Goal: Task Accomplishment & Management: Manage account settings

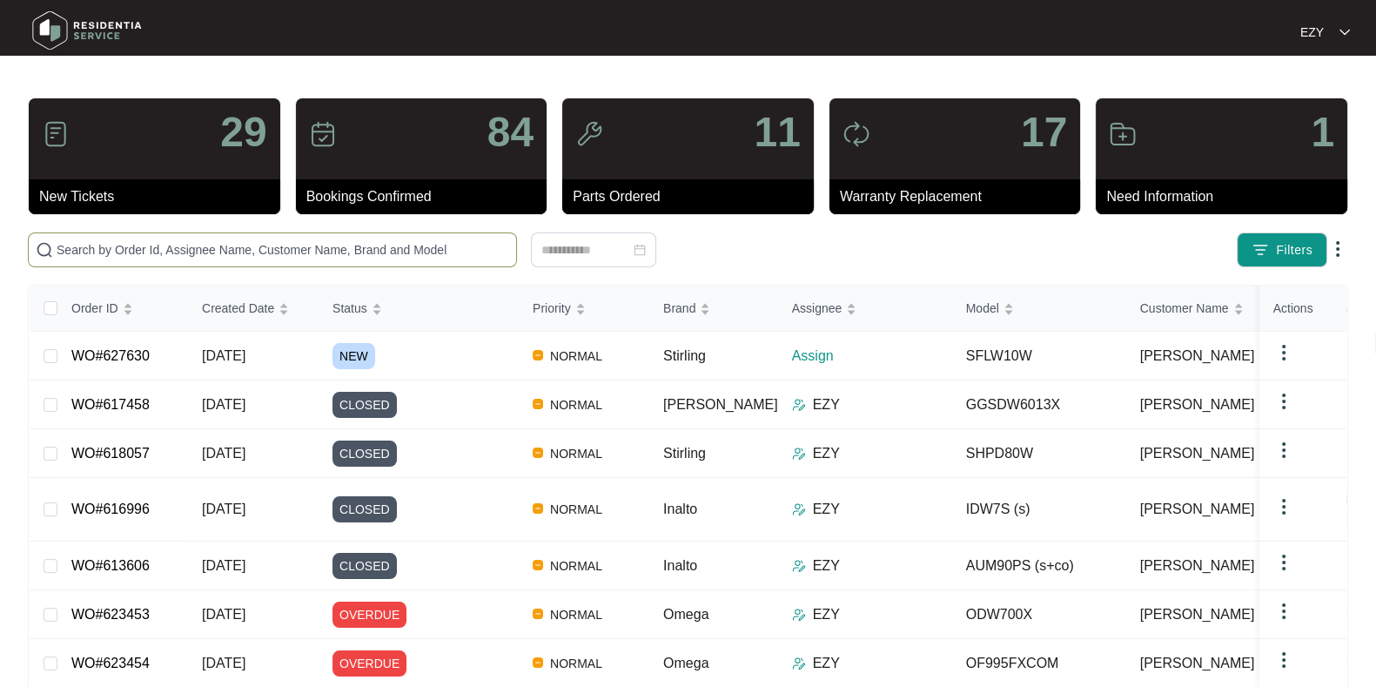
click at [439, 248] on input "text" at bounding box center [283, 249] width 452 height 19
paste input "621291"
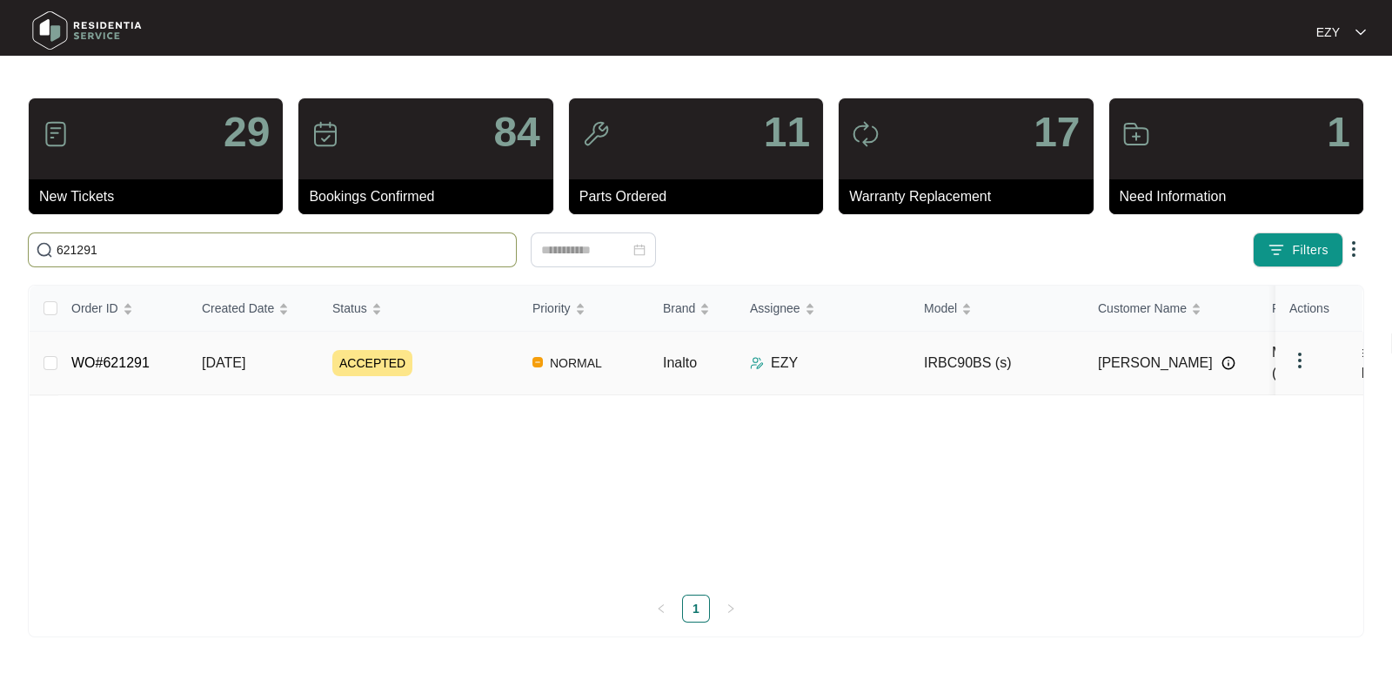
type input "621291"
click at [475, 354] on div "ACCEPTED" at bounding box center [425, 363] width 186 height 26
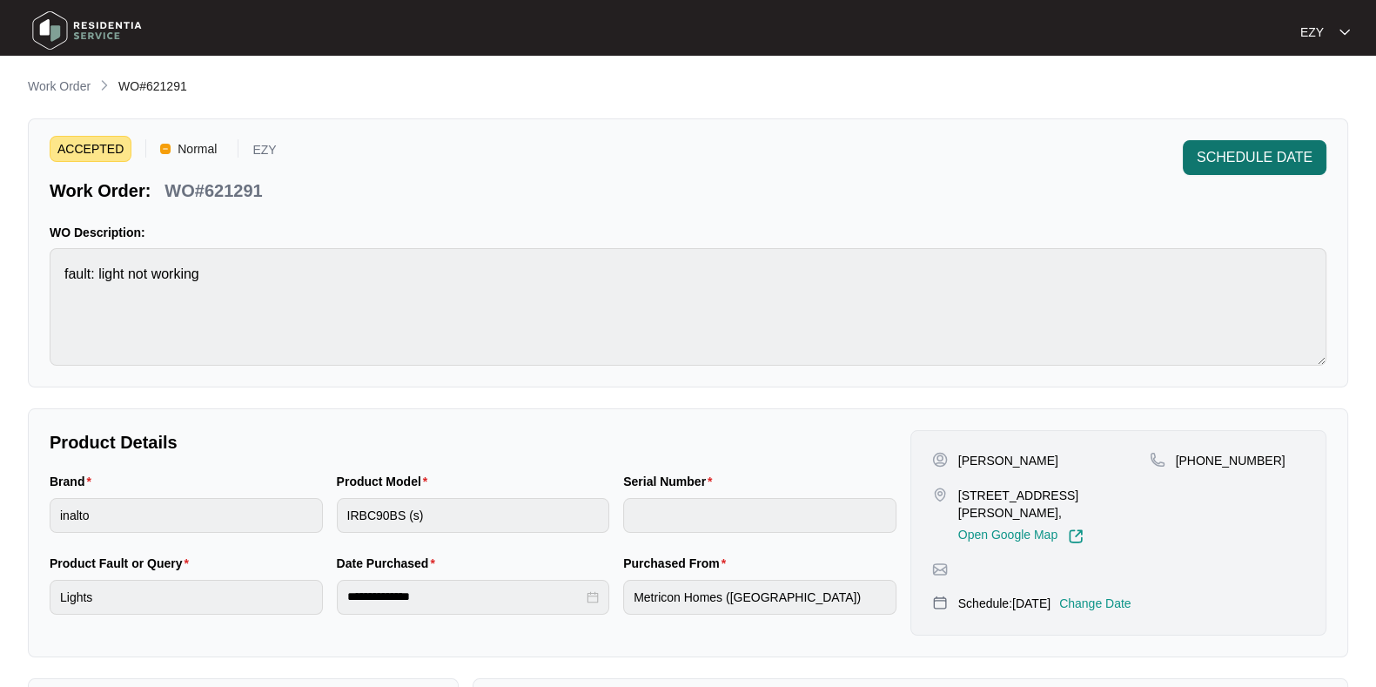
click at [1218, 155] on span "SCHEDULE DATE" at bounding box center [1255, 157] width 116 height 21
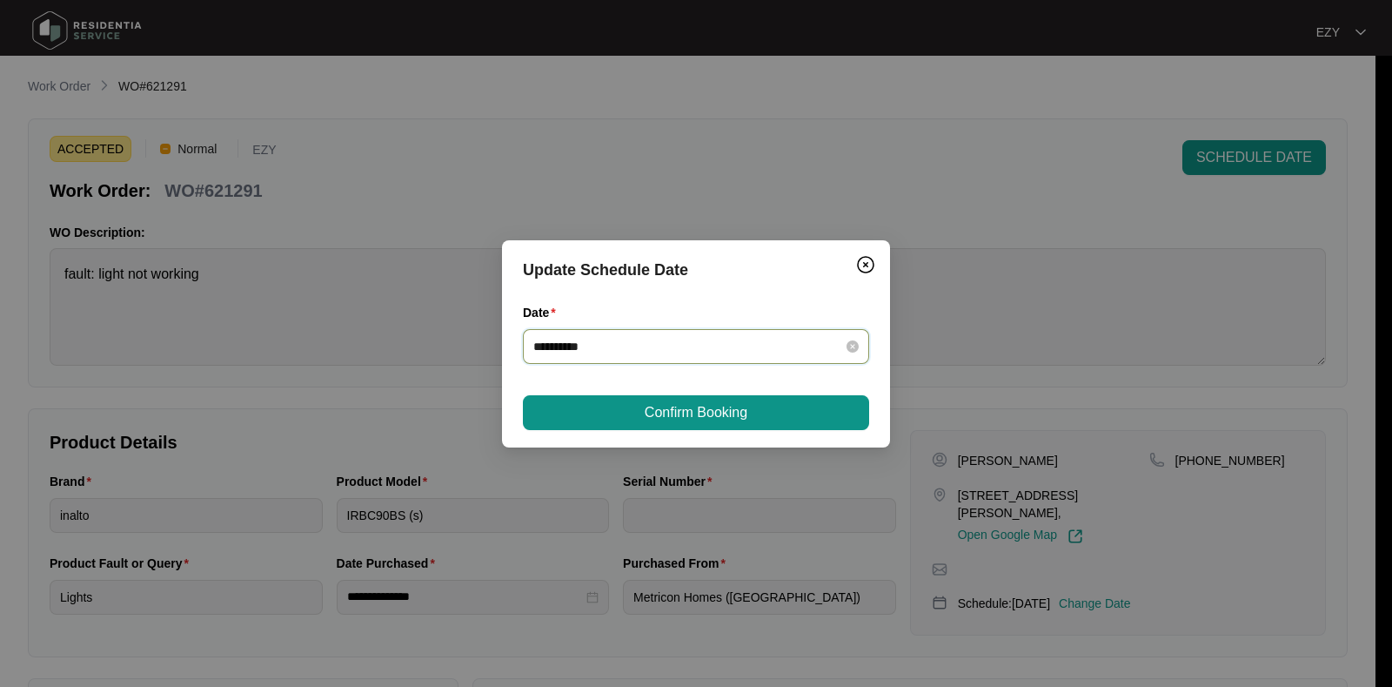
click at [724, 341] on input "**********" at bounding box center [685, 346] width 305 height 19
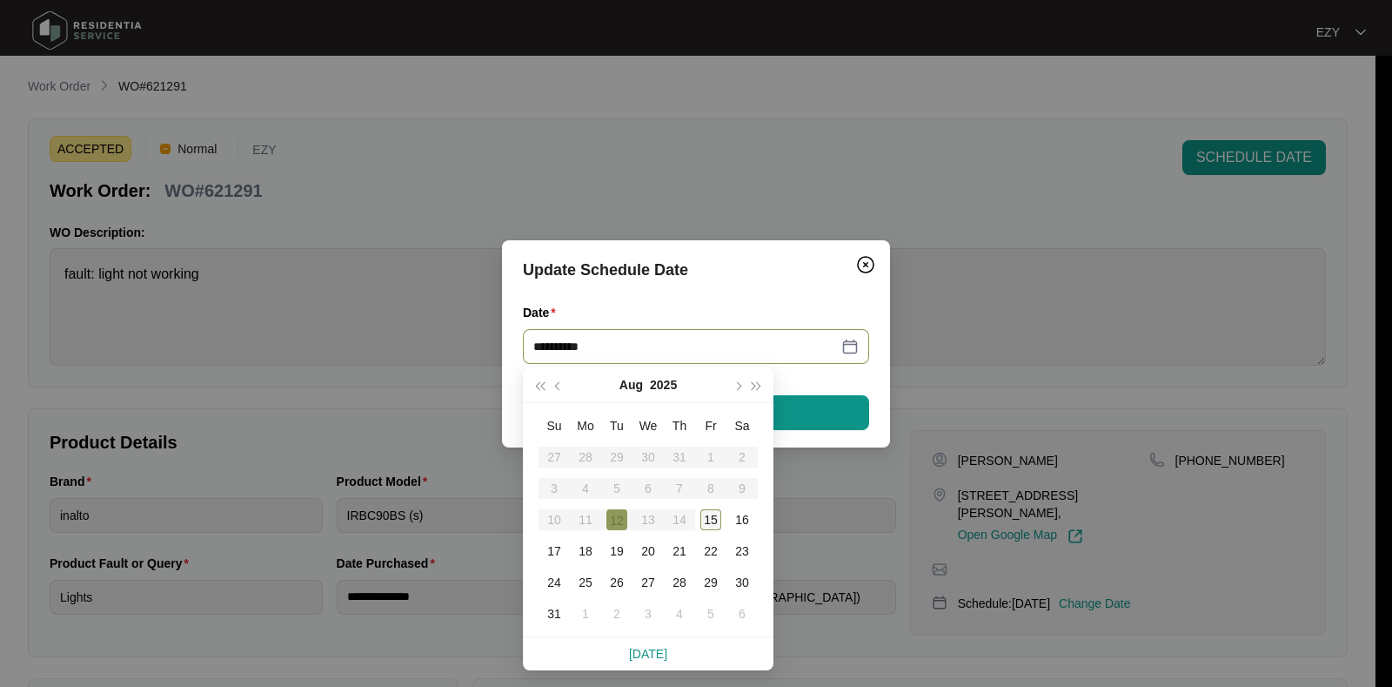
type input "**********"
click at [710, 520] on div "15" at bounding box center [711, 519] width 21 height 21
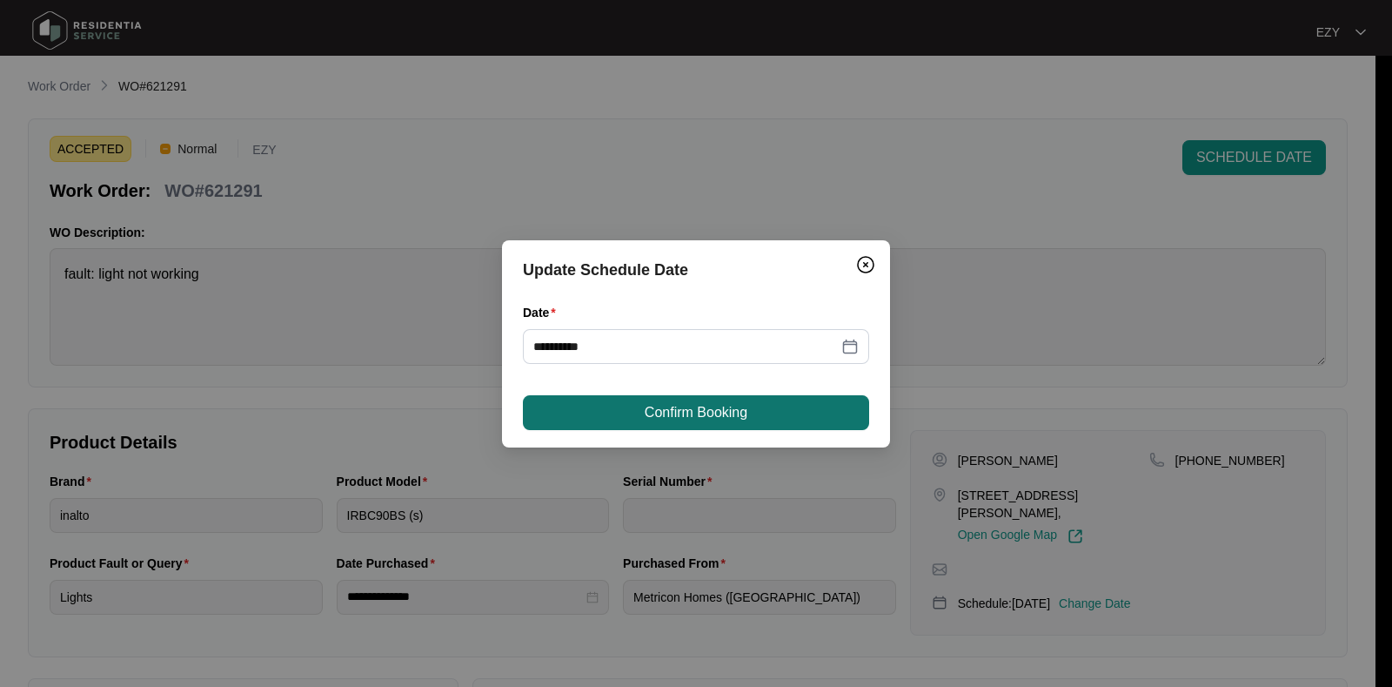
click at [717, 406] on span "Confirm Booking" at bounding box center [696, 412] width 103 height 21
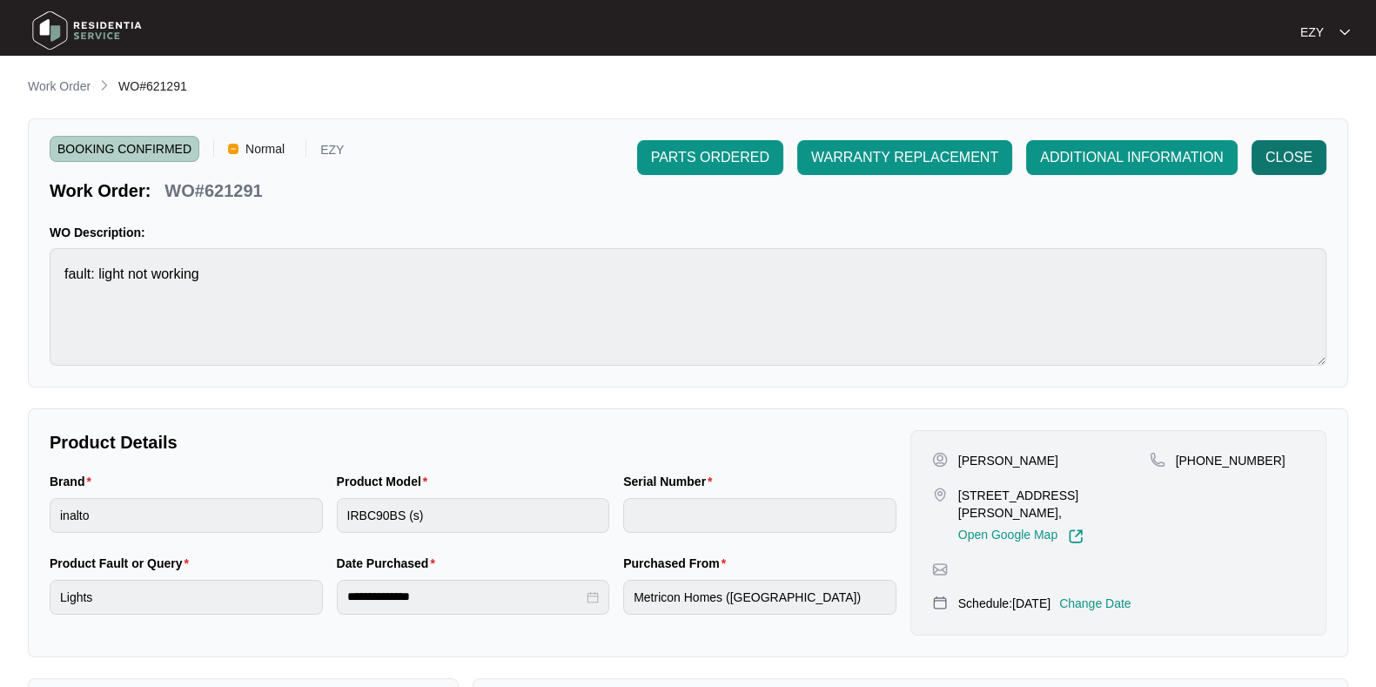
click at [1323, 144] on button "CLOSE" at bounding box center [1288, 157] width 75 height 35
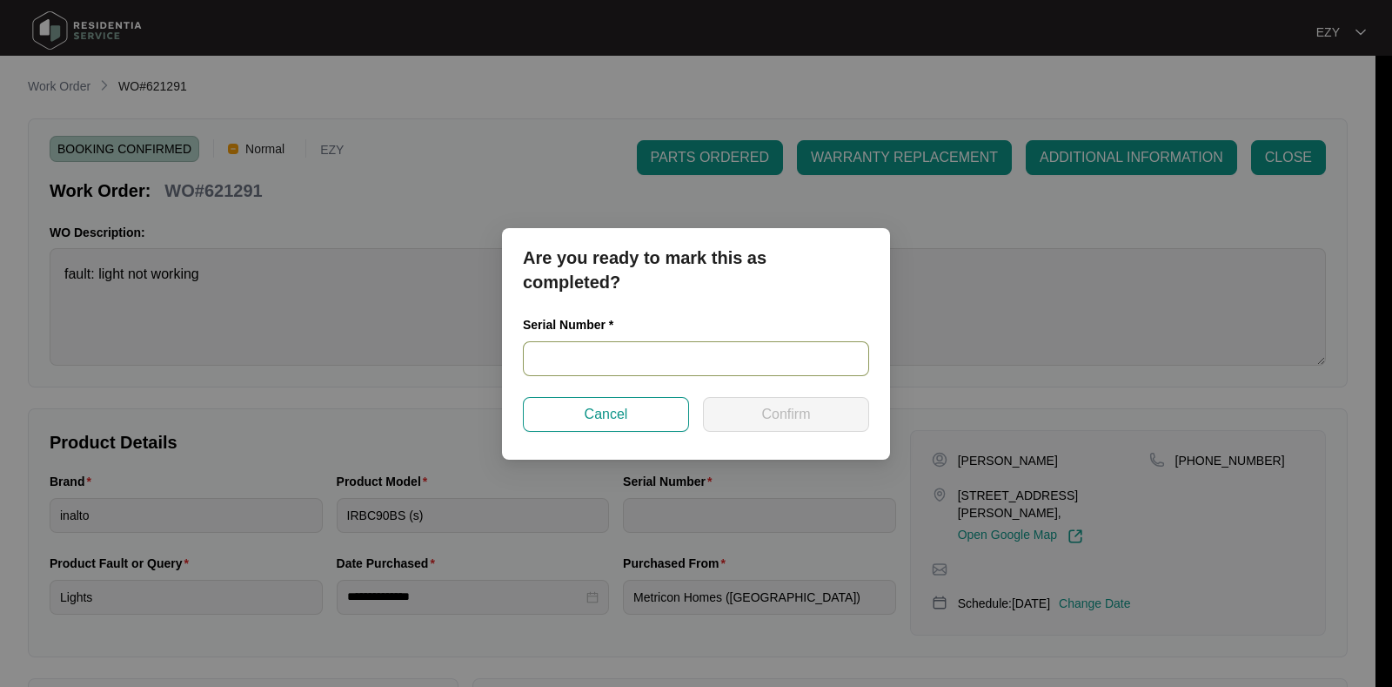
click at [697, 345] on input "text" at bounding box center [696, 358] width 346 height 35
type input "RR0122000350"
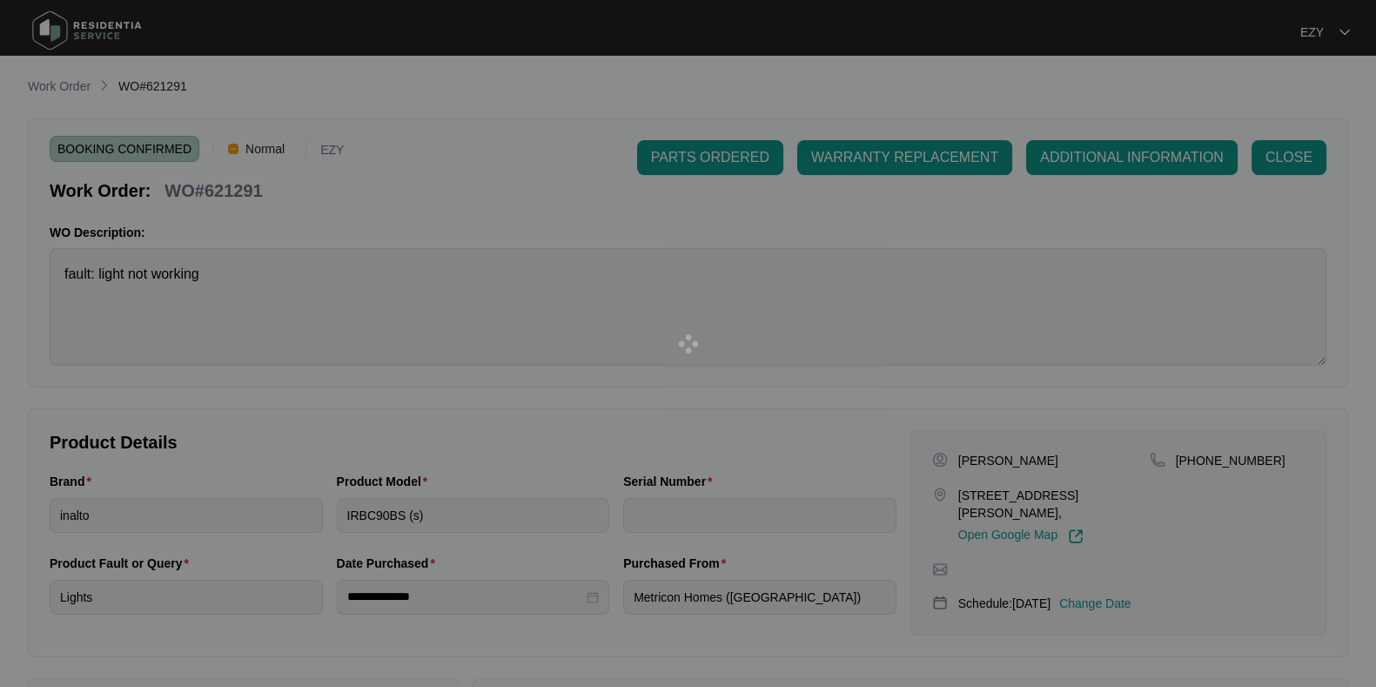
type input "RR0122000350"
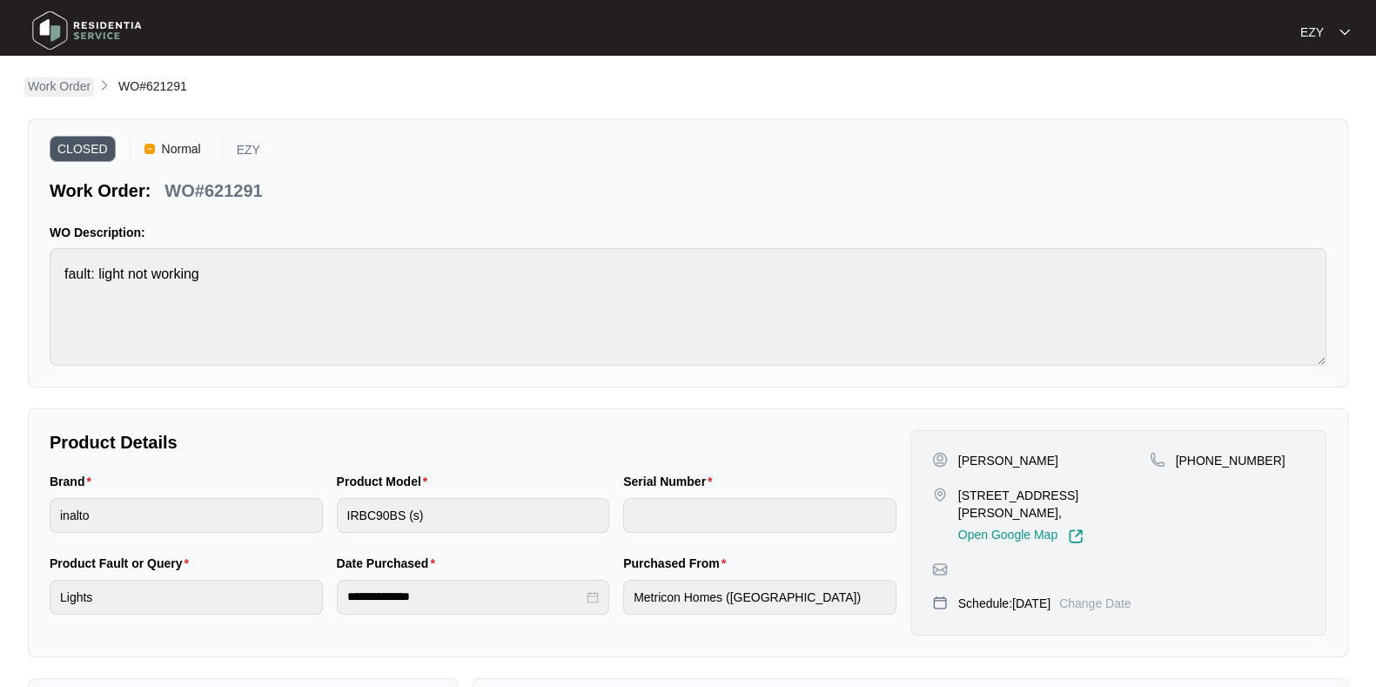
click at [65, 88] on p "Work Order" at bounding box center [59, 85] width 63 height 17
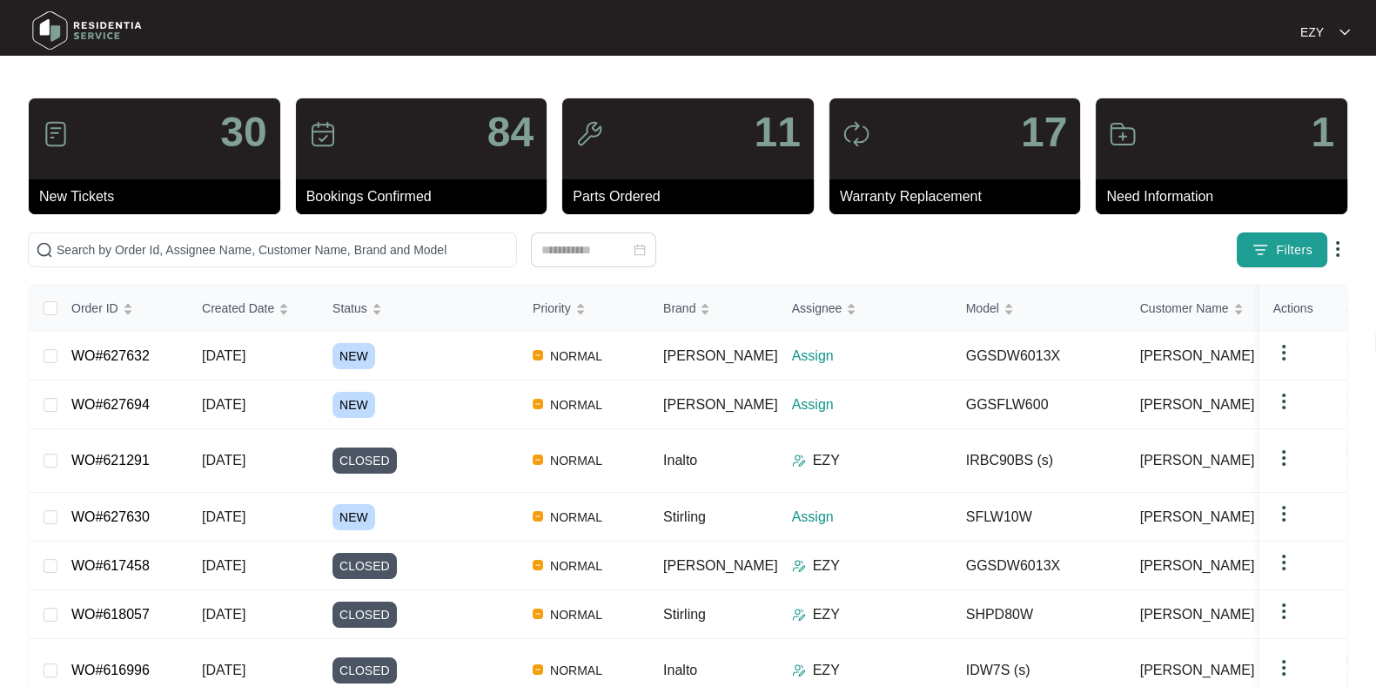
click at [1288, 263] on button "Filters" at bounding box center [1282, 249] width 90 height 35
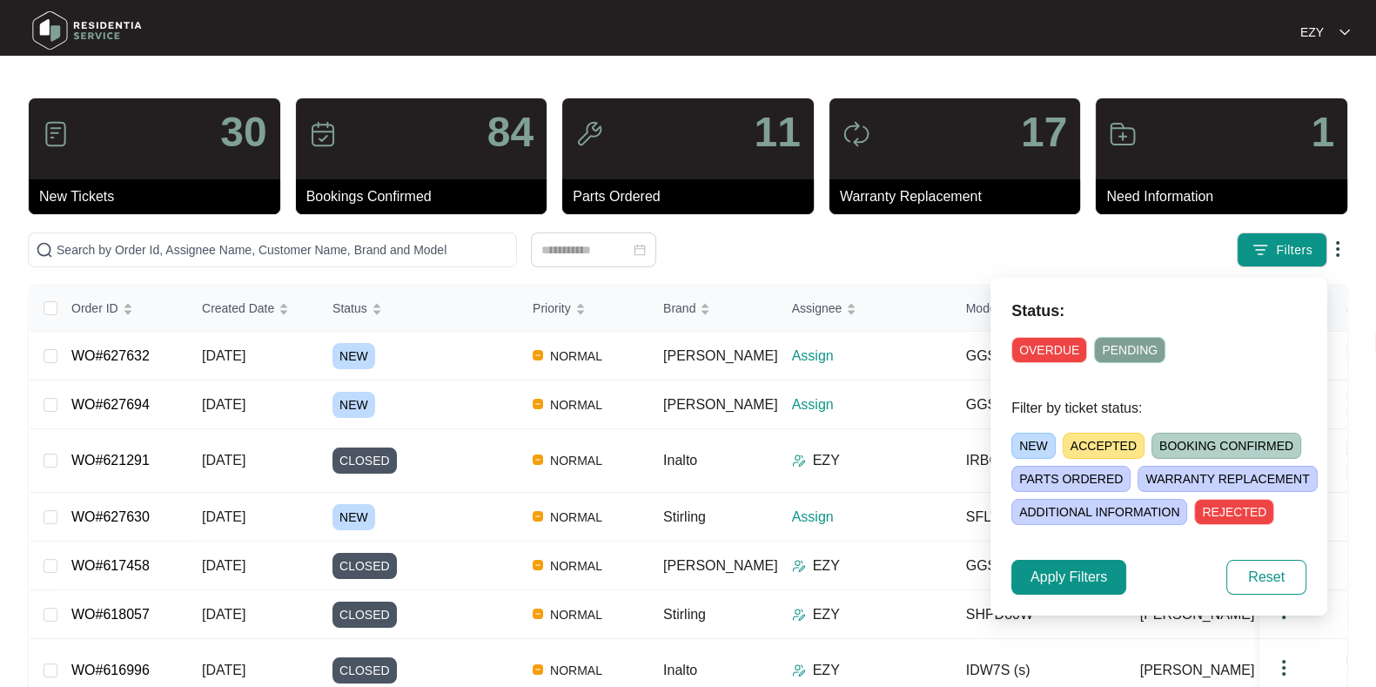
click at [1040, 437] on span "NEW" at bounding box center [1033, 445] width 44 height 26
click at [1039, 575] on span "Apply Filters" at bounding box center [1068, 576] width 77 height 21
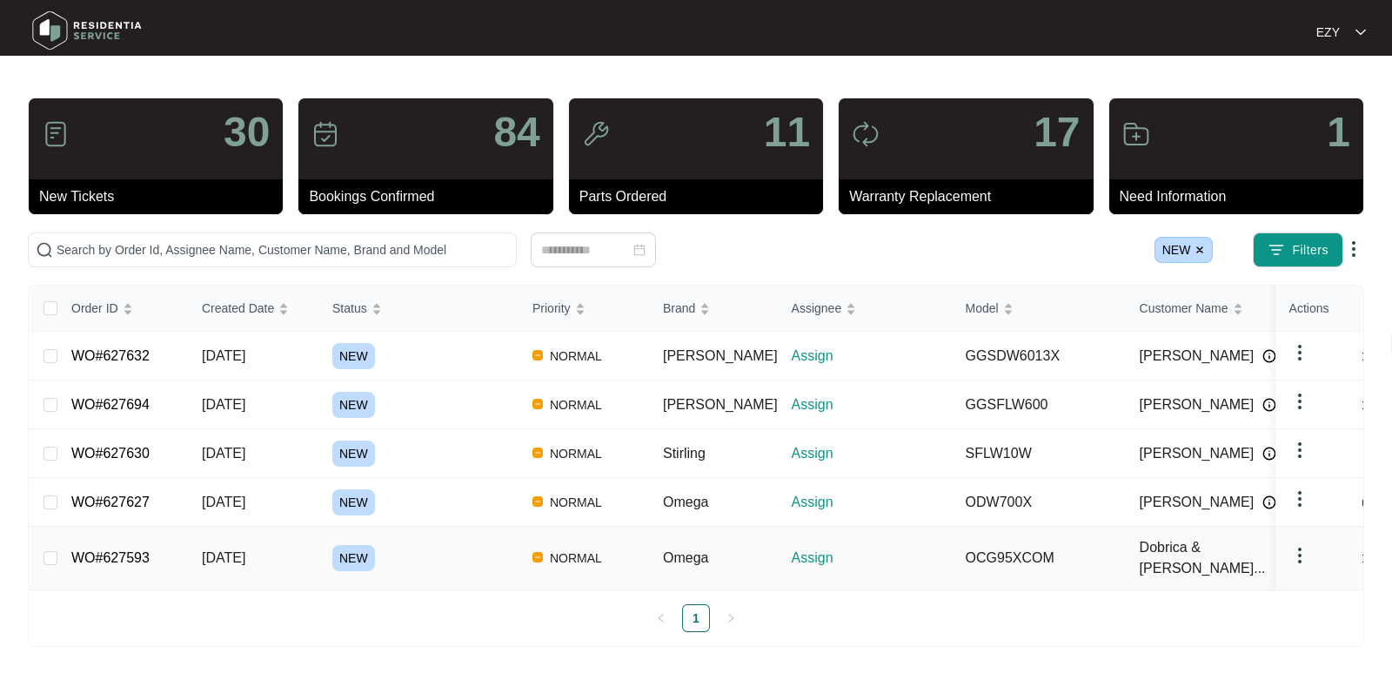
click at [440, 548] on div "NEW" at bounding box center [425, 558] width 186 height 26
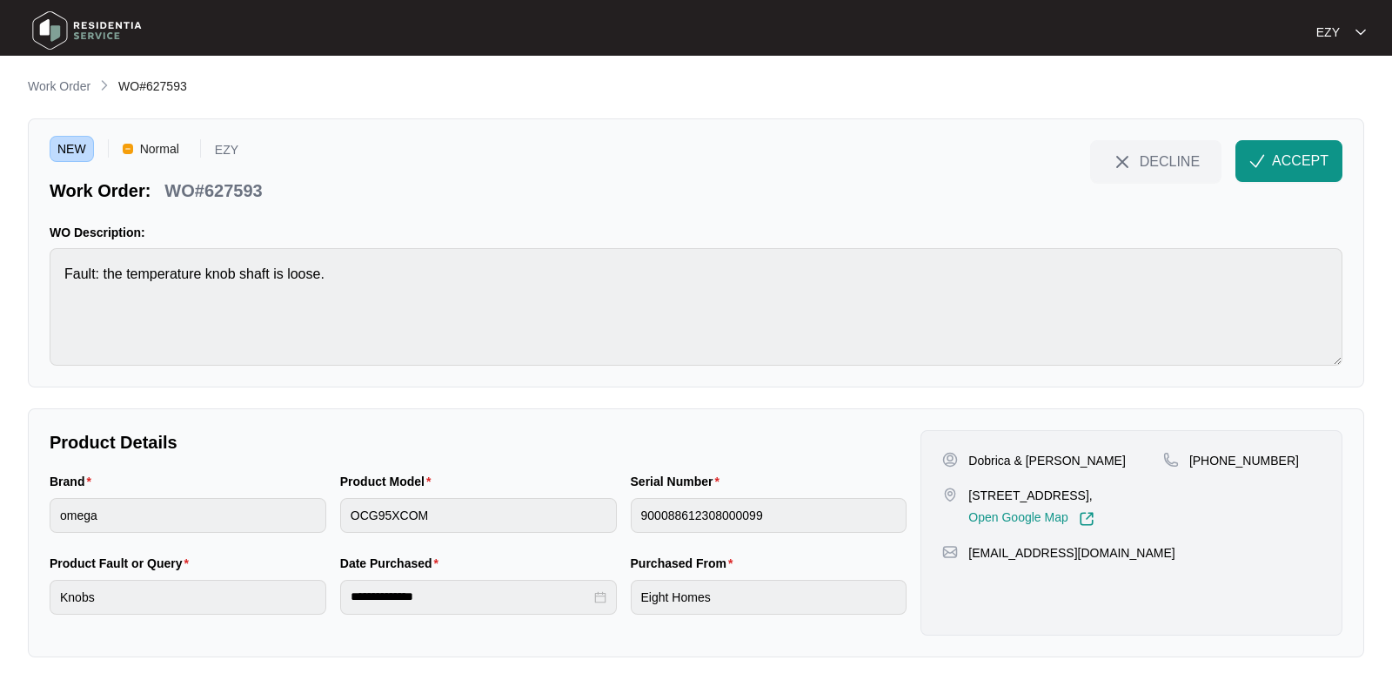
click at [212, 182] on p "WO#627593" at bounding box center [212, 190] width 97 height 24
copy div "WO#627593 DECLINE ACCEPT"
click at [140, 538] on div "Brand omega" at bounding box center [188, 513] width 291 height 82
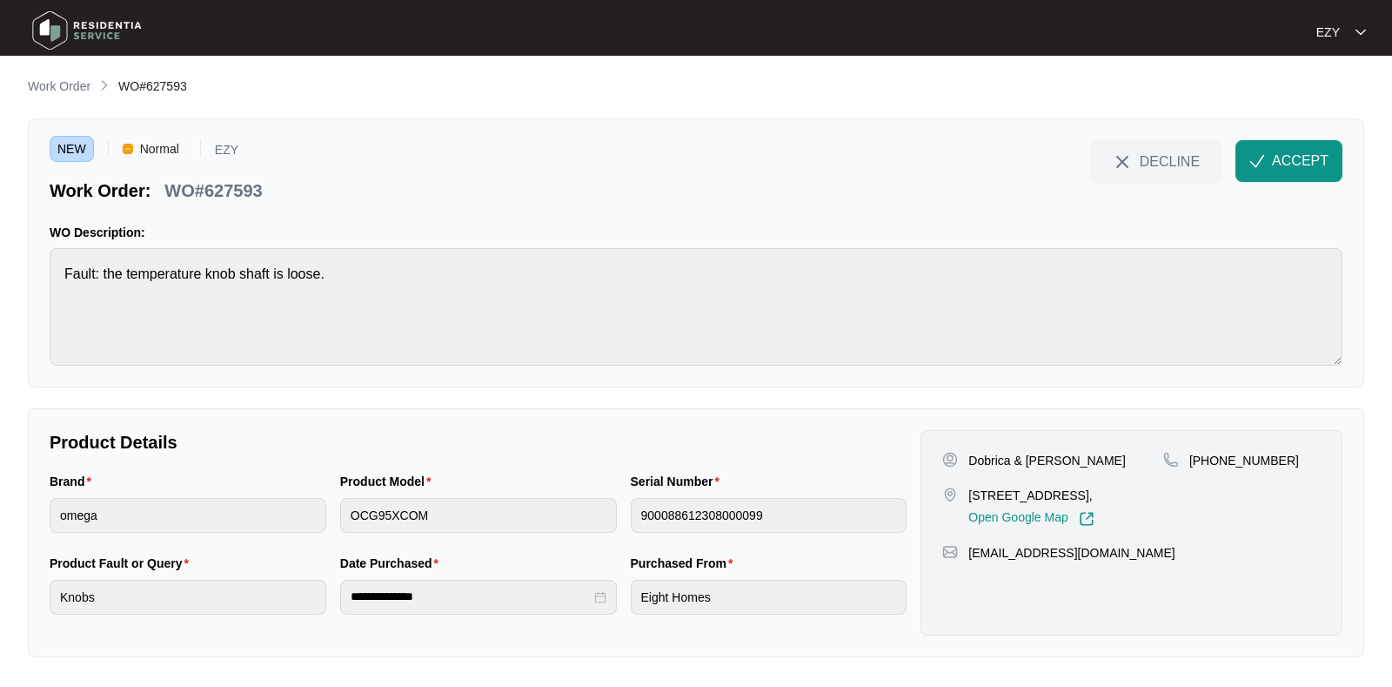
click at [1009, 483] on div "Dobrica & [PERSON_NAME] [STREET_ADDRESS], Open Google Map" at bounding box center [1052, 489] width 221 height 75
copy p "[STREET_ADDRESS],"
click at [996, 454] on p "Dobrica & [PERSON_NAME]" at bounding box center [1048, 460] width 158 height 17
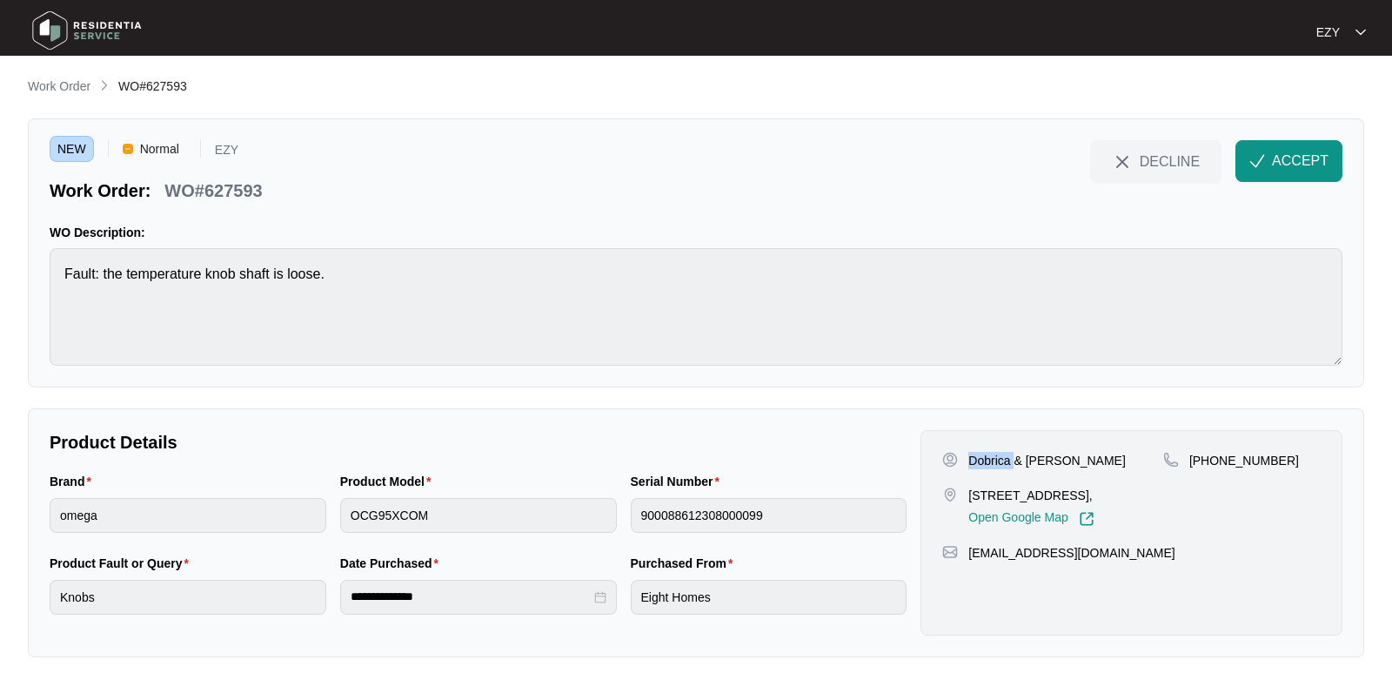
click at [996, 454] on p "Dobrica & [PERSON_NAME]" at bounding box center [1048, 460] width 158 height 17
copy p "Dobrica & [PERSON_NAME]"
drag, startPoint x: 1317, startPoint y: 454, endPoint x: 1213, endPoint y: 465, distance: 104.9
click at [1213, 465] on div "[PHONE_NUMBER]" at bounding box center [1242, 460] width 158 height 17
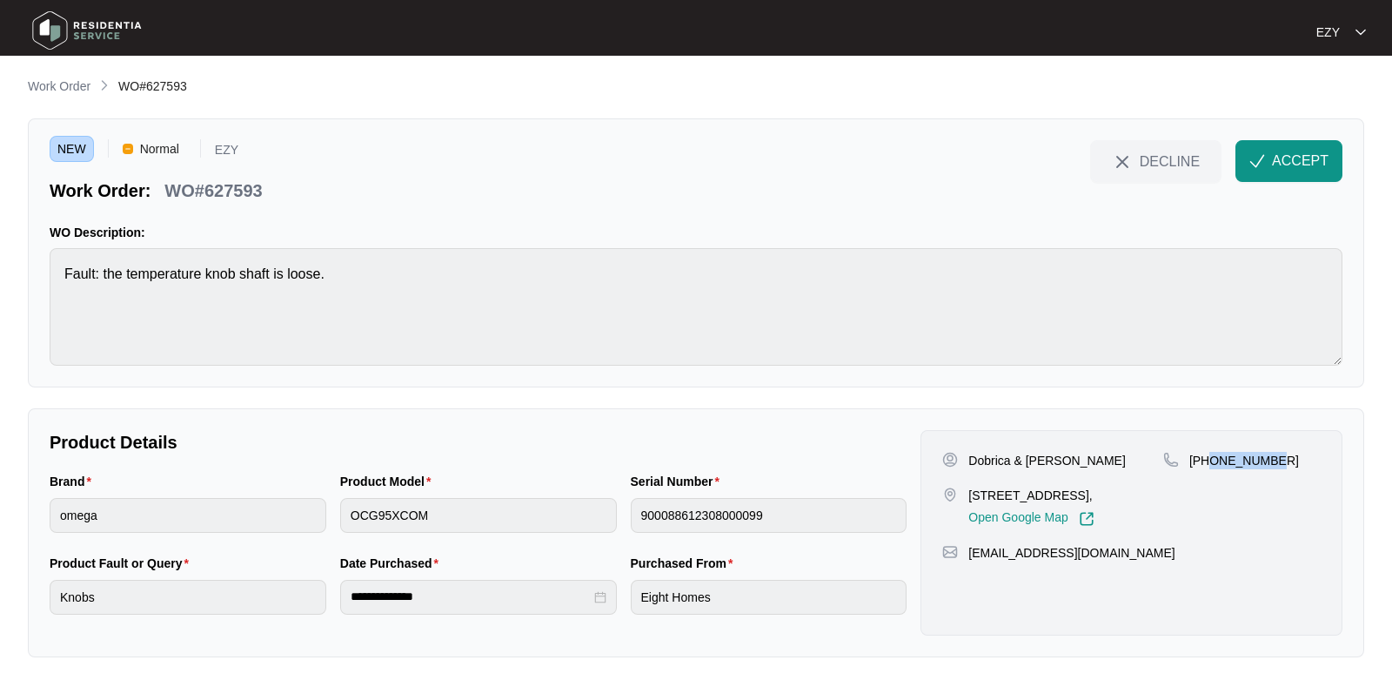
copy p "416240911"
click at [1275, 160] on span "ACCEPT" at bounding box center [1300, 161] width 57 height 21
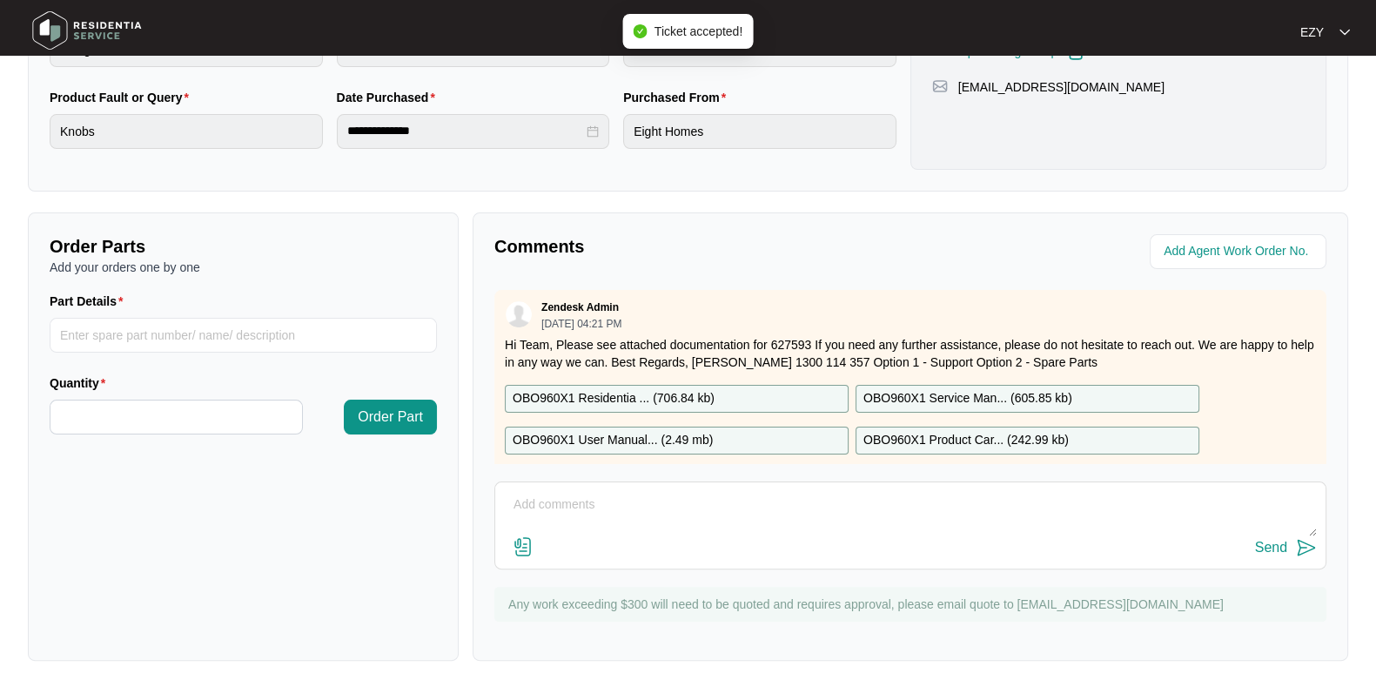
scroll to position [30, 0]
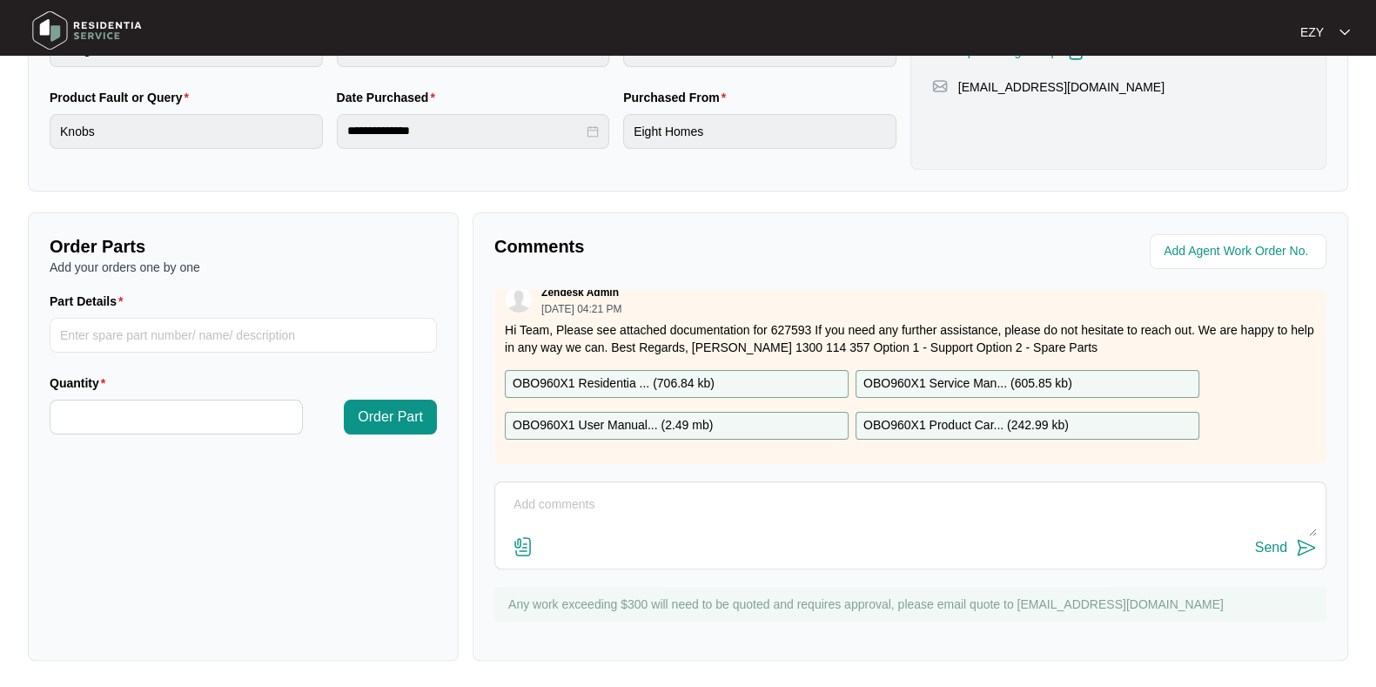
click at [653, 374] on p "OBO960X1 Residentia ... ( 706.84 kb )" at bounding box center [614, 383] width 202 height 19
click at [662, 416] on p "OBO960X1 User Manual... ( 2.49 mb )" at bounding box center [613, 425] width 200 height 19
click at [916, 370] on div "OBO960X1 Service Man... ( 605.85 kb )" at bounding box center [1027, 384] width 344 height 28
click at [918, 416] on p "OBO960X1 Product Car... ( 242.99 kb )" at bounding box center [965, 425] width 205 height 19
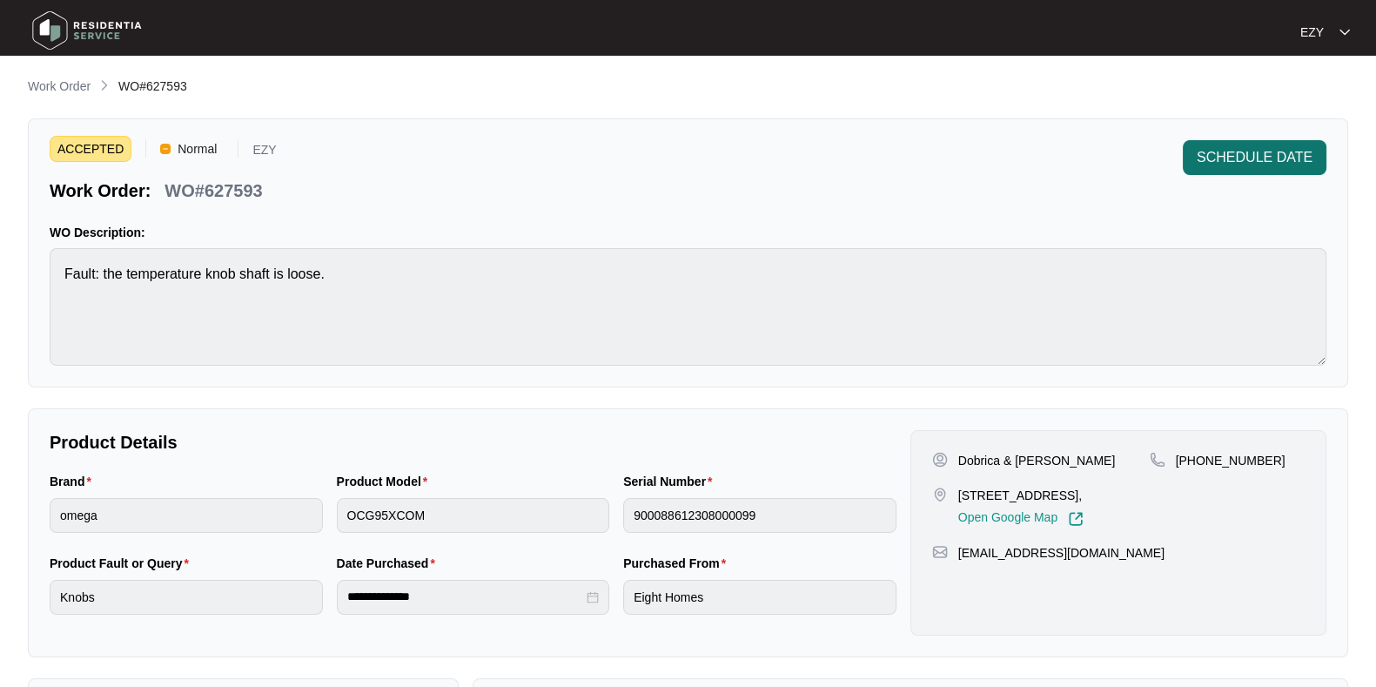
click at [1203, 170] on button "SCHEDULE DATE" at bounding box center [1255, 157] width 144 height 35
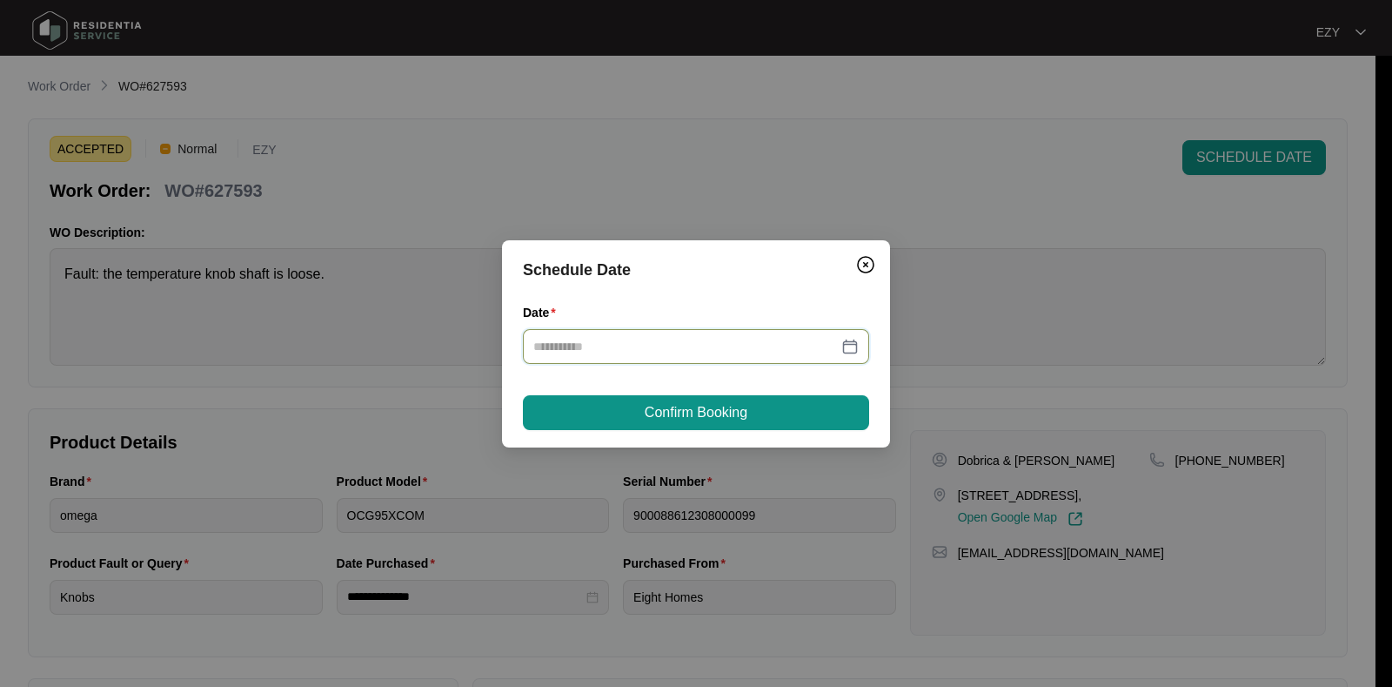
click at [640, 341] on input "Date" at bounding box center [685, 346] width 305 height 19
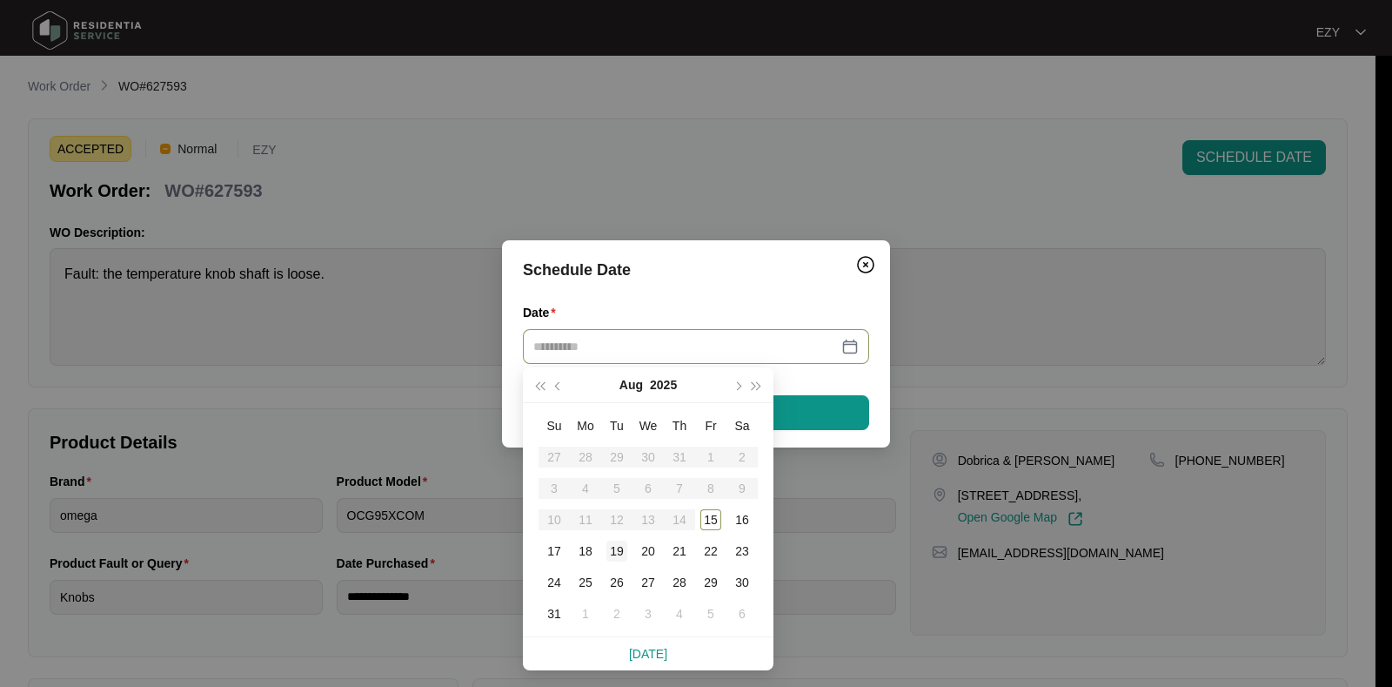
type input "**********"
click at [612, 551] on div "19" at bounding box center [617, 550] width 21 height 21
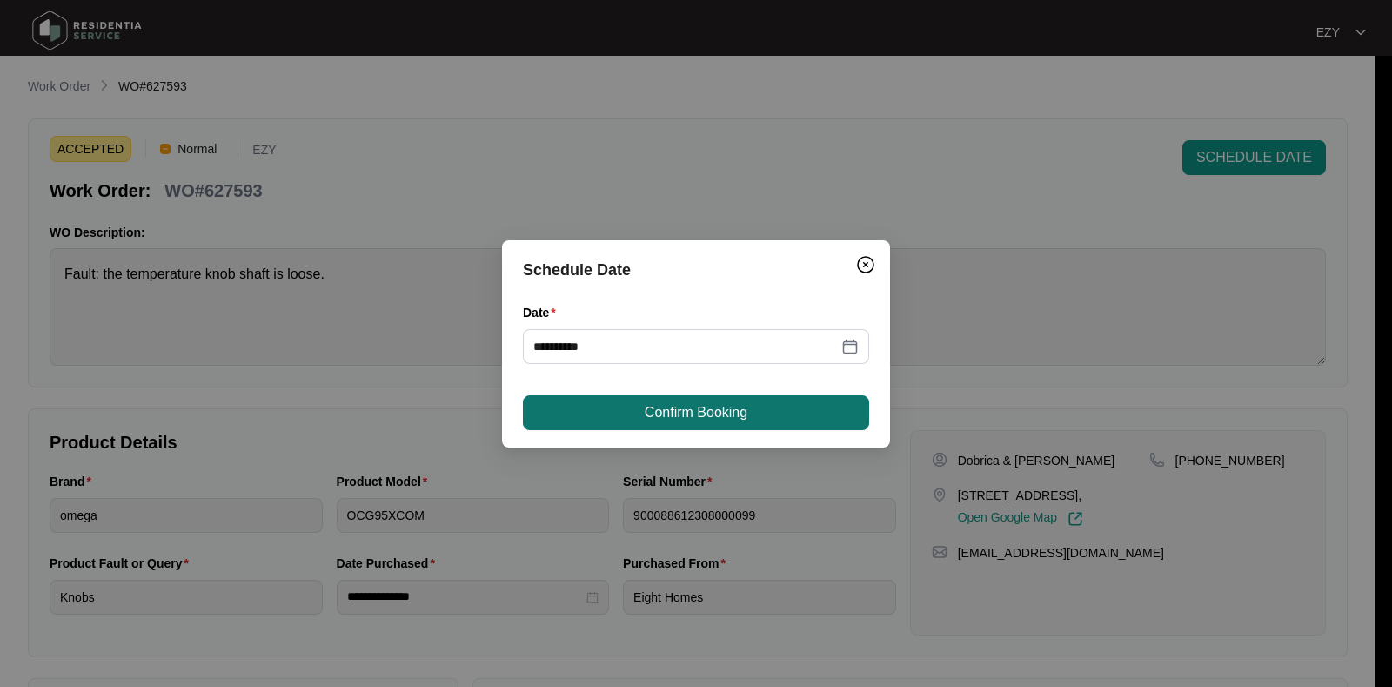
click at [662, 414] on span "Confirm Booking" at bounding box center [696, 412] width 103 height 21
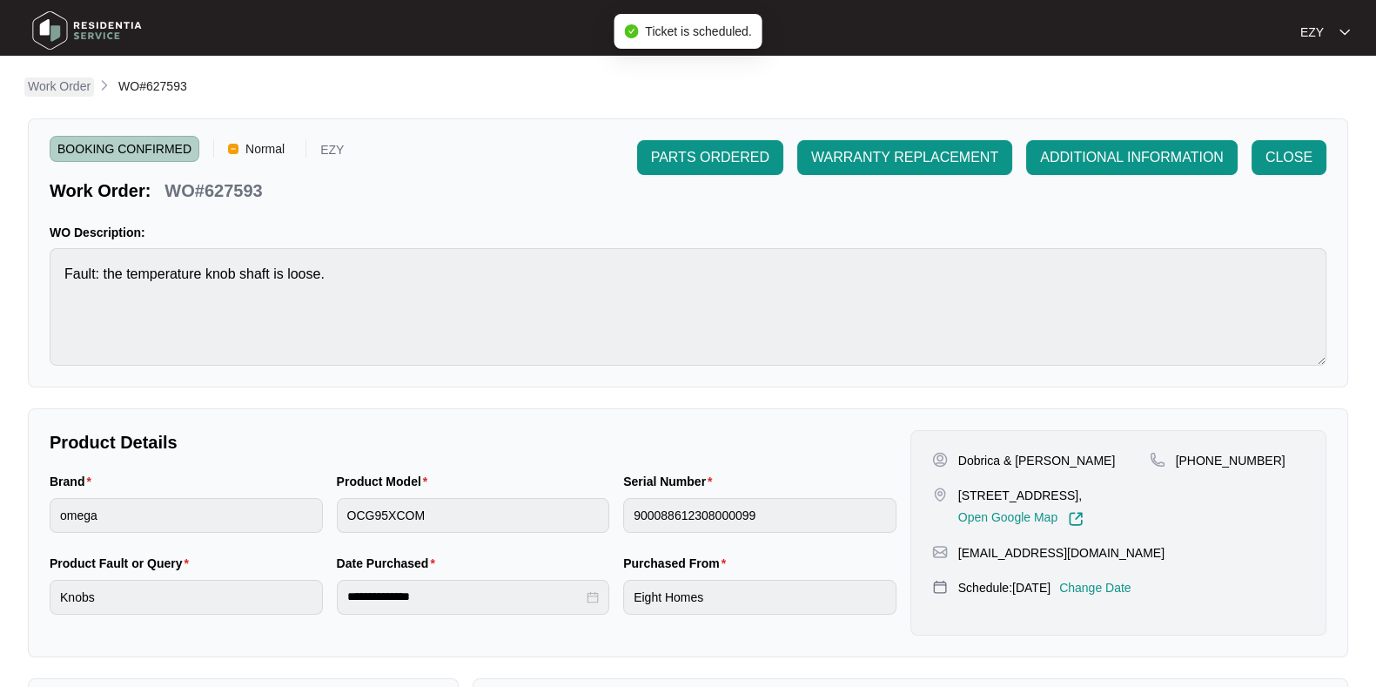
click at [63, 84] on p "Work Order" at bounding box center [59, 85] width 63 height 17
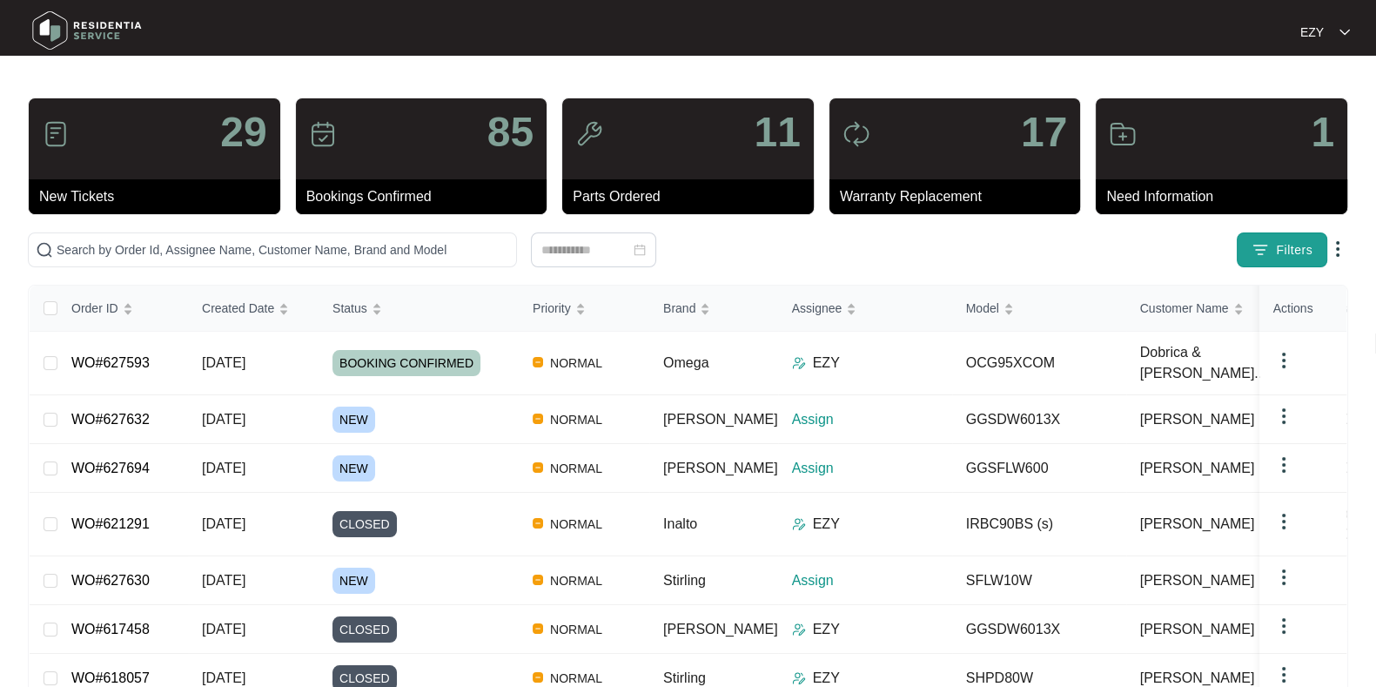
click at [1305, 237] on button "Filters" at bounding box center [1282, 249] width 90 height 35
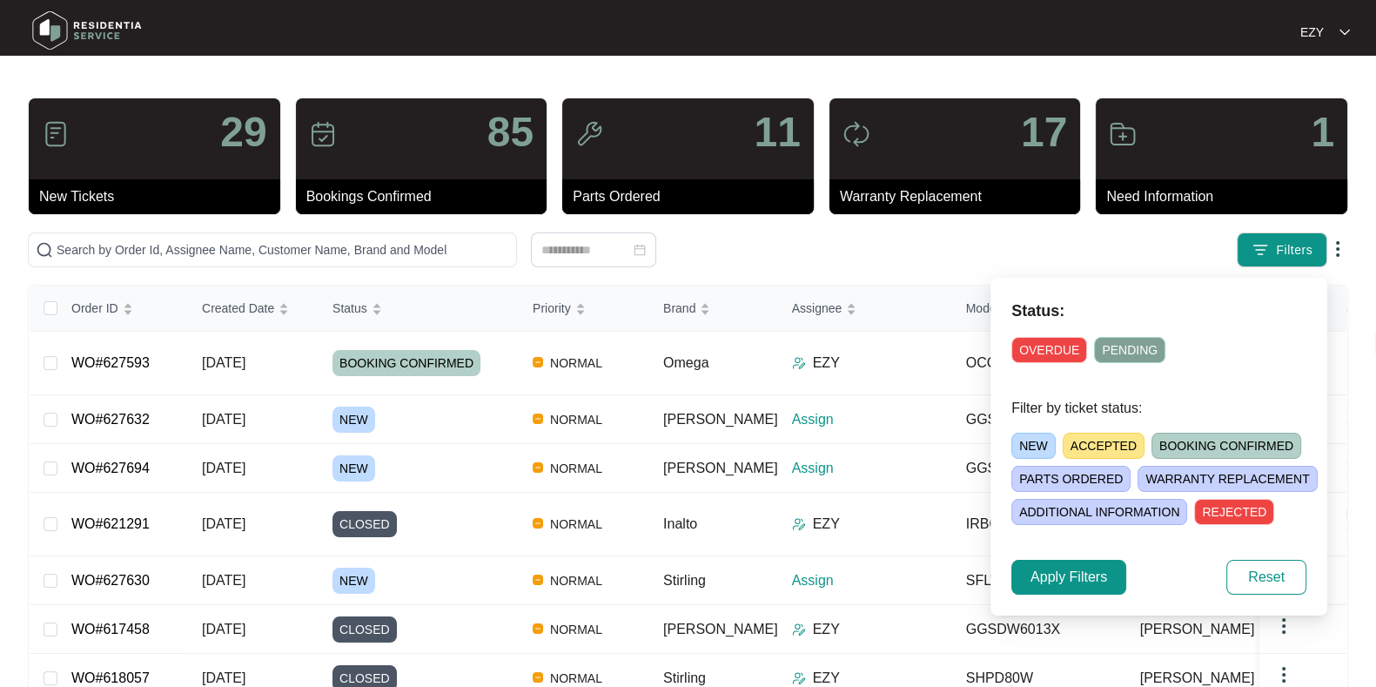
click at [1018, 434] on span "NEW" at bounding box center [1033, 445] width 44 height 26
click at [1075, 580] on span "Apply Filters" at bounding box center [1068, 576] width 77 height 21
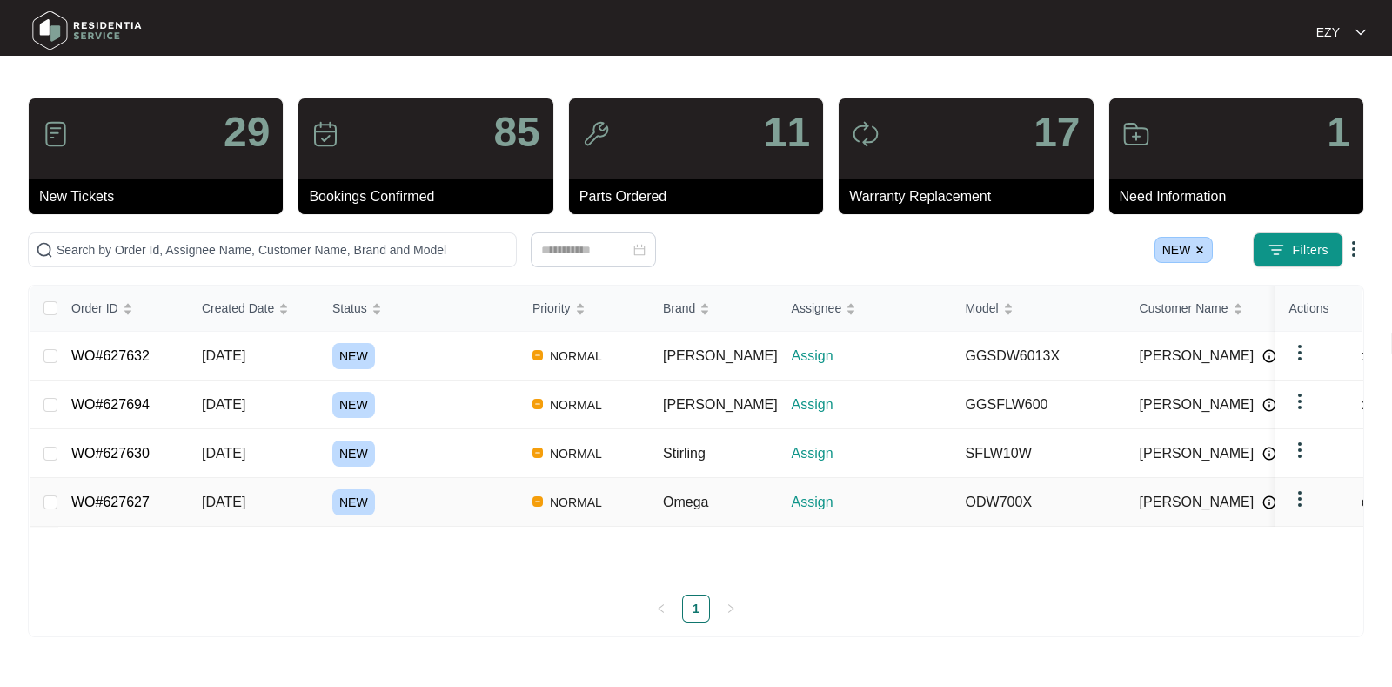
click at [478, 509] on div "NEW" at bounding box center [425, 502] width 186 height 26
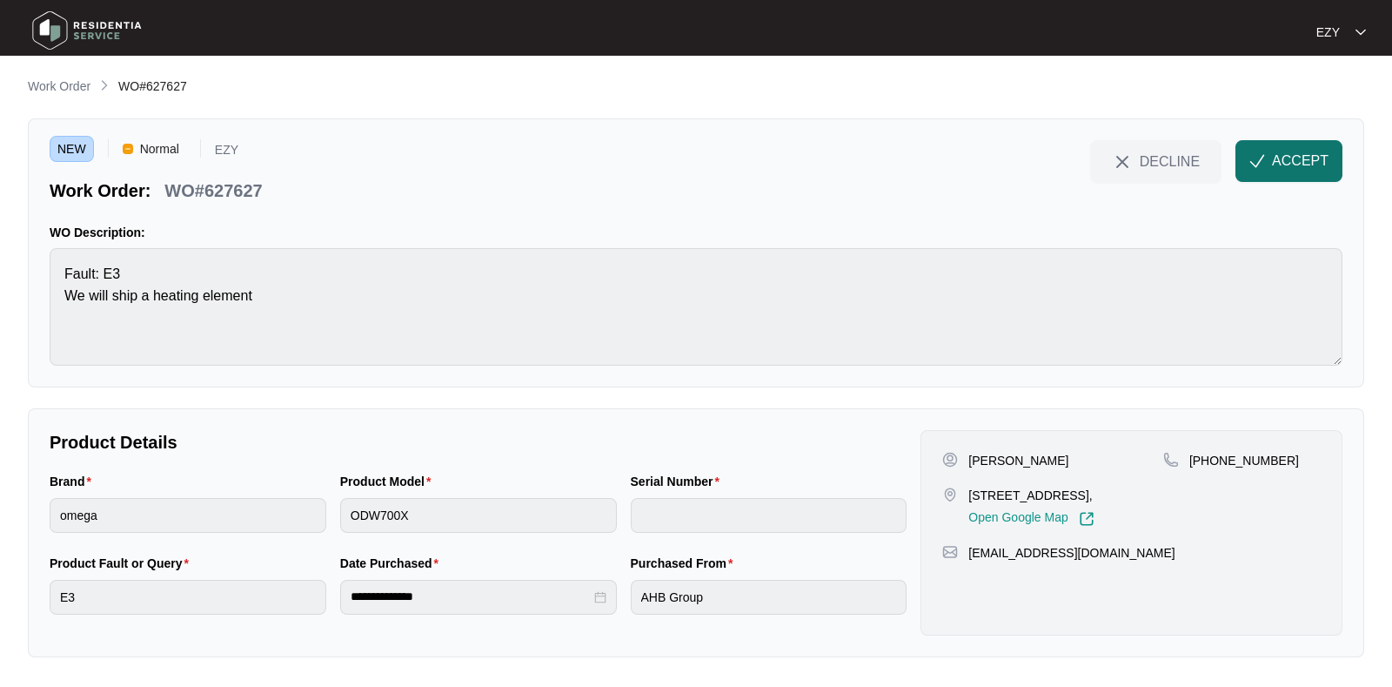
click at [1279, 171] on span "ACCEPT" at bounding box center [1300, 161] width 57 height 21
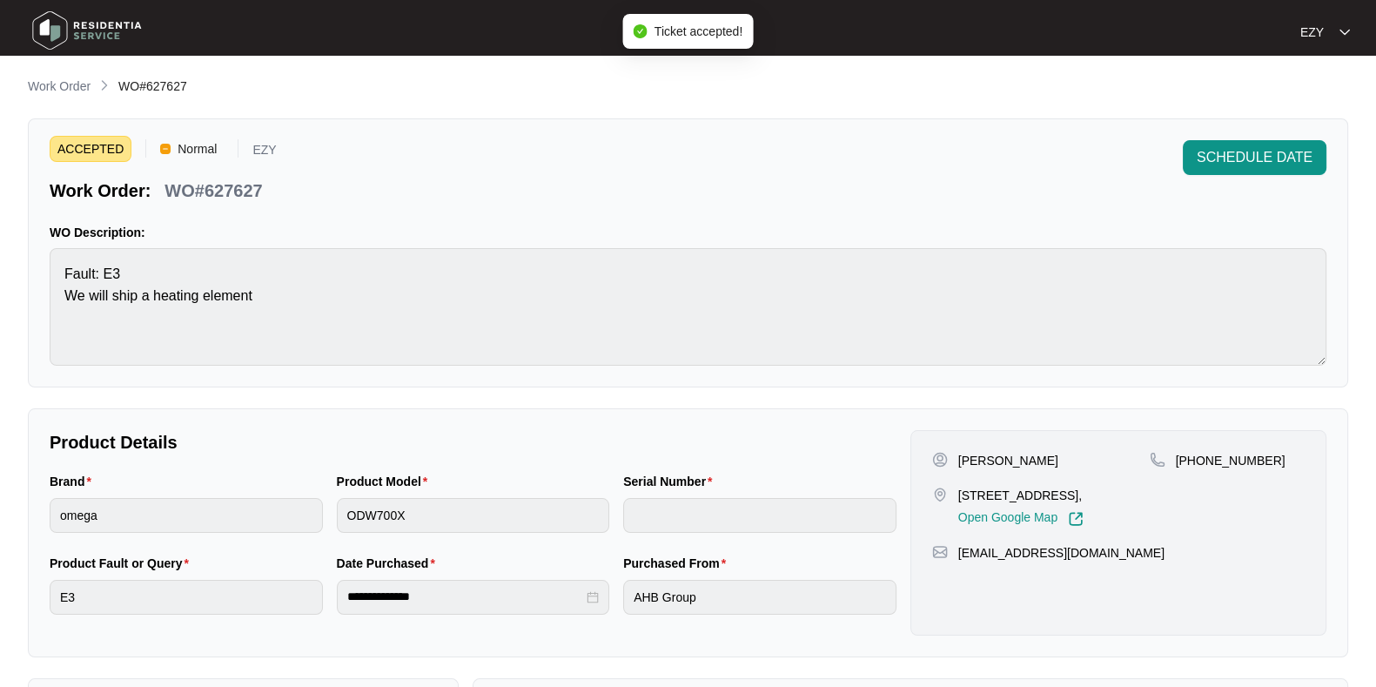
click at [216, 191] on p "WO#627627" at bounding box center [212, 190] width 97 height 24
copy div "WO#627627 SCHEDULE DATE"
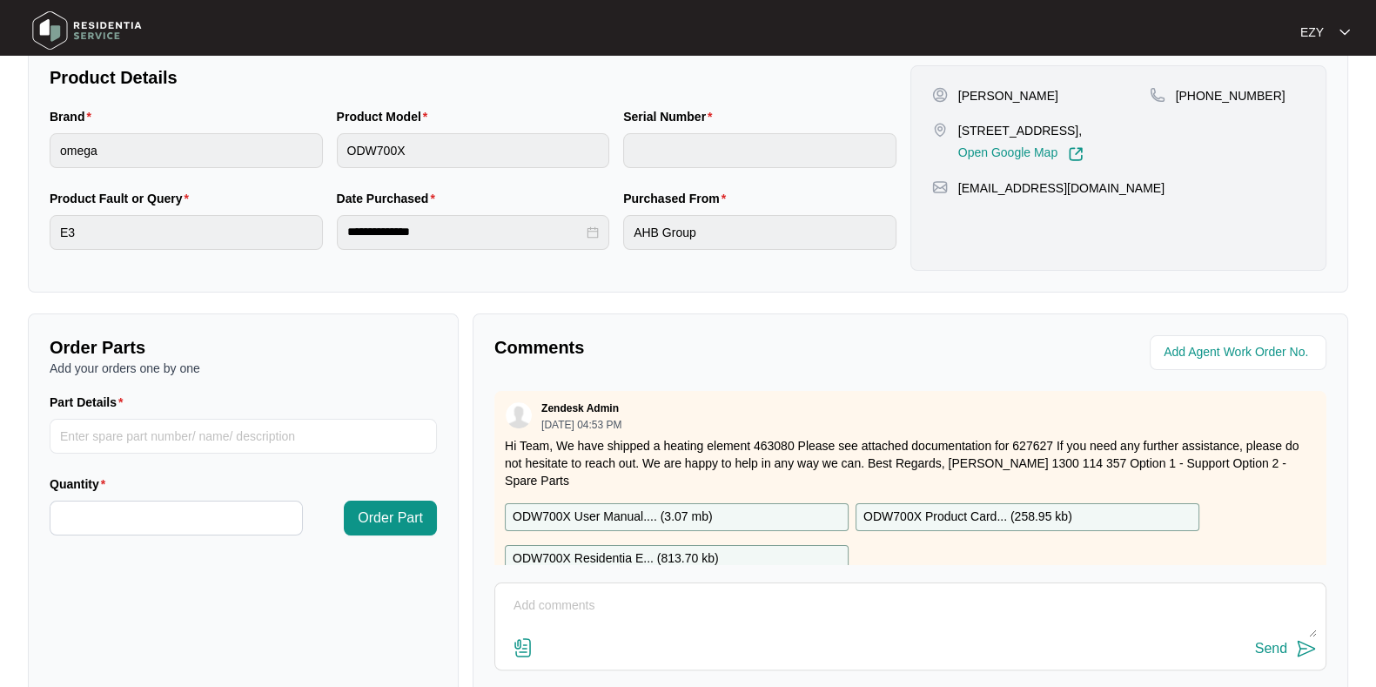
scroll to position [391, 0]
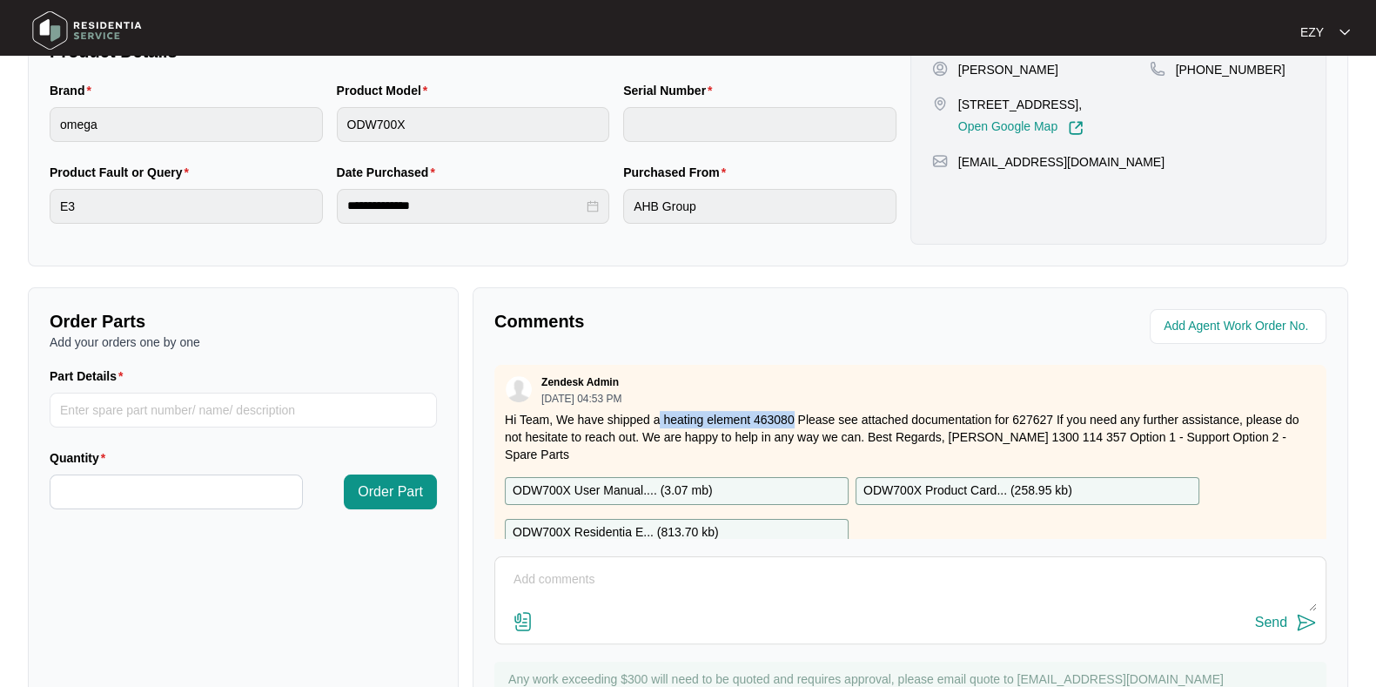
drag, startPoint x: 660, startPoint y: 418, endPoint x: 792, endPoint y: 415, distance: 131.4
click at [792, 415] on p "Hi Team, We have shipped a heating element 463080 Please see attached documenta…" at bounding box center [910, 437] width 811 height 52
copy p "heating element 463080"
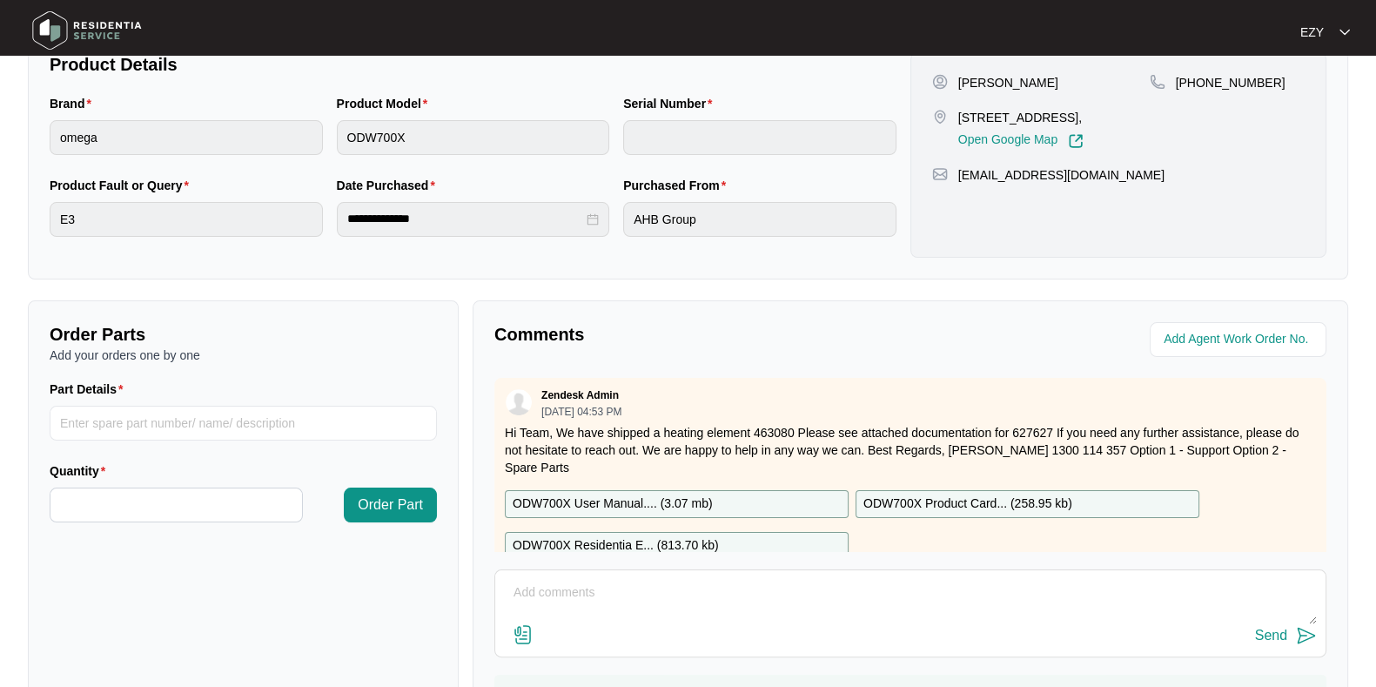
click at [987, 118] on p "[STREET_ADDRESS]," at bounding box center [1020, 117] width 125 height 17
copy p "[STREET_ADDRESS],"
click at [969, 91] on div "[PERSON_NAME] [STREET_ADDRESS], Open Google Map" at bounding box center [1041, 111] width 218 height 75
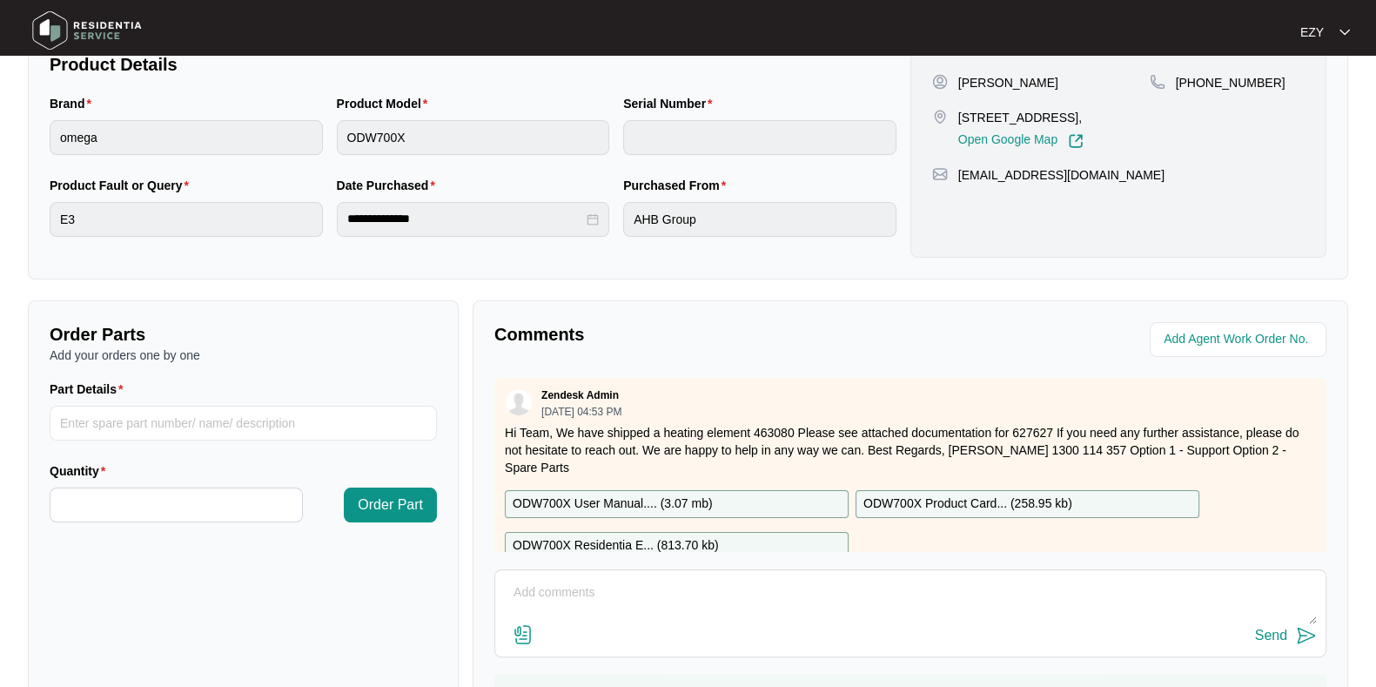
click at [958, 79] on p "[PERSON_NAME]" at bounding box center [1008, 82] width 100 height 17
copy p "[PERSON_NAME]"
drag, startPoint x: 1270, startPoint y: 80, endPoint x: 1197, endPoint y: 94, distance: 75.3
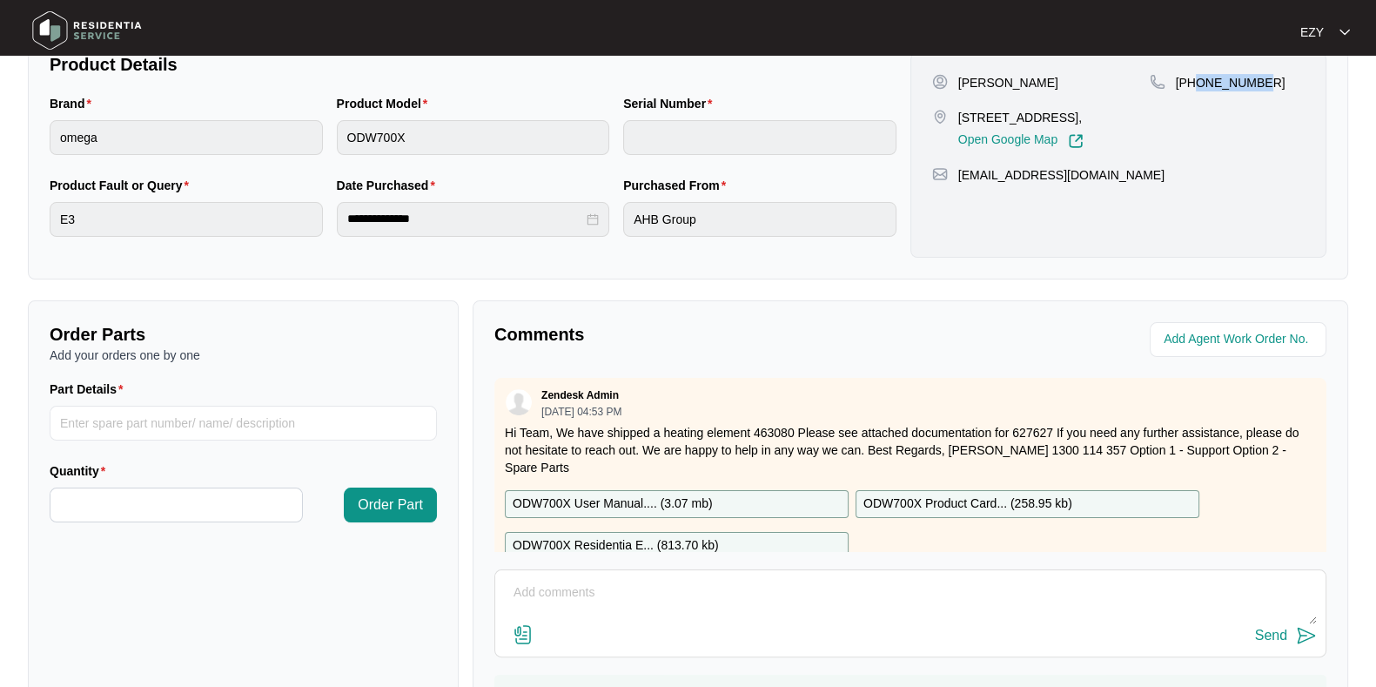
click at [1197, 94] on div "[PHONE_NUMBER]" at bounding box center [1227, 111] width 155 height 75
copy p "437173147"
click at [776, 490] on div "ODW700X User Manual.... ( 3.07 mb )" at bounding box center [677, 504] width 344 height 28
click at [792, 532] on div "ODW700X Residentia E... ( 813.70 kb )" at bounding box center [677, 546] width 344 height 28
click at [942, 494] on p "ODW700X Product Card... ( 258.95 kb )" at bounding box center [967, 503] width 209 height 19
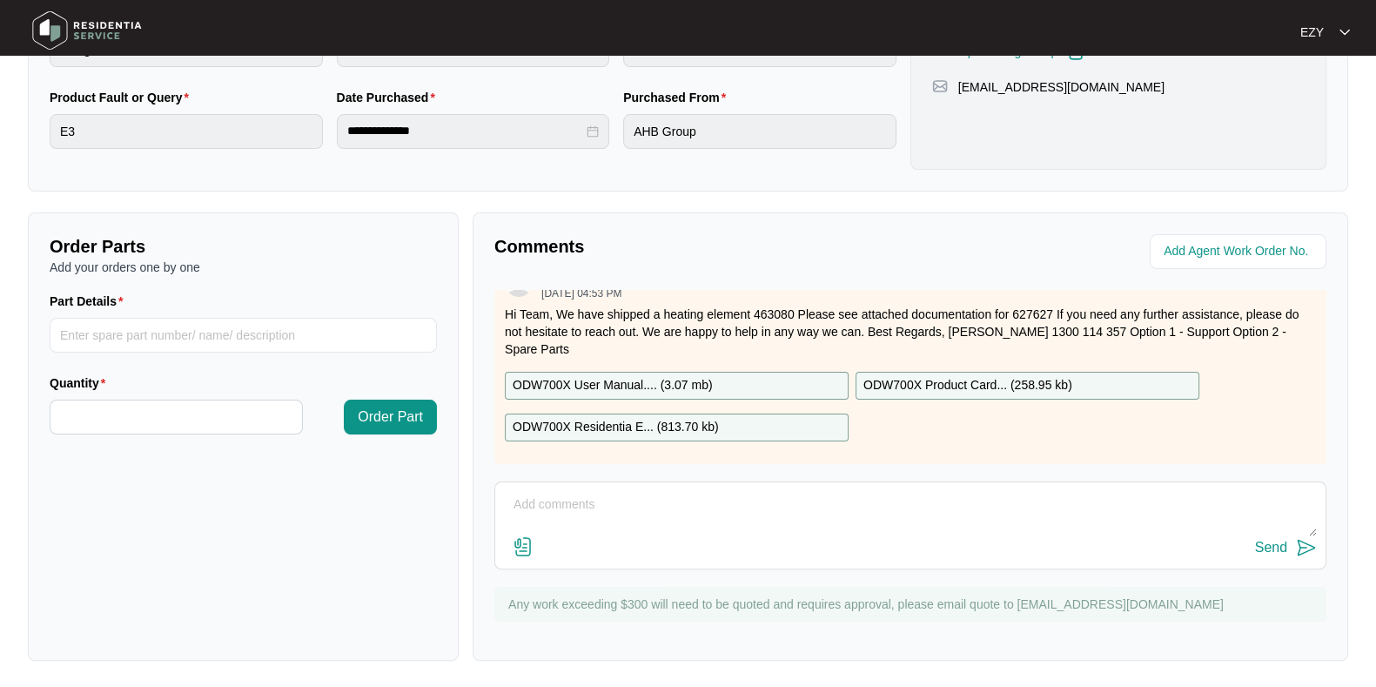
scroll to position [0, 0]
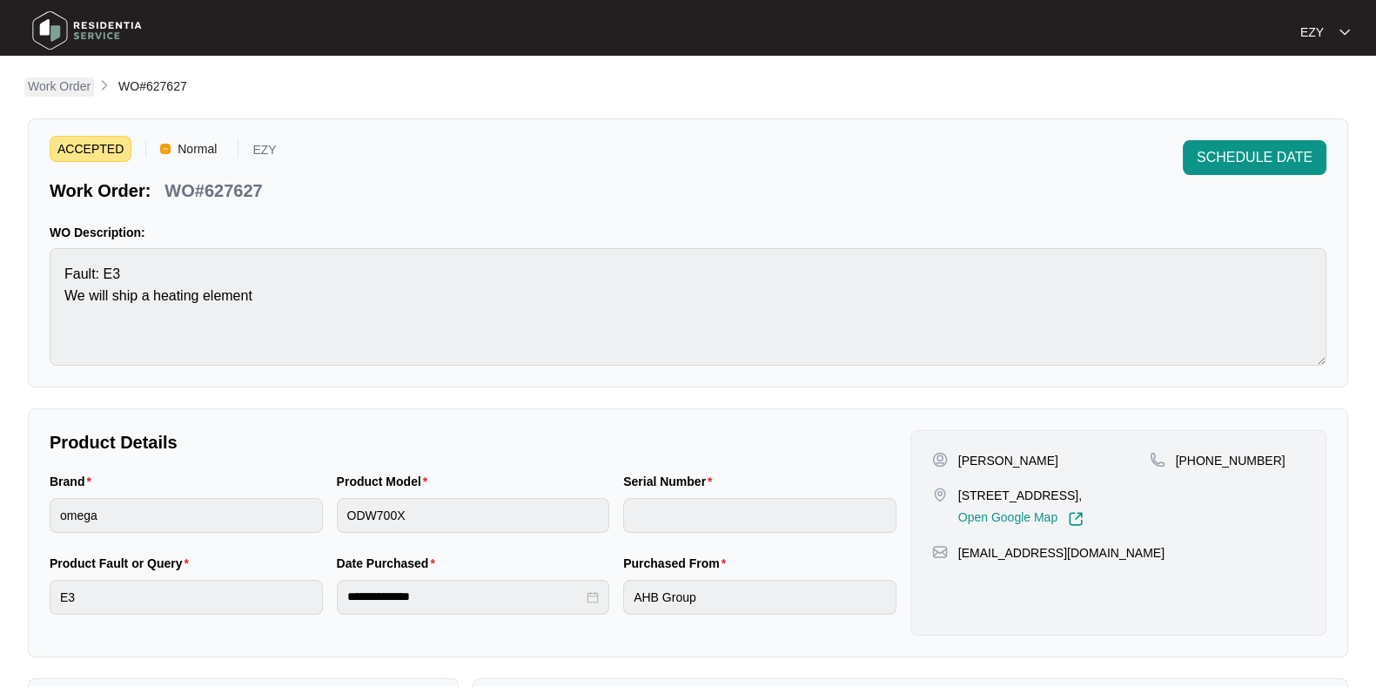
click at [74, 84] on p "Work Order" at bounding box center [59, 85] width 63 height 17
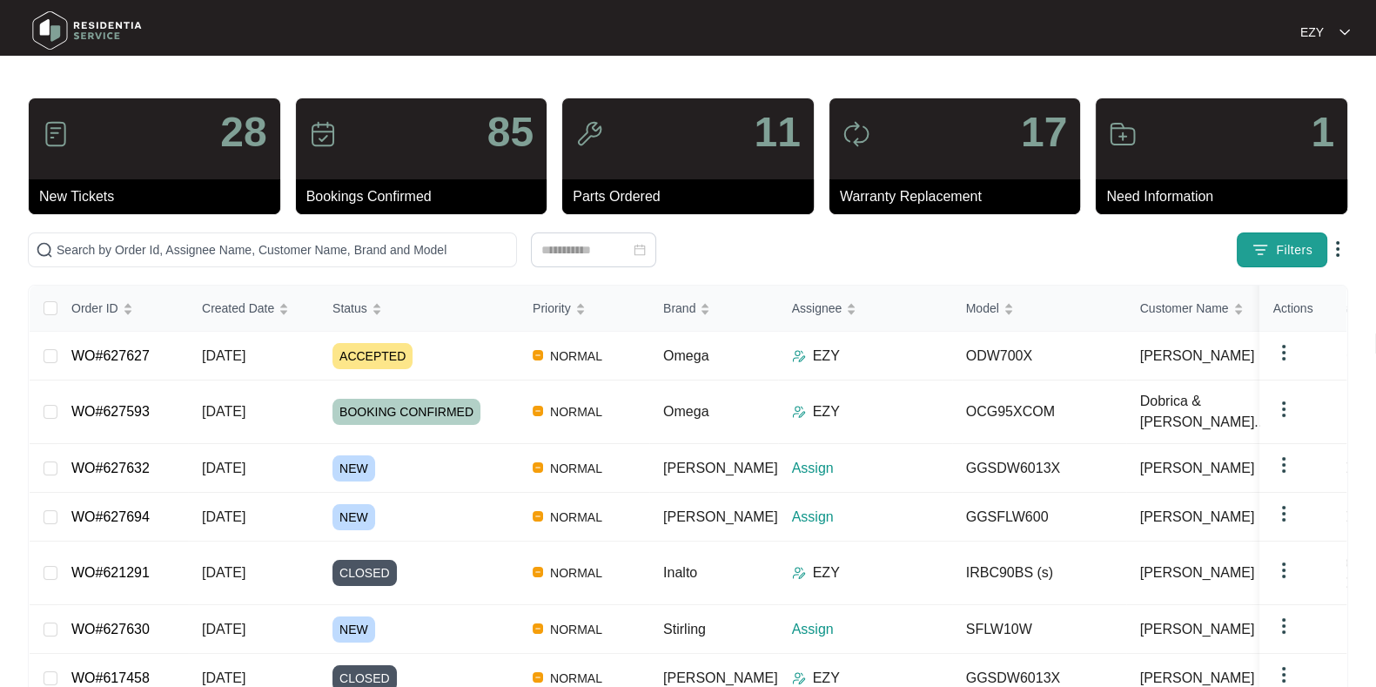
click at [1283, 236] on button "Filters" at bounding box center [1282, 249] width 90 height 35
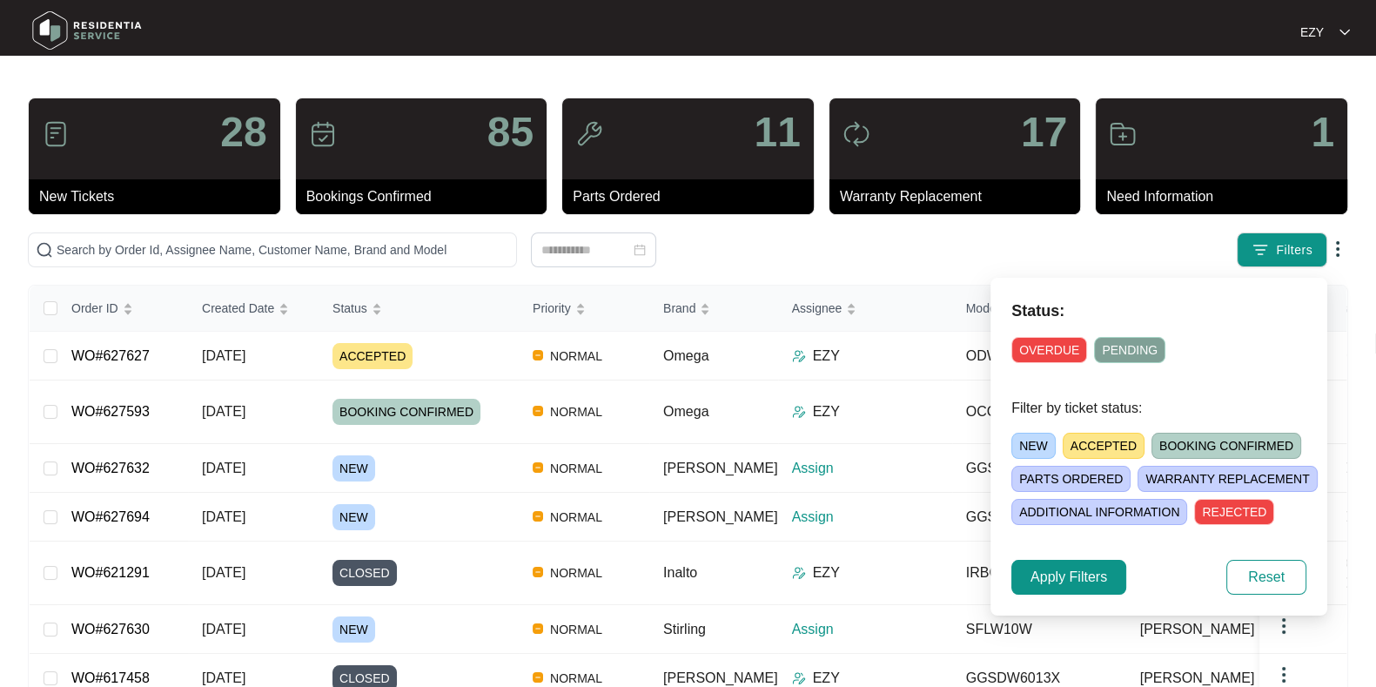
click at [1032, 448] on span "NEW" at bounding box center [1033, 445] width 44 height 26
click at [1046, 576] on span "Apply Filters" at bounding box center [1068, 576] width 77 height 21
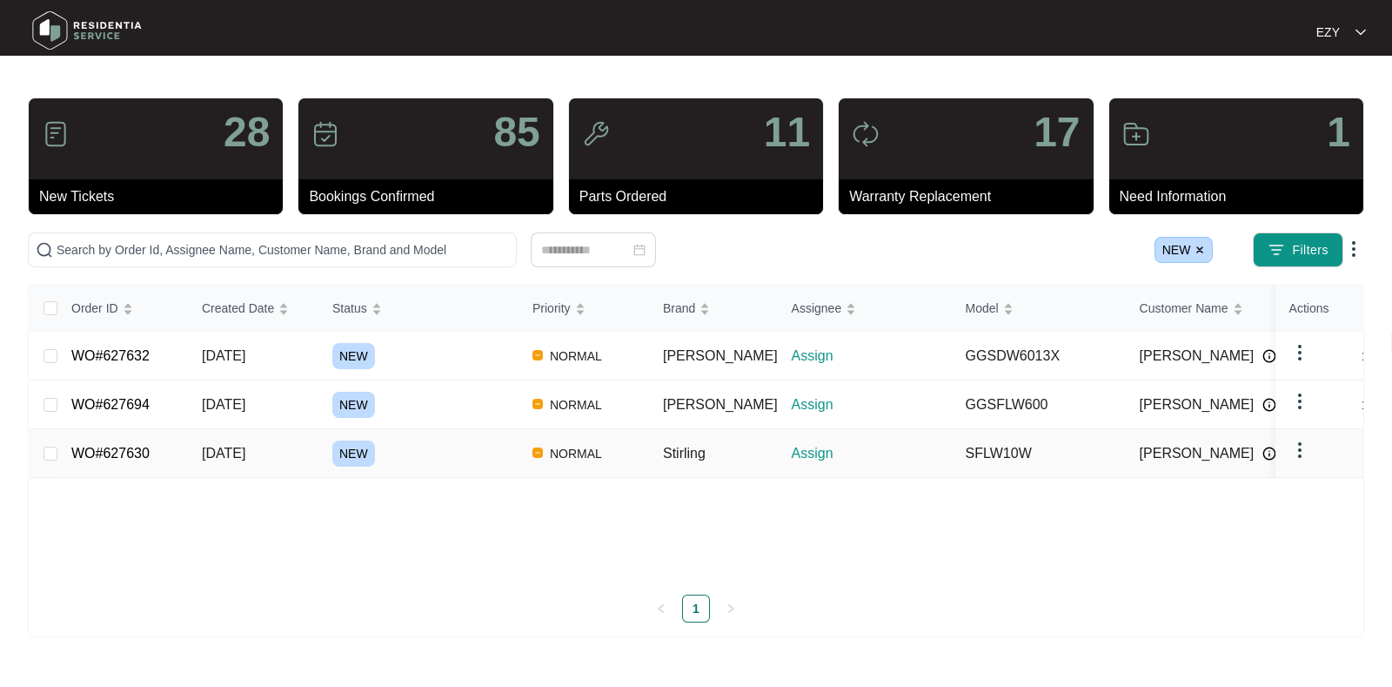
click at [472, 449] on div "NEW" at bounding box center [425, 453] width 186 height 26
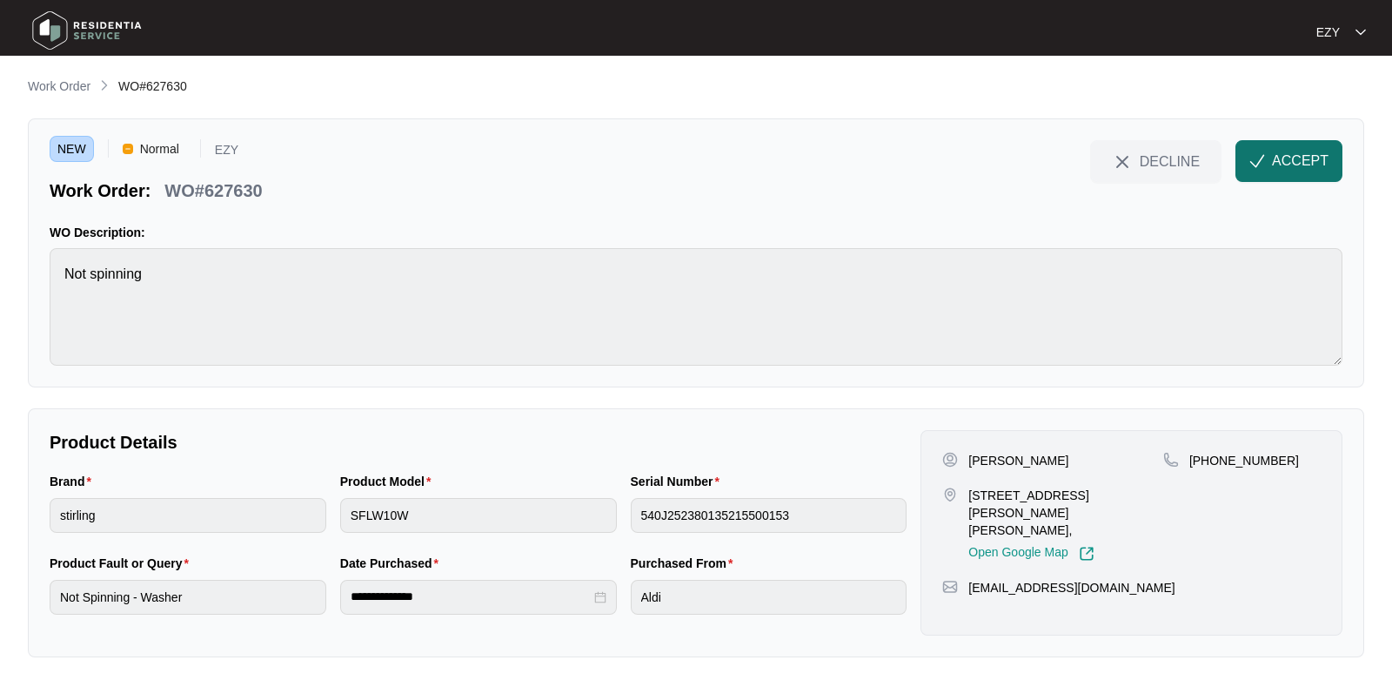
click at [1310, 164] on span "ACCEPT" at bounding box center [1300, 161] width 57 height 21
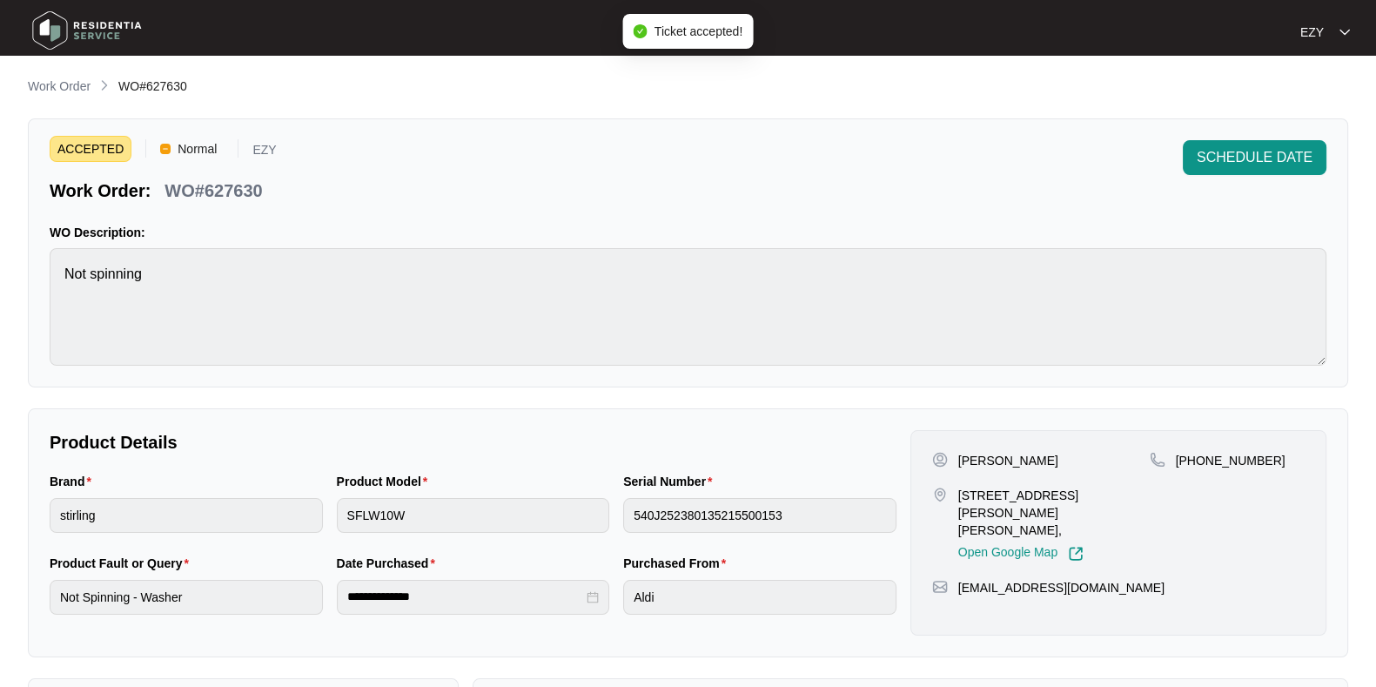
click at [200, 184] on p "WO#627630" at bounding box center [212, 190] width 97 height 24
copy div "WO#627630 SCHEDULE DATE"
click at [981, 457] on p "[PERSON_NAME]" at bounding box center [1008, 460] width 100 height 17
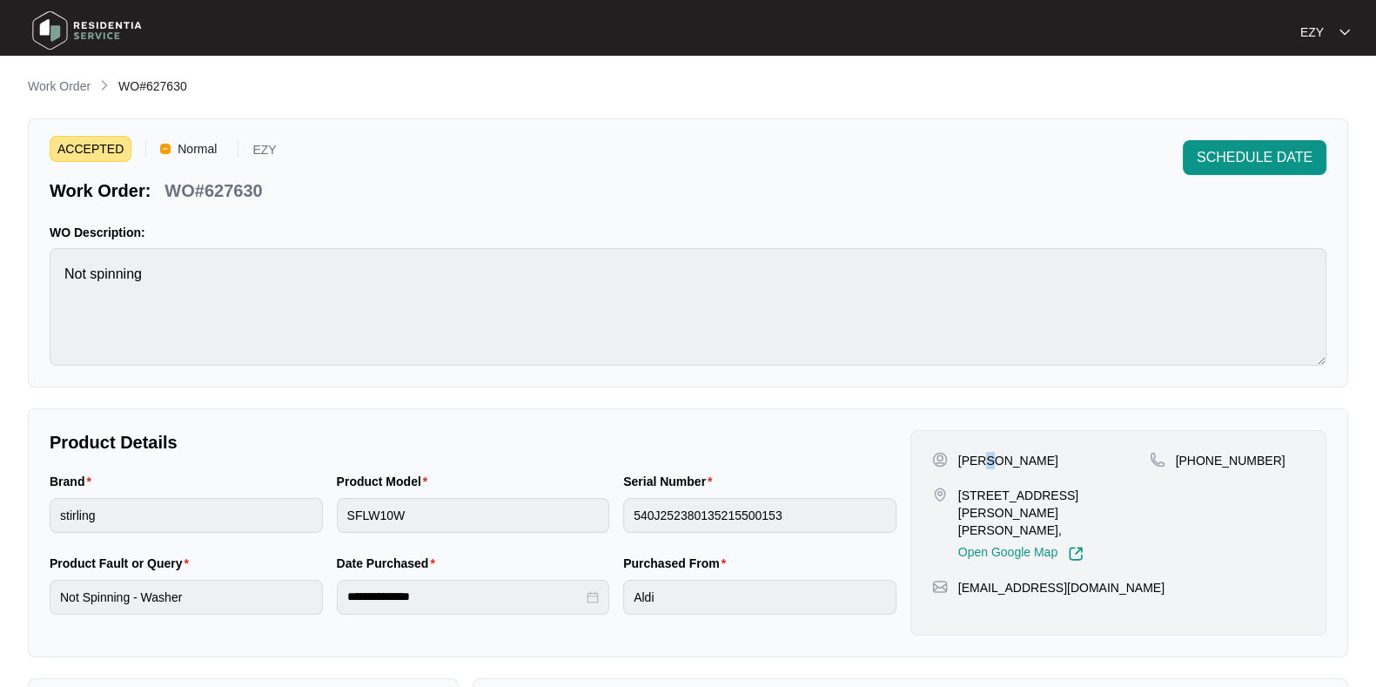
click at [981, 457] on p "[PERSON_NAME]" at bounding box center [1008, 460] width 100 height 17
click at [999, 480] on div "[PERSON_NAME] [STREET_ADDRESS][PERSON_NAME][PERSON_NAME], Open Google Map" at bounding box center [1041, 507] width 218 height 110
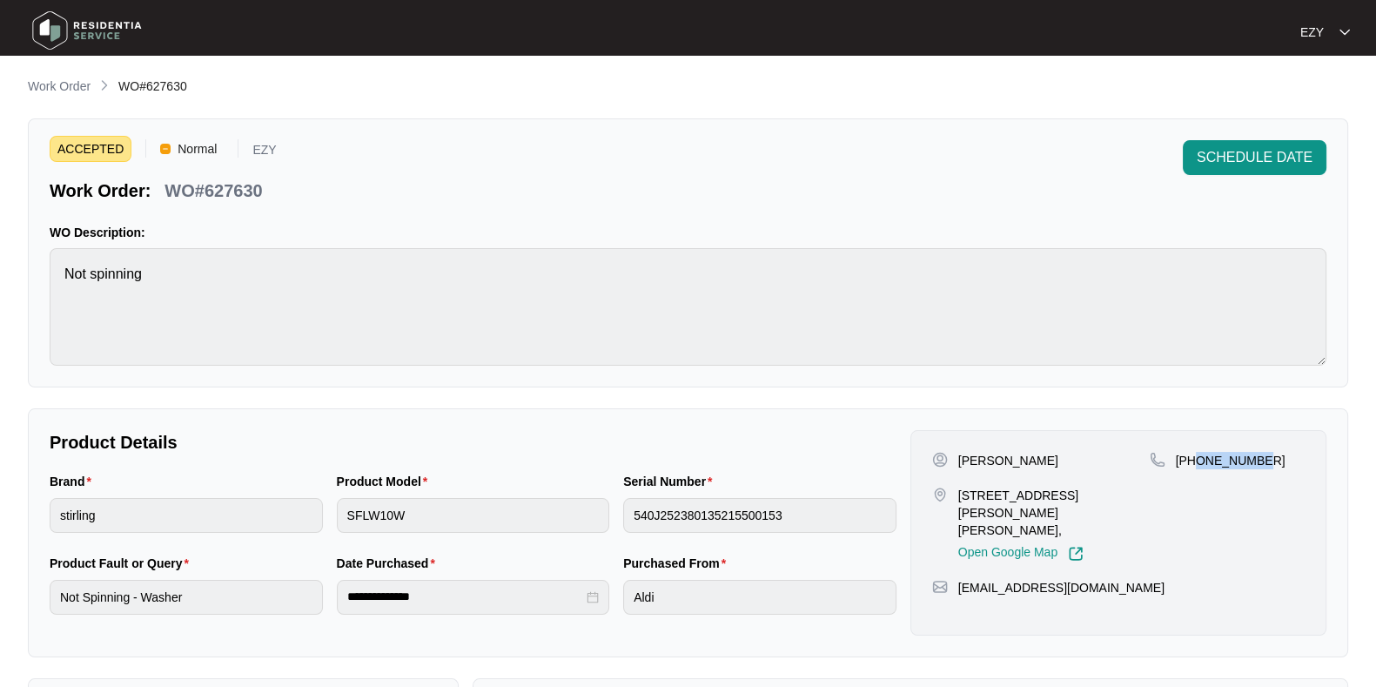
drag, startPoint x: 1279, startPoint y: 455, endPoint x: 1197, endPoint y: 466, distance: 83.3
click at [1197, 466] on div "[PHONE_NUMBER]" at bounding box center [1227, 460] width 155 height 17
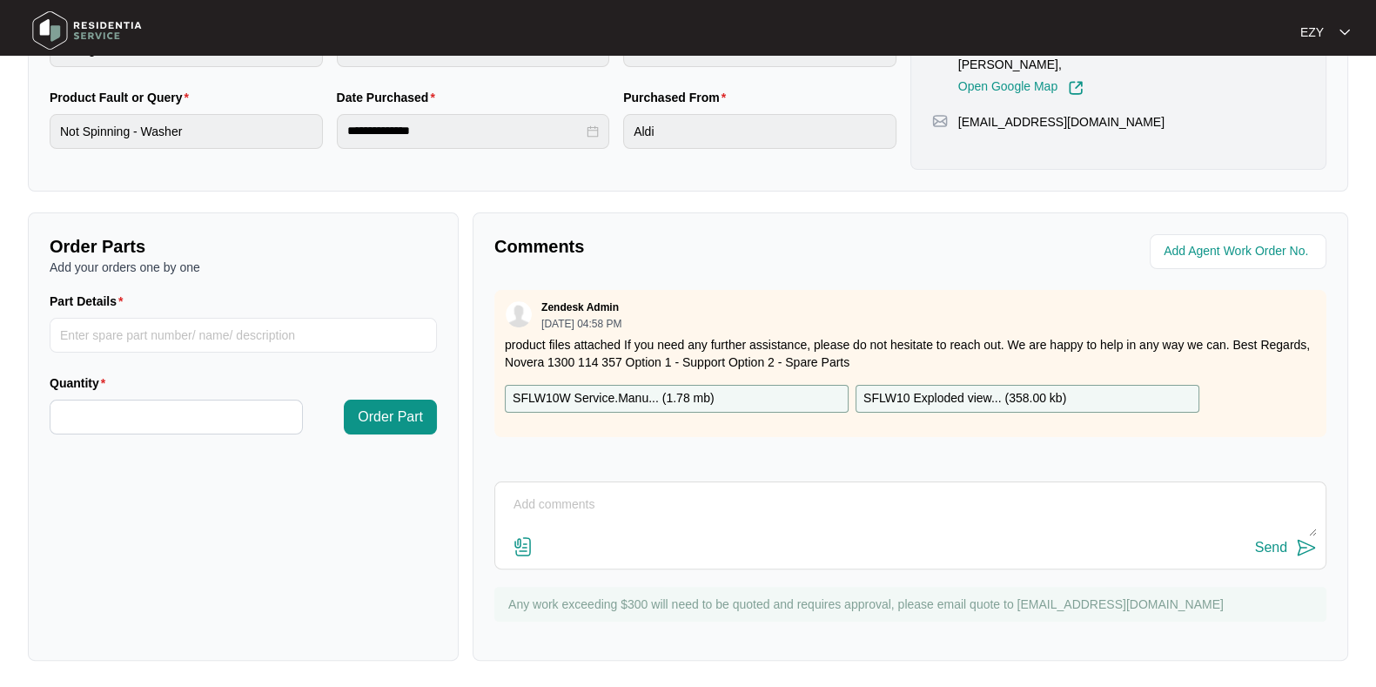
click at [600, 389] on p "SFLW10W Service.Manu... ( 1.78 mb )" at bounding box center [614, 398] width 202 height 19
click at [903, 394] on p "SFLW10 Exploded view... ( 358.00 kb )" at bounding box center [964, 398] width 203 height 19
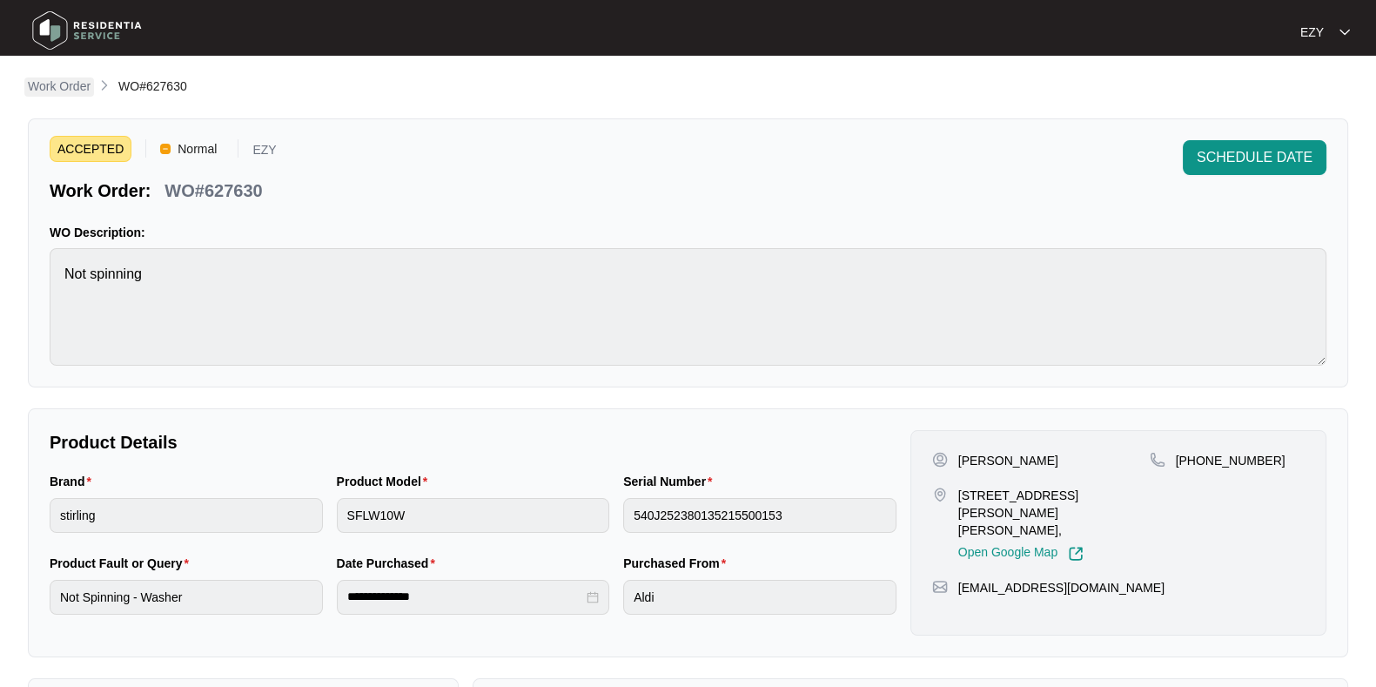
click at [73, 84] on p "Work Order" at bounding box center [59, 85] width 63 height 17
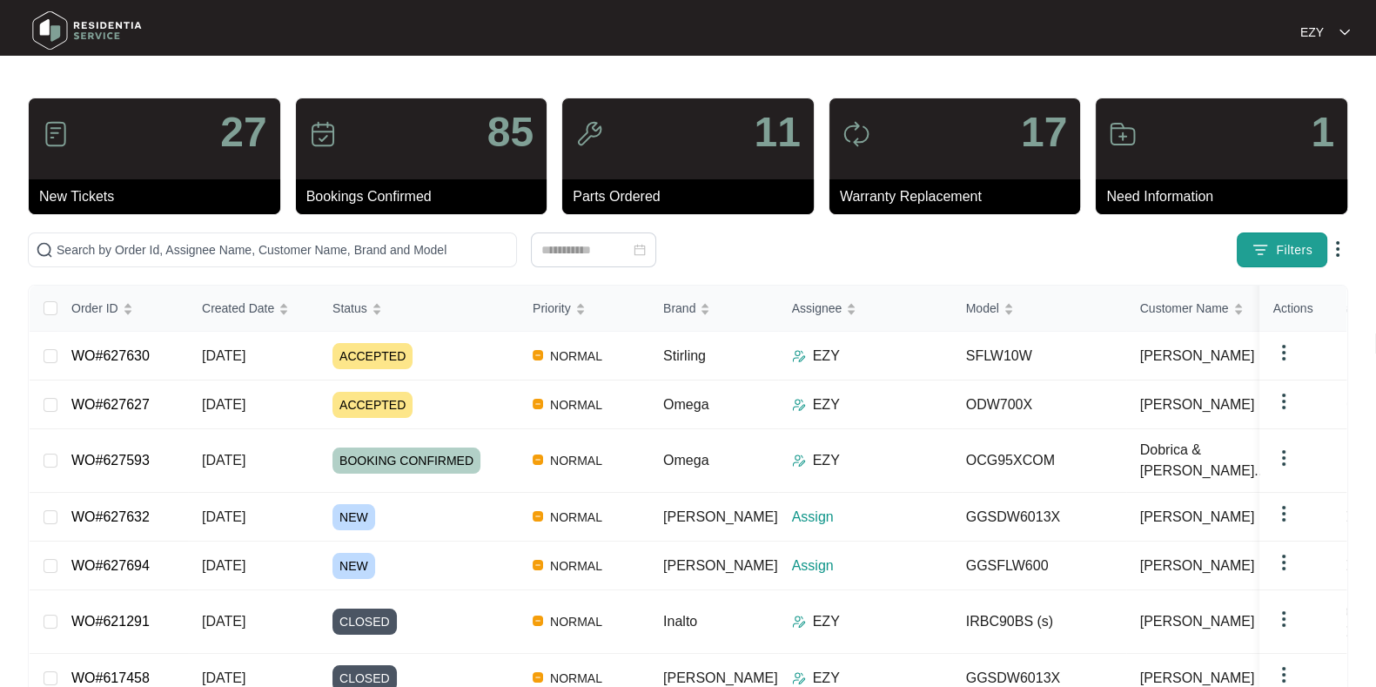
click at [1284, 258] on span "Filters" at bounding box center [1294, 250] width 37 height 18
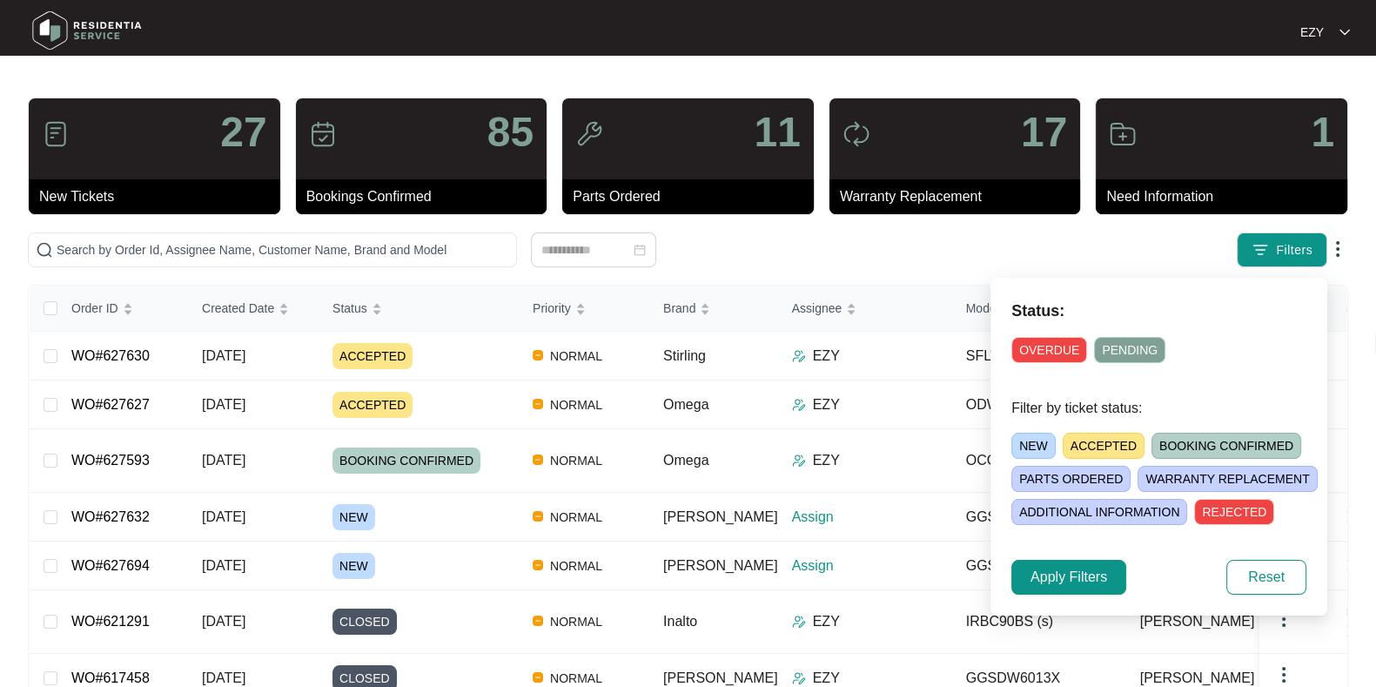
click at [1025, 447] on span "NEW" at bounding box center [1033, 445] width 44 height 26
click at [1039, 560] on button "Apply Filters" at bounding box center [1068, 577] width 115 height 35
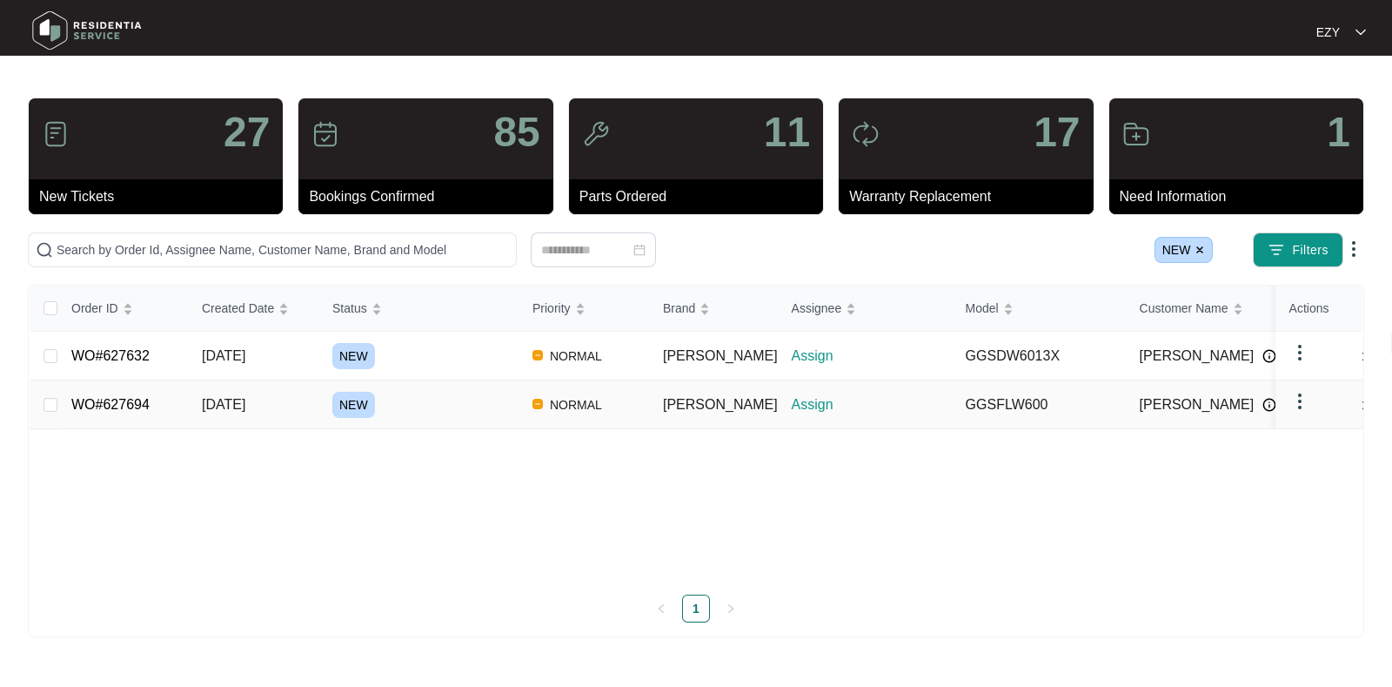
click at [461, 398] on div "NEW" at bounding box center [425, 405] width 186 height 26
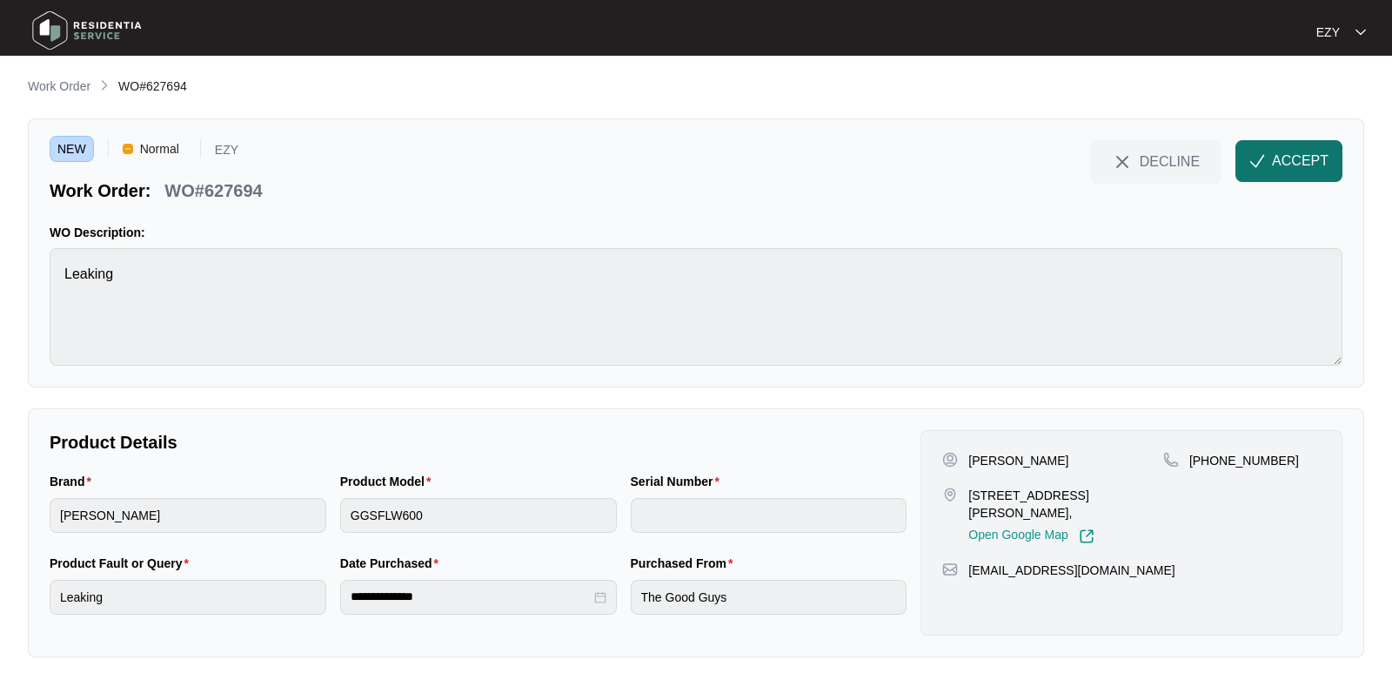
click at [1297, 158] on span "ACCEPT" at bounding box center [1300, 161] width 57 height 21
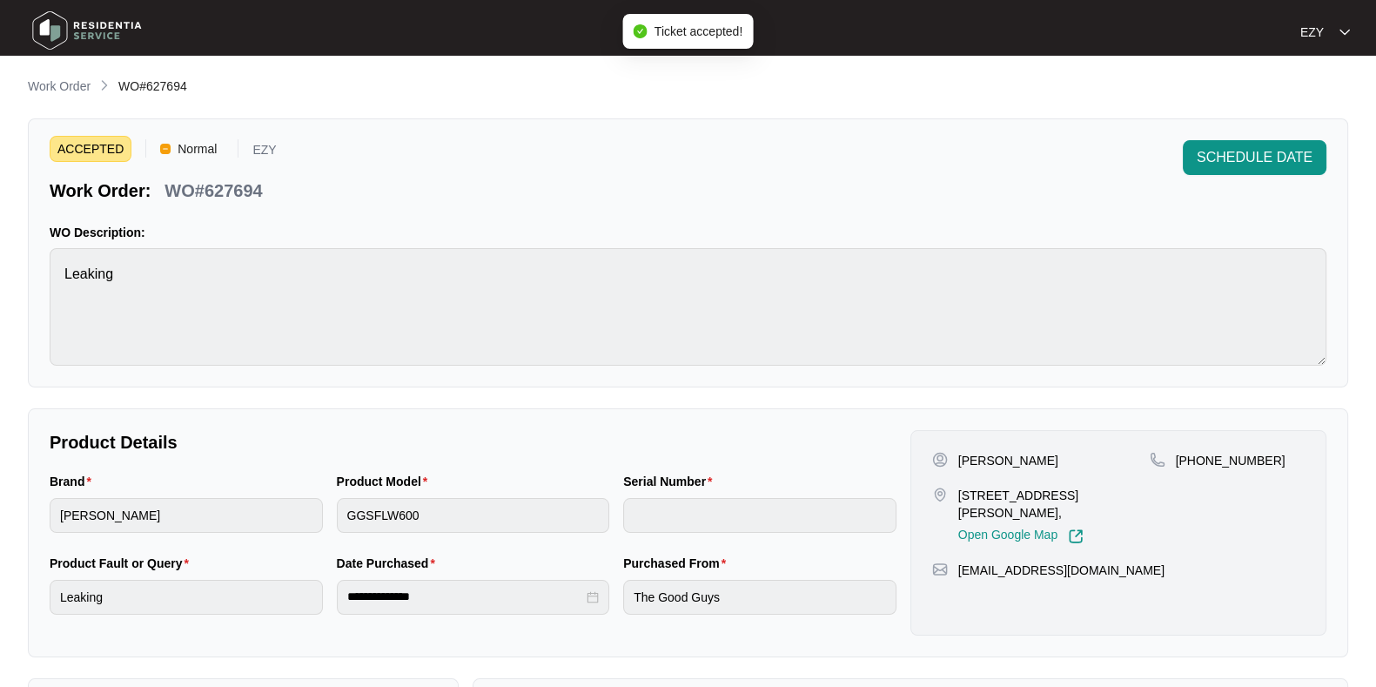
click at [200, 178] on p "WO#627694" at bounding box center [212, 190] width 97 height 24
click at [969, 453] on p "[PERSON_NAME]" at bounding box center [1008, 460] width 100 height 17
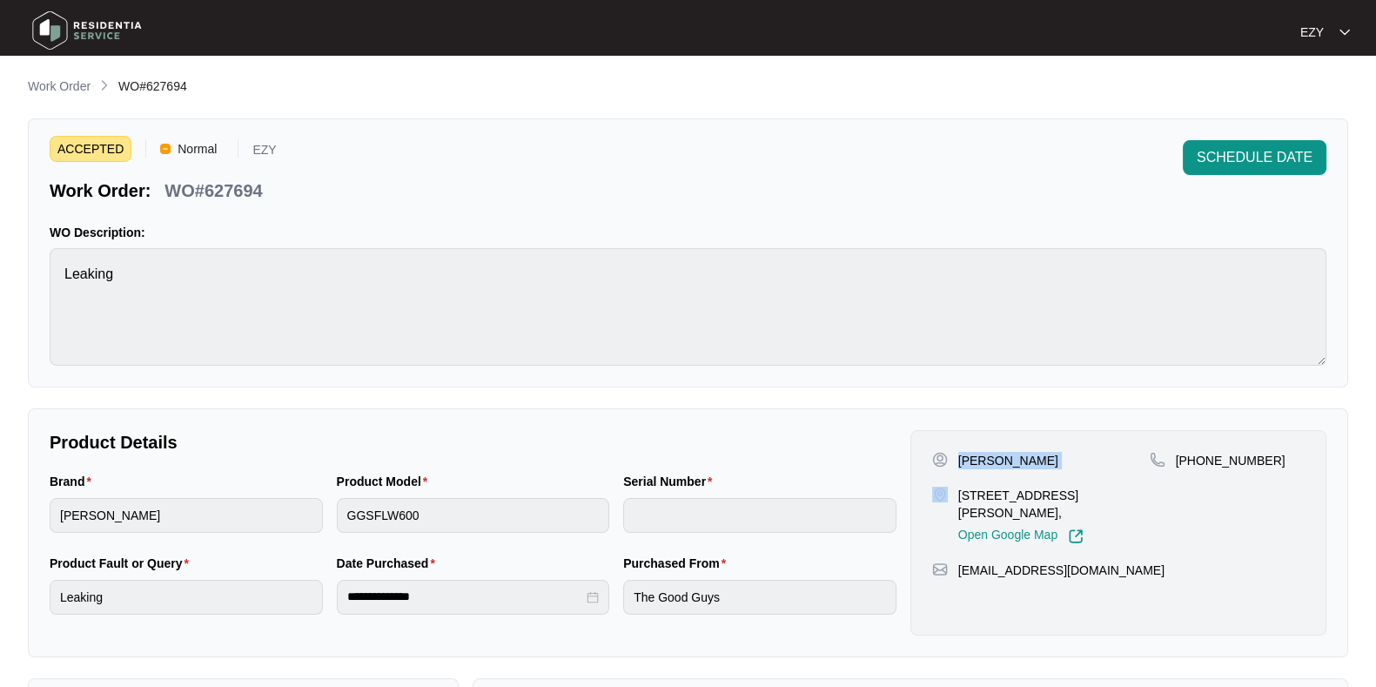
click at [969, 453] on p "[PERSON_NAME]" at bounding box center [1008, 460] width 100 height 17
drag, startPoint x: 1270, startPoint y: 451, endPoint x: 1194, endPoint y: 466, distance: 77.3
click at [1194, 466] on div "[PHONE_NUMBER]" at bounding box center [1227, 460] width 155 height 17
click at [969, 498] on p "[STREET_ADDRESS][PERSON_NAME]," at bounding box center [1053, 503] width 191 height 35
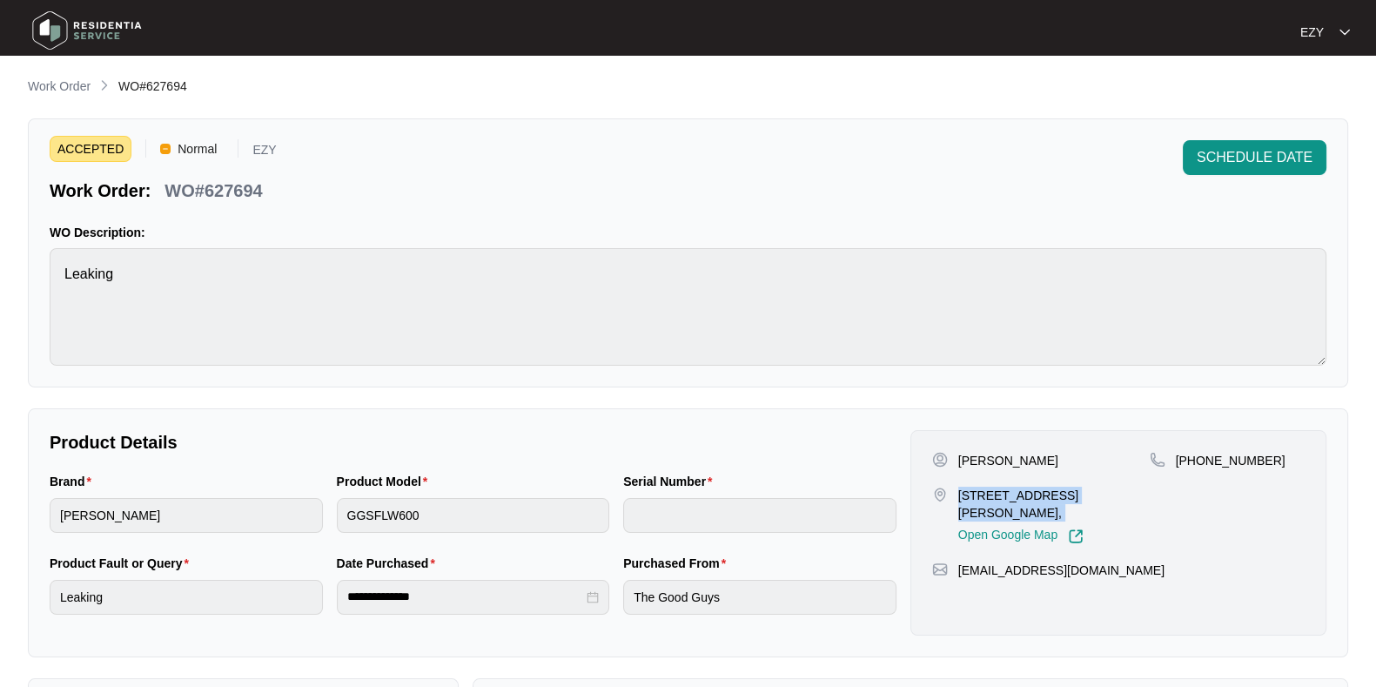
click at [969, 498] on p "[STREET_ADDRESS][PERSON_NAME]," at bounding box center [1053, 503] width 191 height 35
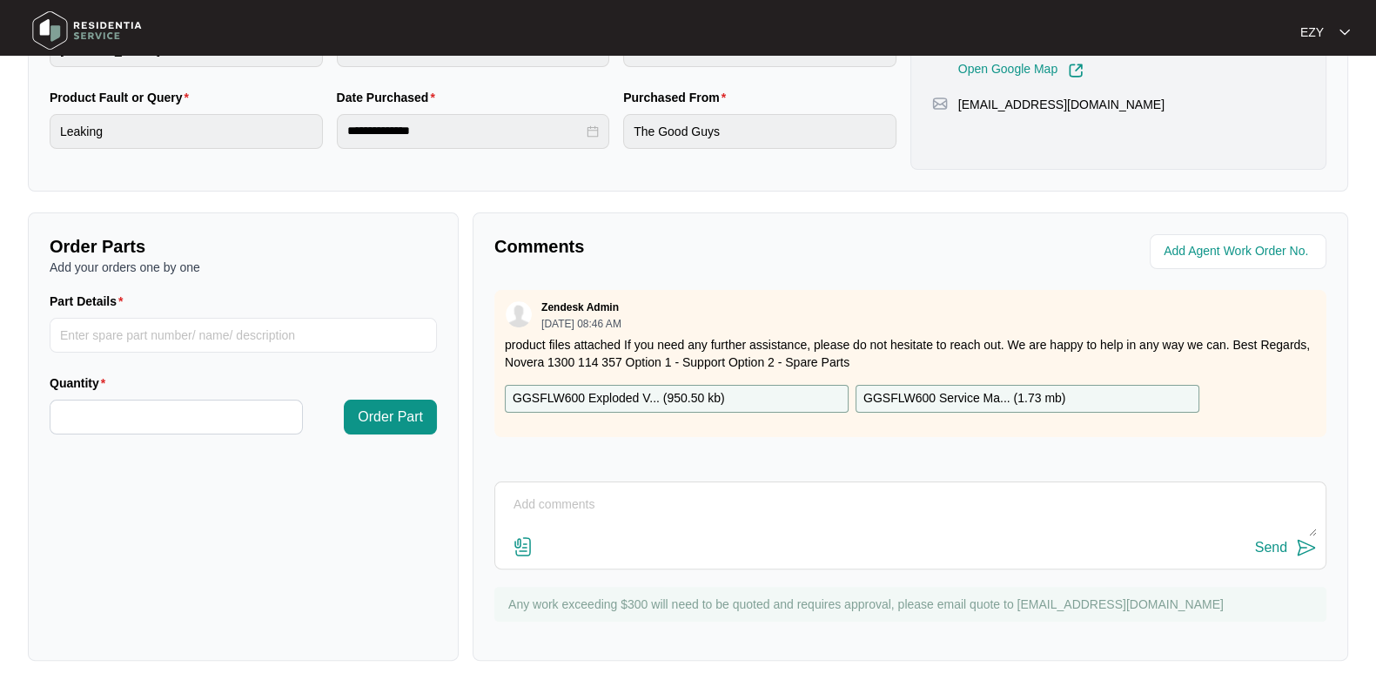
click at [685, 398] on p "GGSFLW600 Exploded V... ( 950.50 kb )" at bounding box center [619, 398] width 212 height 19
click at [930, 391] on p "GGSFLW600 Service Ma... ( 1.73 mb )" at bounding box center [964, 398] width 202 height 19
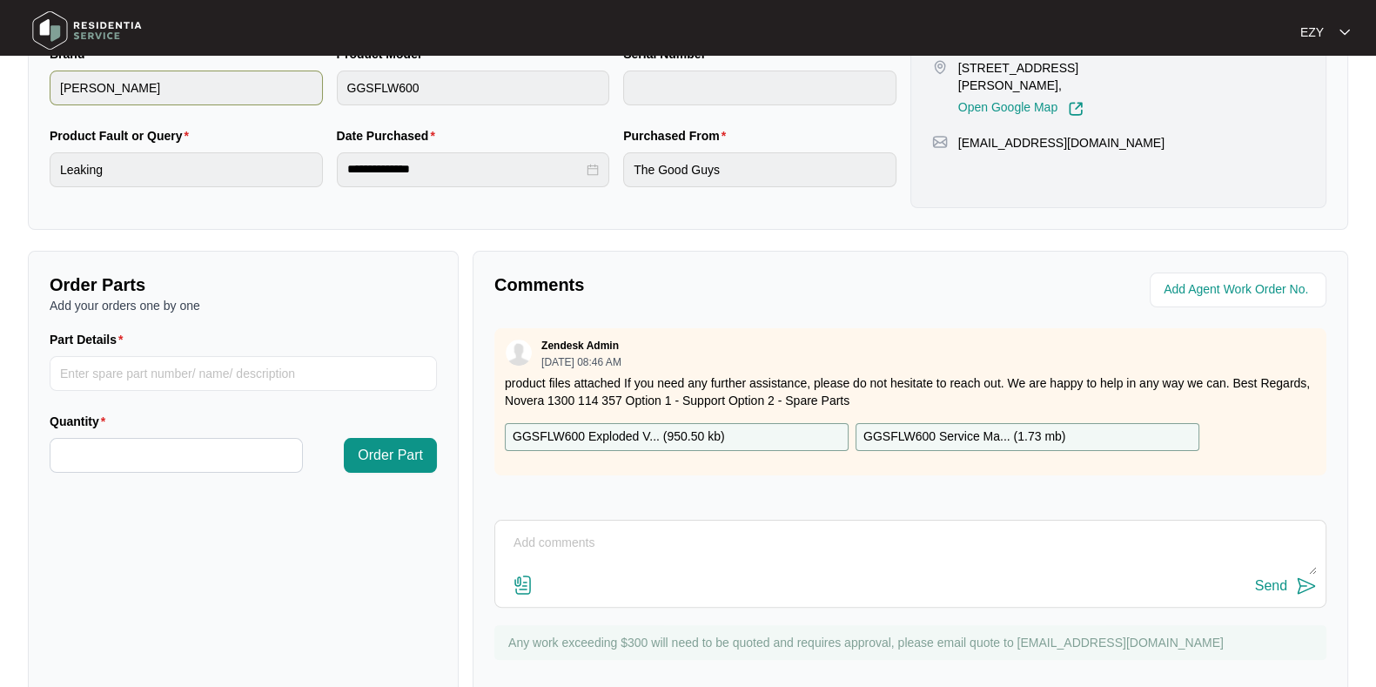
scroll to position [0, 0]
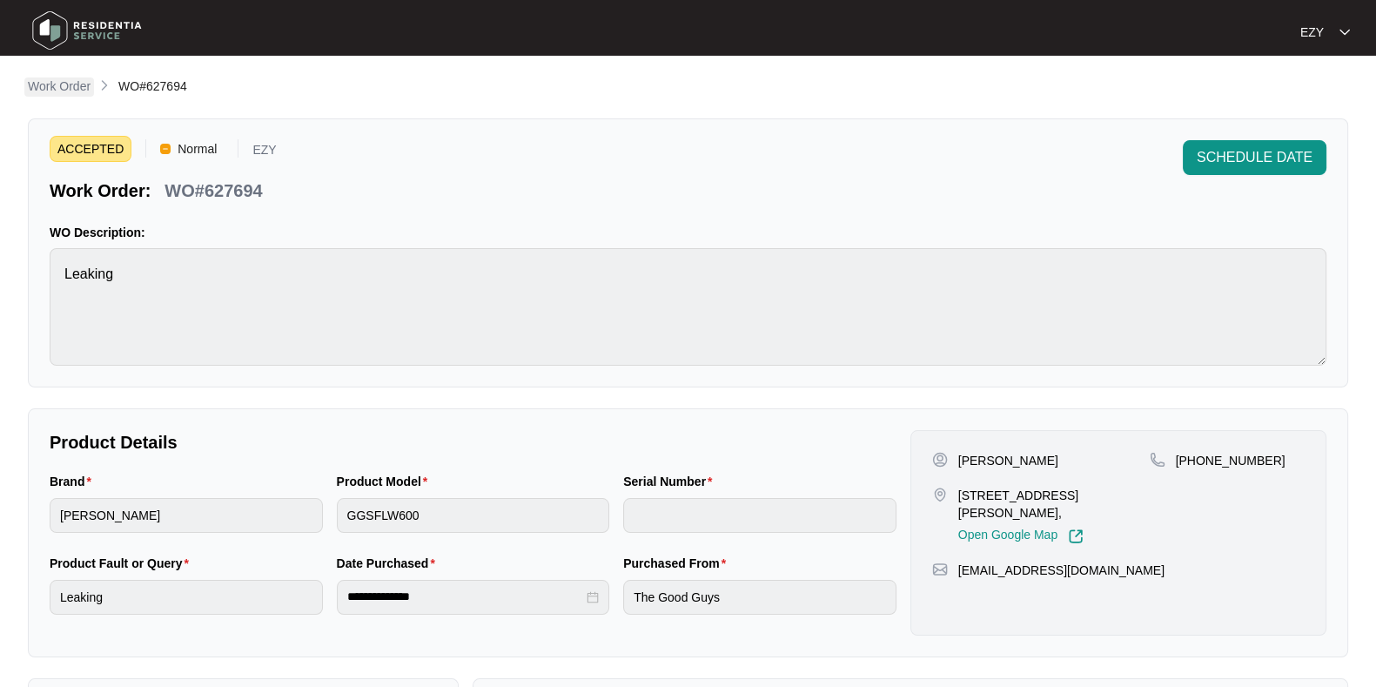
click at [77, 84] on p "Work Order" at bounding box center [59, 85] width 63 height 17
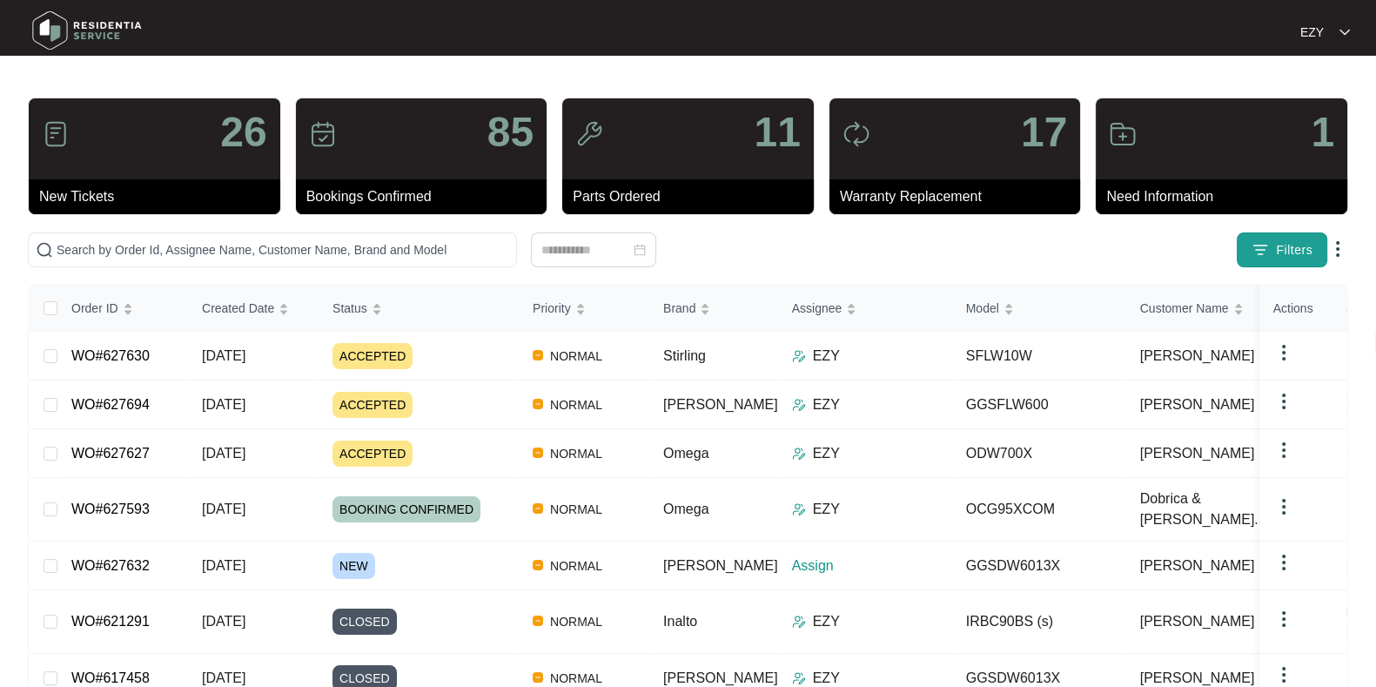
click at [1259, 245] on img "button" at bounding box center [1259, 249] width 17 height 17
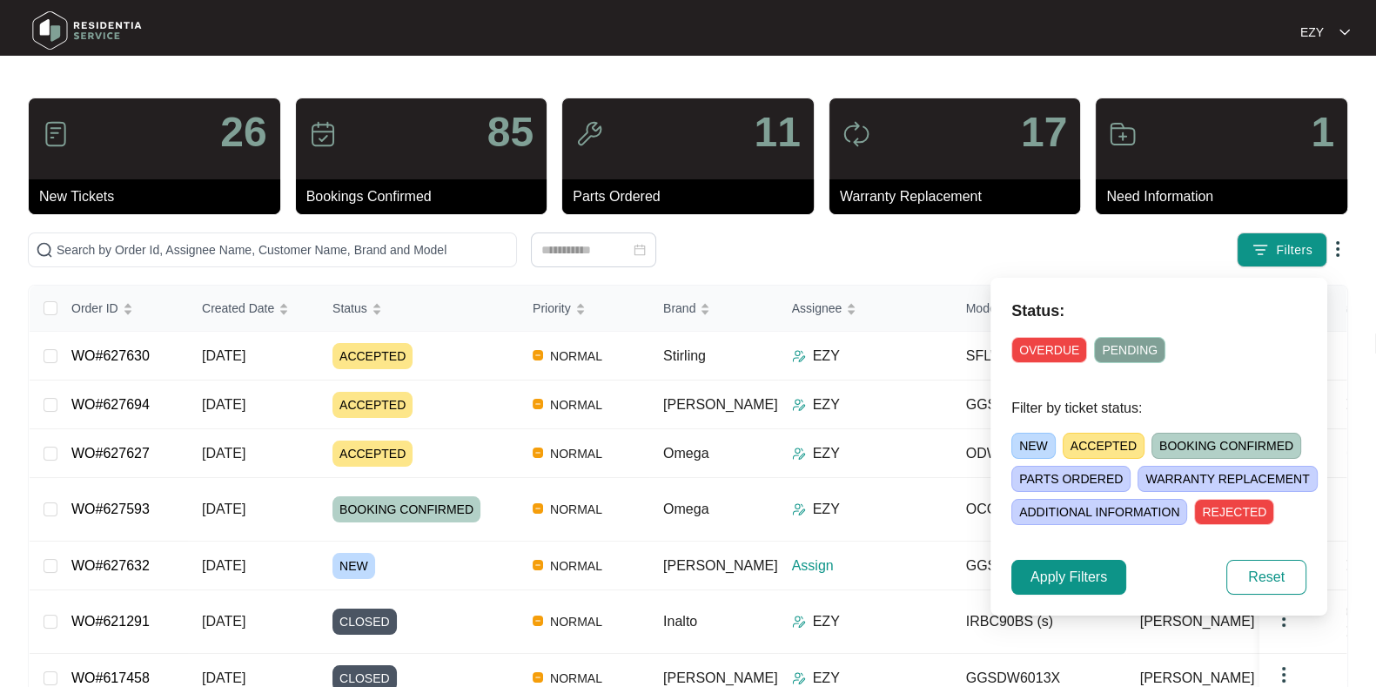
click at [1031, 441] on span "NEW" at bounding box center [1033, 445] width 44 height 26
click at [1036, 576] on span "Apply Filters" at bounding box center [1068, 576] width 77 height 21
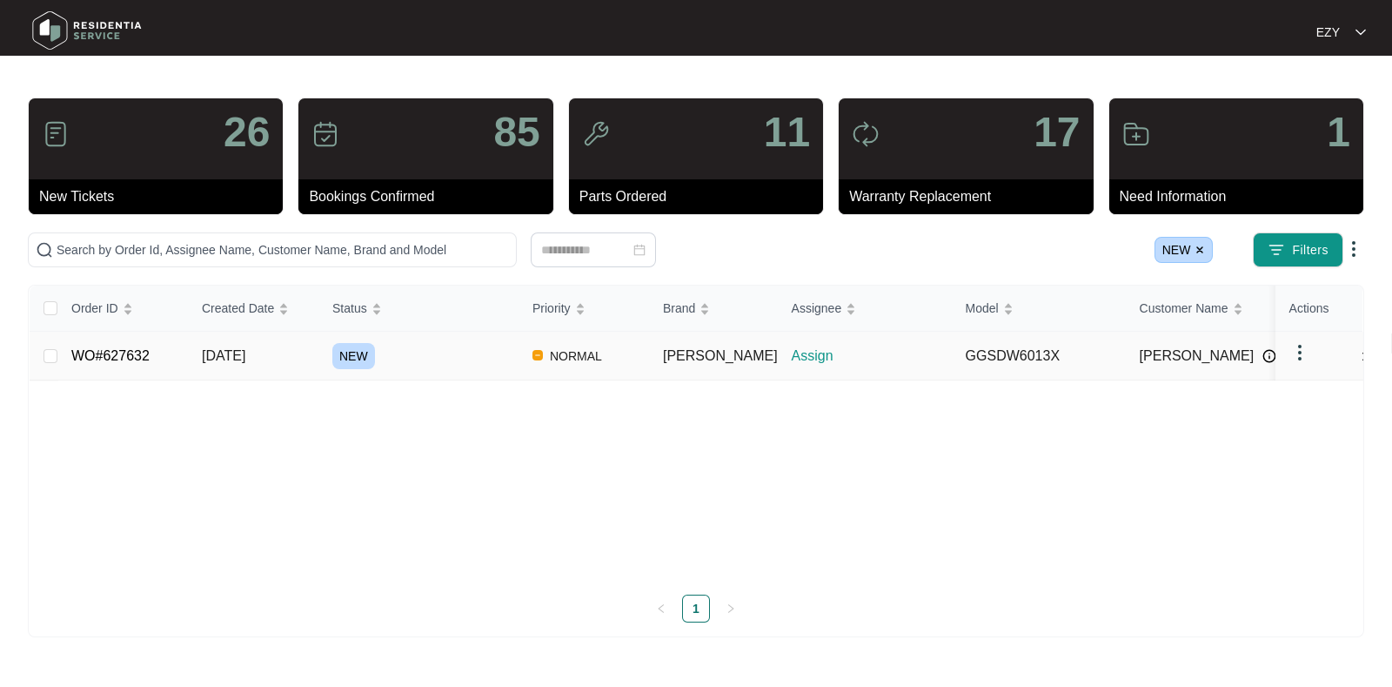
click at [450, 372] on td "NEW" at bounding box center [418, 356] width 200 height 49
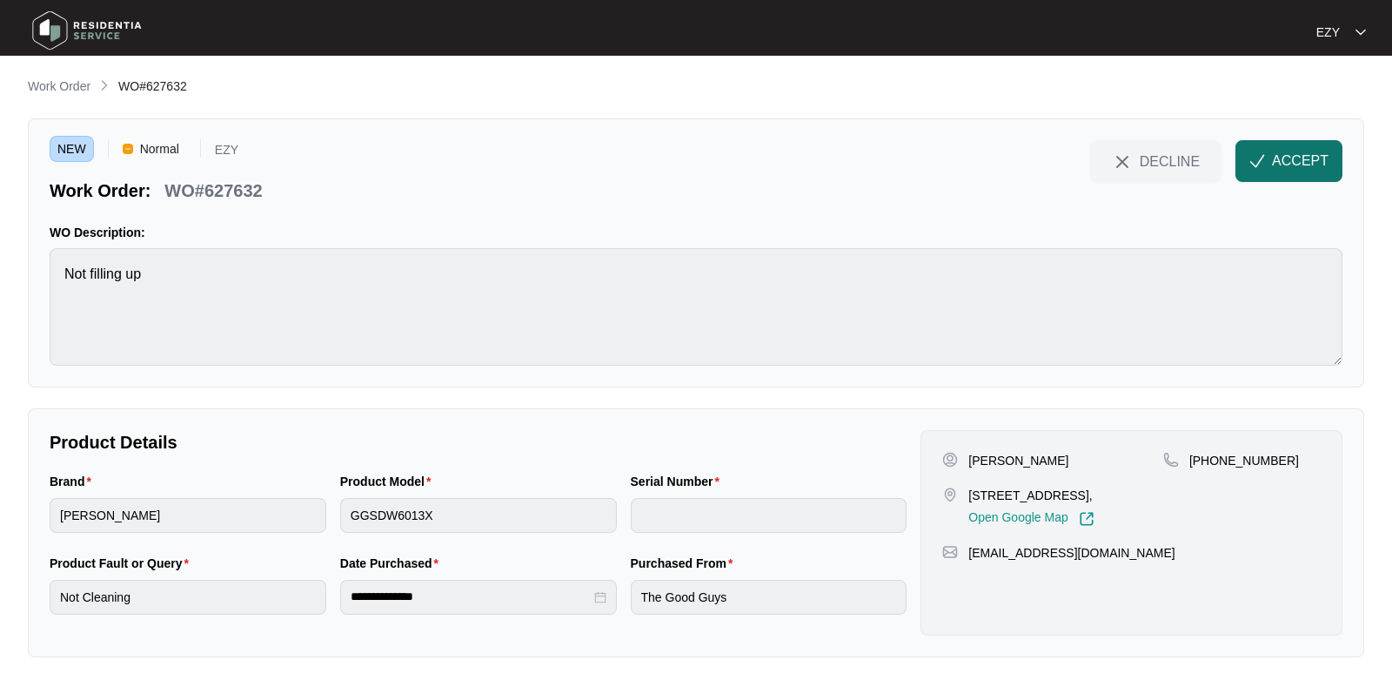
click at [1285, 164] on span "ACCEPT" at bounding box center [1300, 161] width 57 height 21
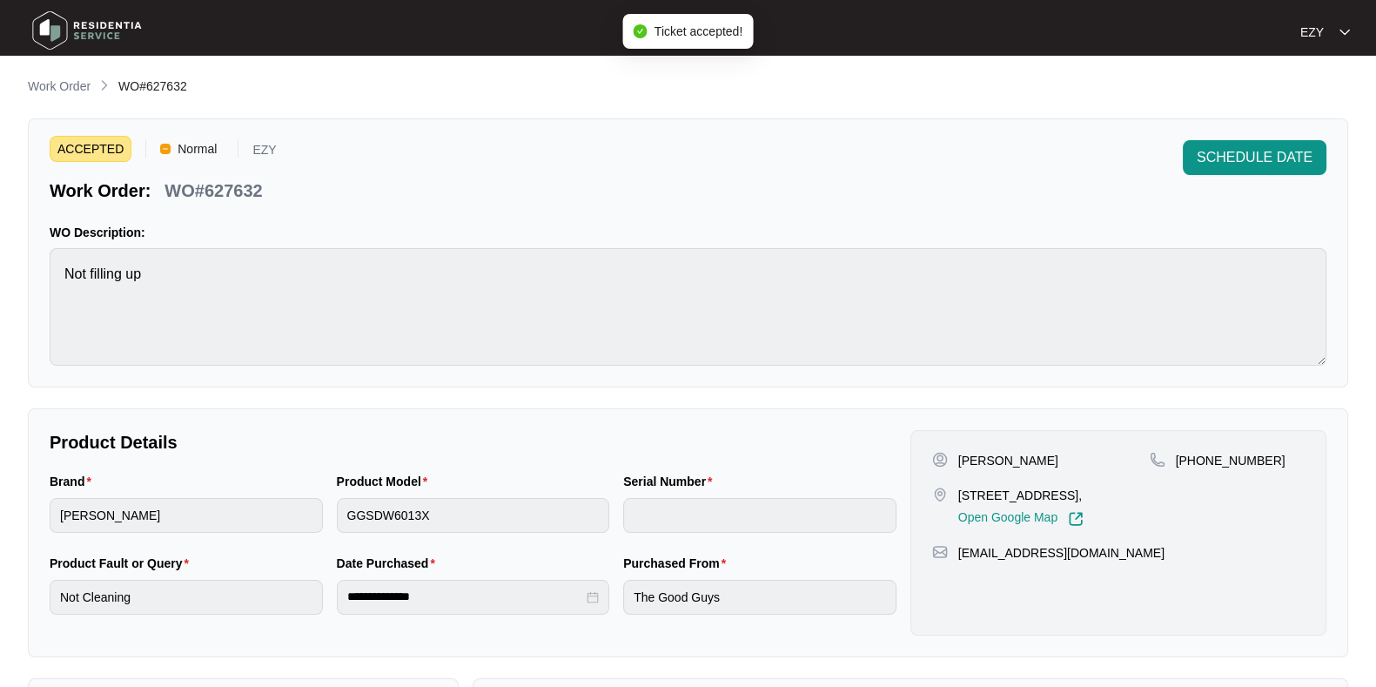
click at [204, 191] on p "WO#627632" at bounding box center [212, 190] width 97 height 24
click at [964, 449] on div "[PERSON_NAME] [STREET_ADDRESS], Open Google Map [PHONE_NUMBER] [EMAIL_ADDRESS][…" at bounding box center [1118, 532] width 416 height 205
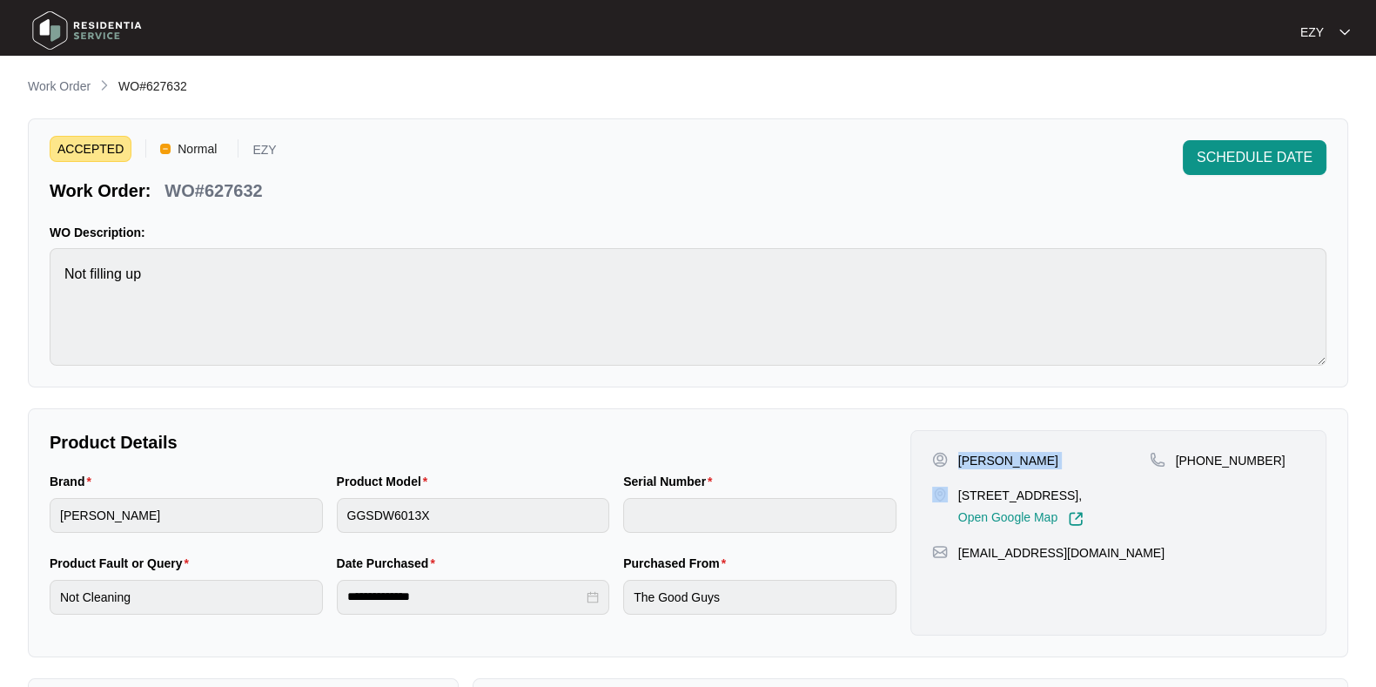
click at [964, 449] on div "[PERSON_NAME] [STREET_ADDRESS], Open Google Map [PHONE_NUMBER] [EMAIL_ADDRESS][…" at bounding box center [1118, 532] width 416 height 205
click at [1014, 481] on div "[PERSON_NAME] [STREET_ADDRESS], Open Google Map" at bounding box center [1041, 489] width 218 height 75
drag, startPoint x: 1277, startPoint y: 479, endPoint x: 1193, endPoint y: 461, distance: 86.2
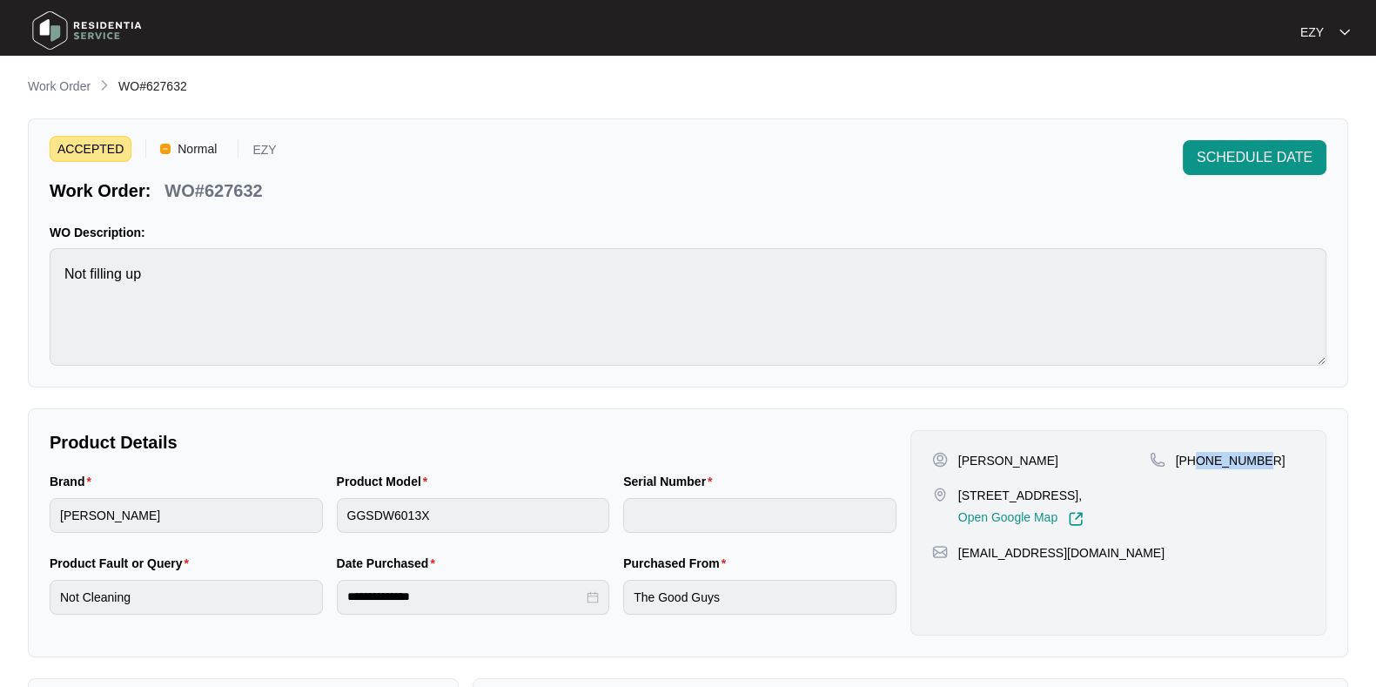
click at [1193, 461] on div "[PHONE_NUMBER]" at bounding box center [1227, 489] width 155 height 75
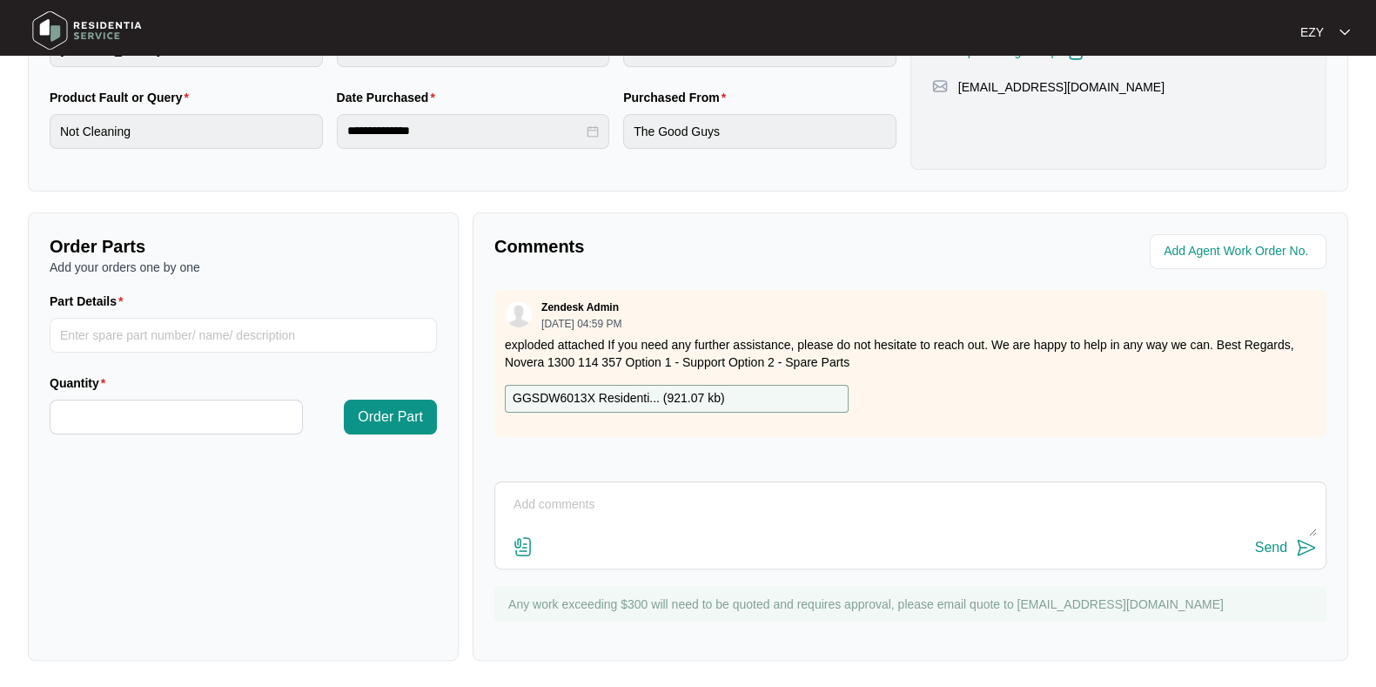
click at [722, 398] on p "GGSDW6013X Residenti... ( 921.07 kb )" at bounding box center [619, 398] width 212 height 19
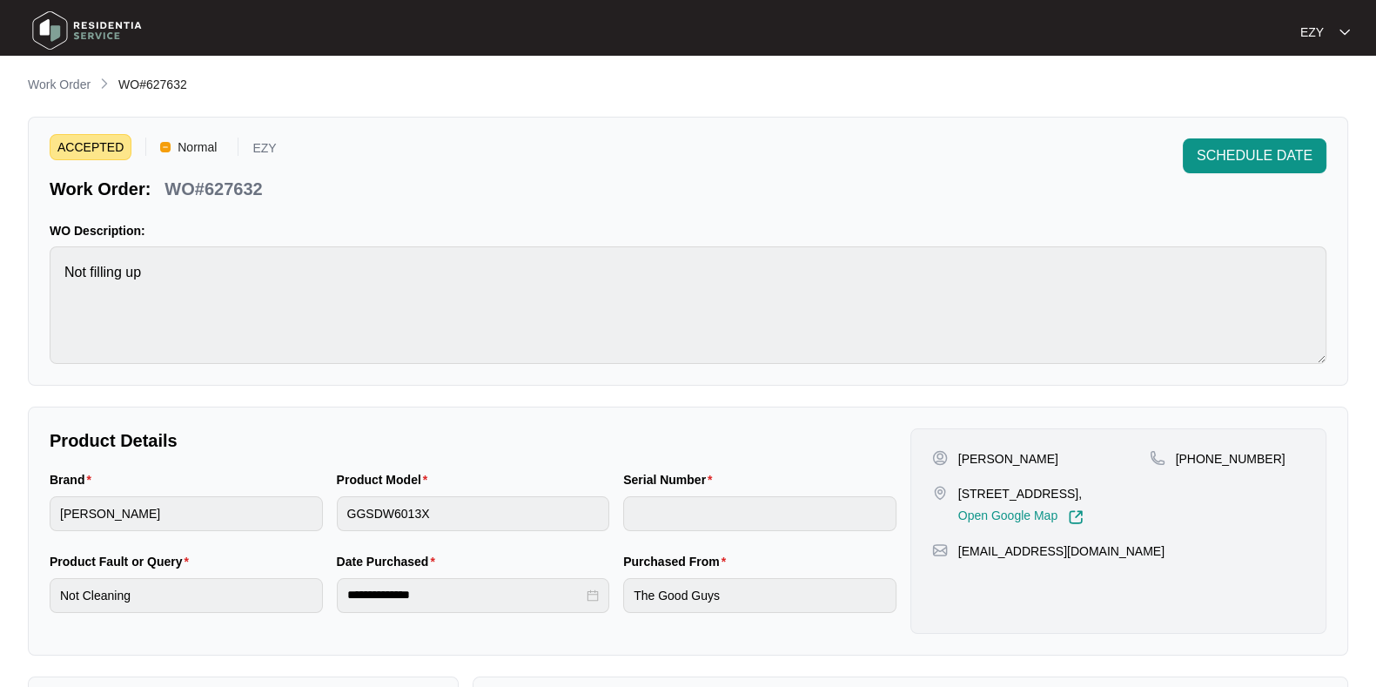
scroll to position [0, 0]
click at [52, 84] on p "Work Order" at bounding box center [59, 85] width 63 height 17
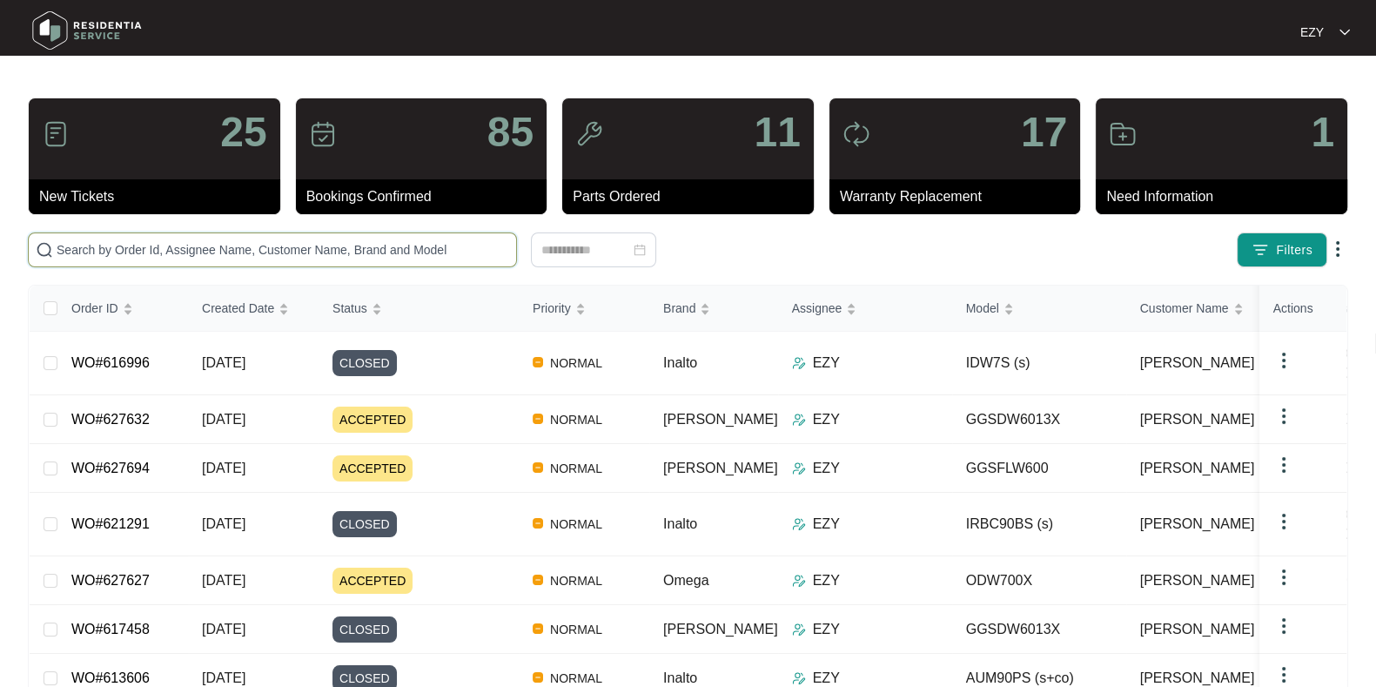
click at [380, 245] on input "text" at bounding box center [283, 249] width 452 height 19
paste input "625773"
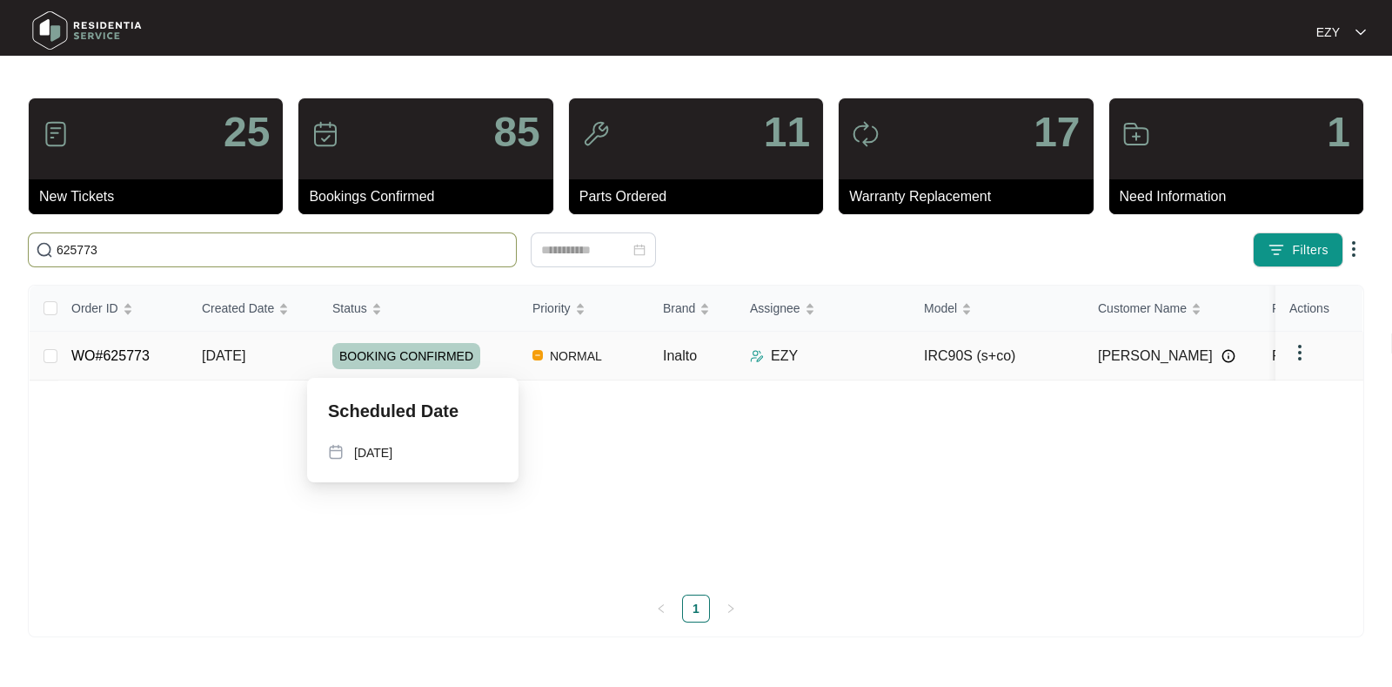
type input "625773"
click at [504, 354] on div "BOOKING CONFIRMED" at bounding box center [425, 356] width 186 height 26
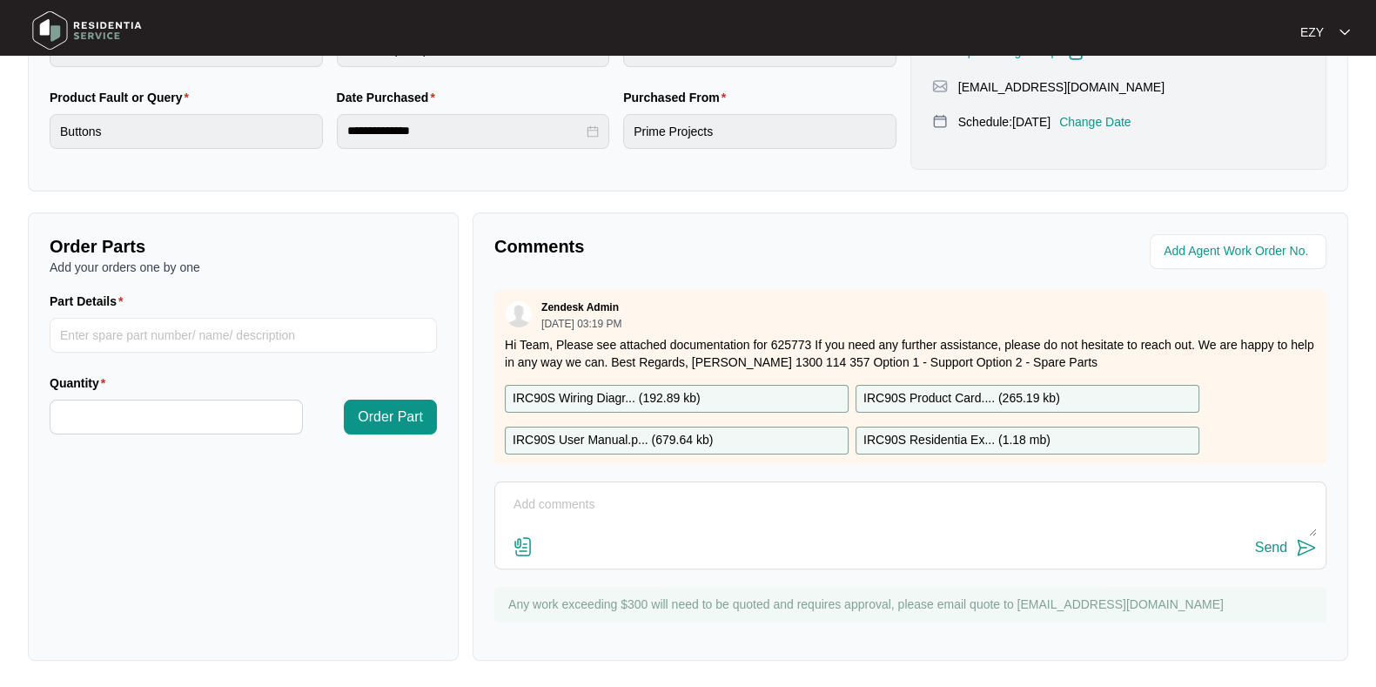
scroll to position [30, 0]
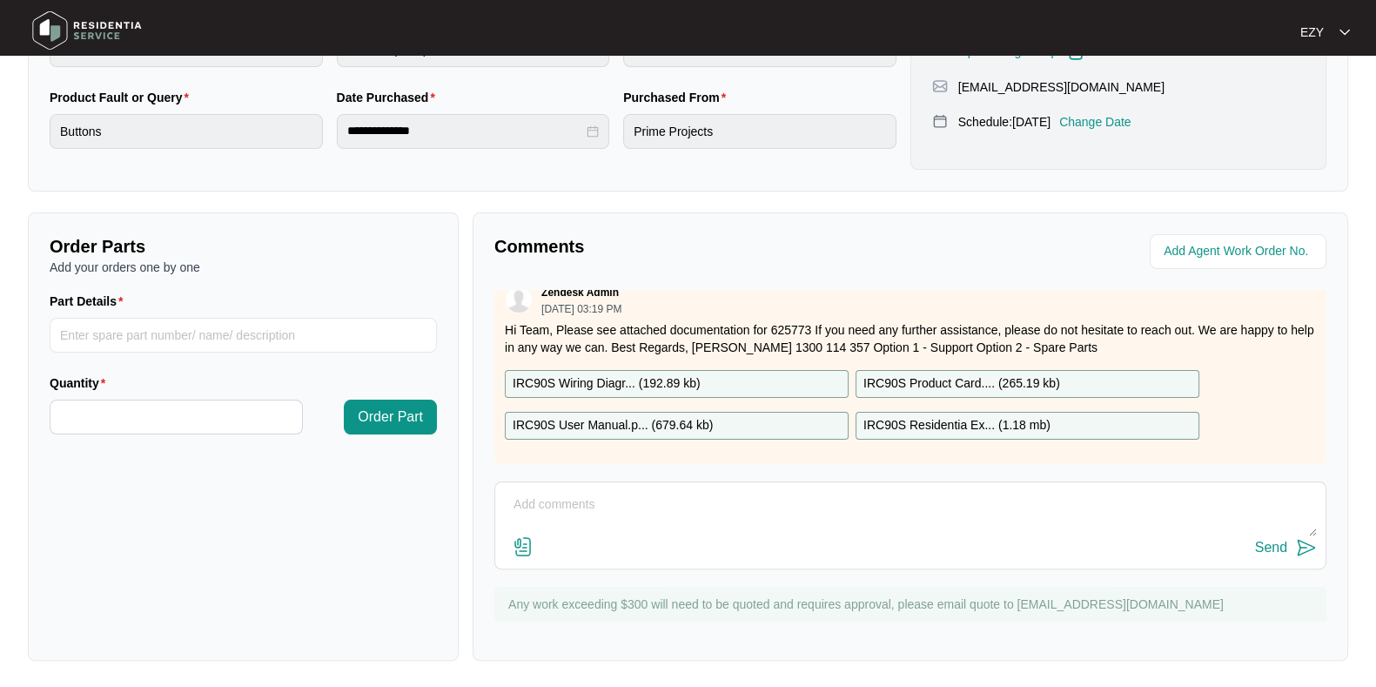
click at [786, 497] on textarea at bounding box center [910, 513] width 813 height 45
type textarea "h"
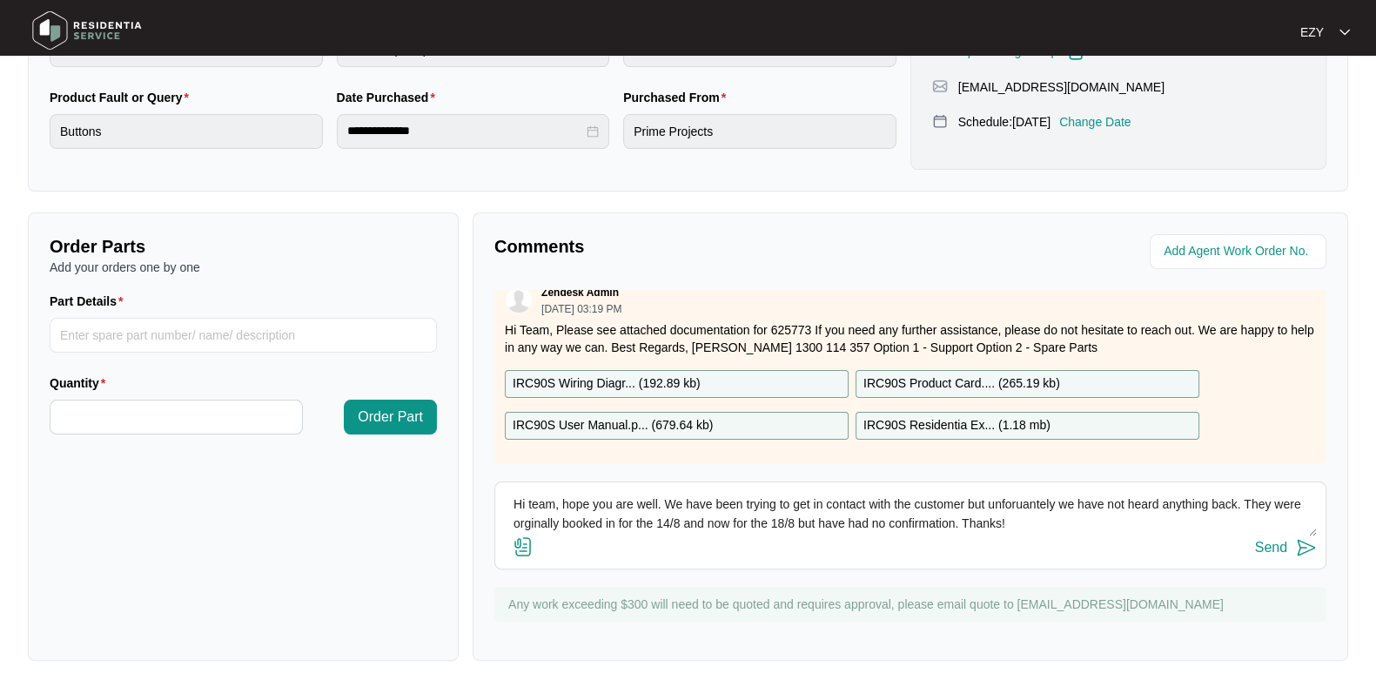
click at [1012, 493] on textarea "Hi team, hope you are well. We have been trying to get in contact with the cust…" at bounding box center [910, 513] width 813 height 45
click at [566, 526] on textarea "Hi team, hope you are well. We have been trying to get in contact with the cust…" at bounding box center [910, 513] width 813 height 45
click at [1011, 516] on textarea "Hi team, hope you are well. We have been trying to get in contact with the cust…" at bounding box center [910, 513] width 813 height 45
type textarea "Hi team, hope you are well. We have been trying to get in contact with the cust…"
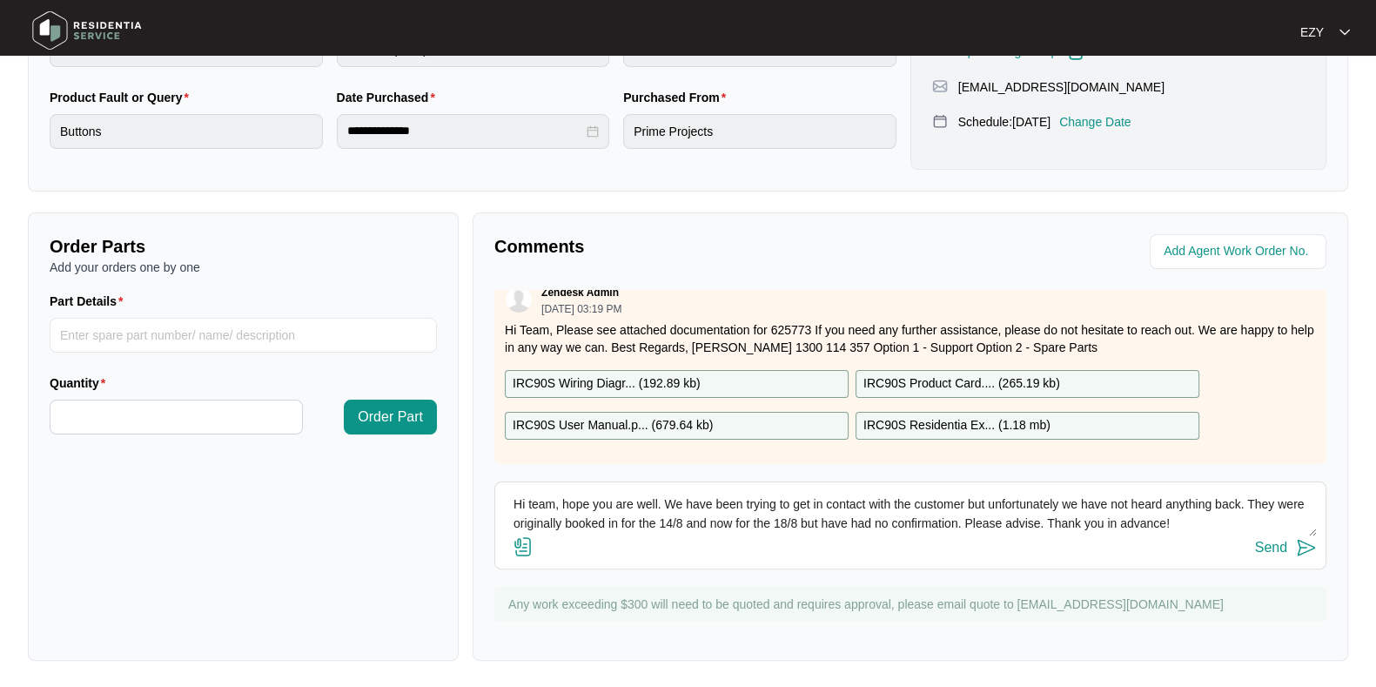
click at [1279, 546] on div "Send" at bounding box center [1271, 548] width 32 height 16
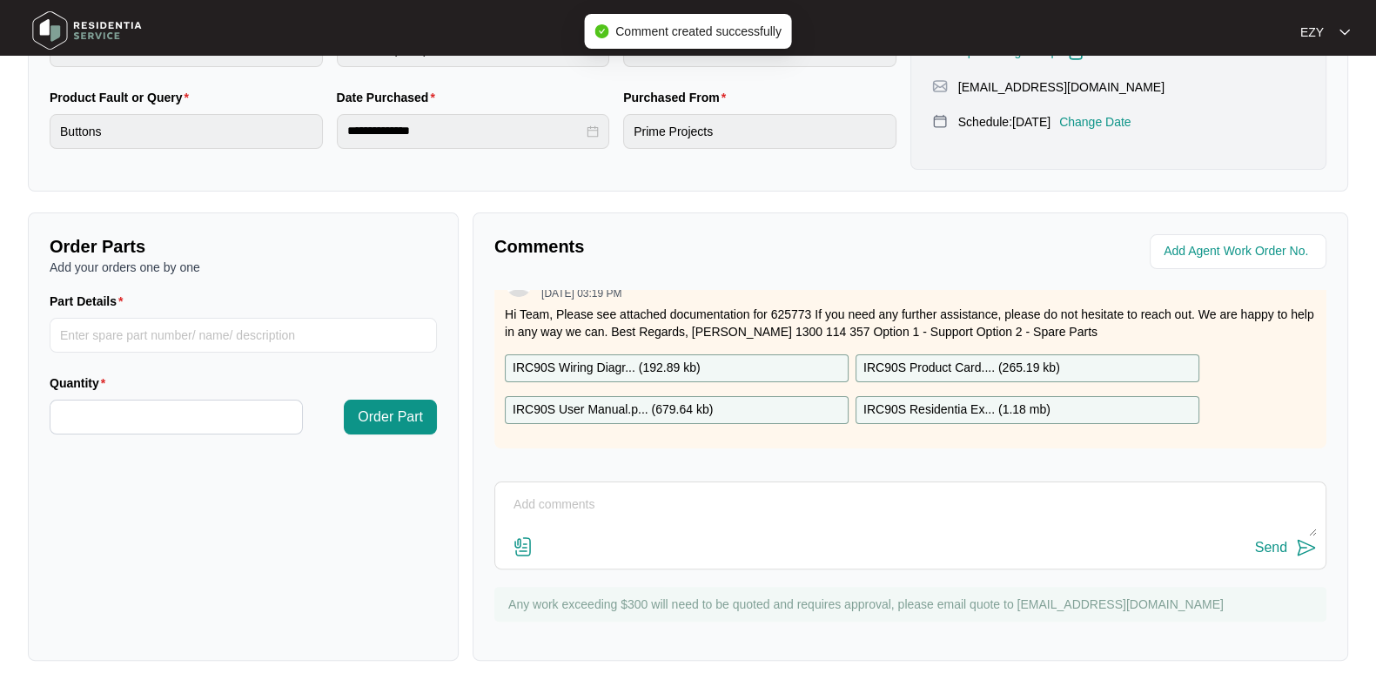
scroll to position [144, 0]
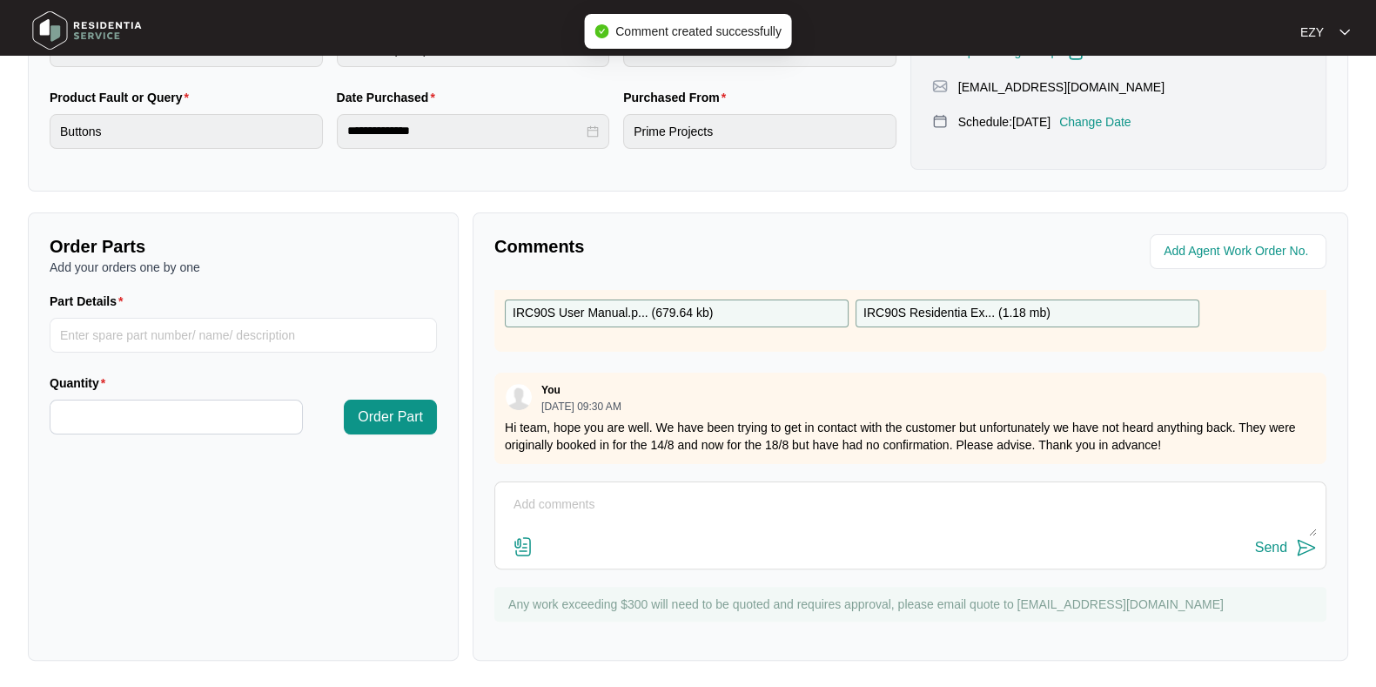
click at [1102, 131] on p "Change Date" at bounding box center [1095, 121] width 72 height 17
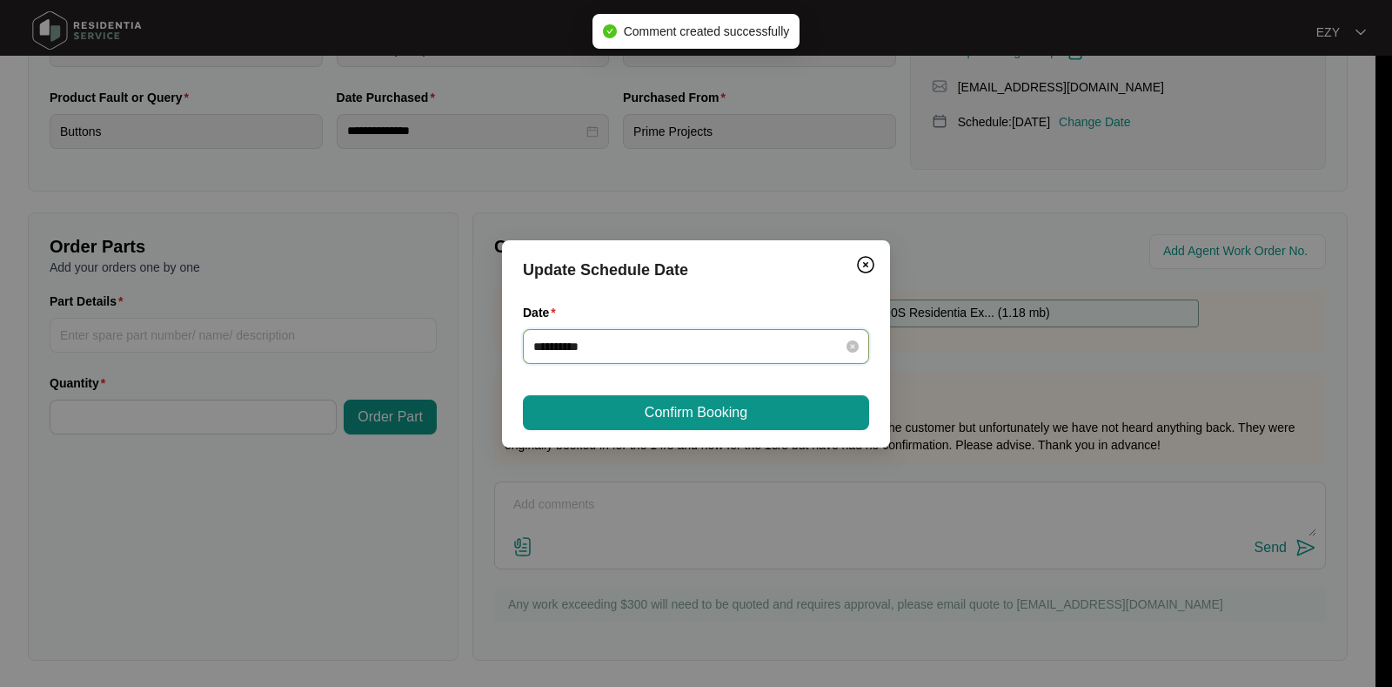
click at [679, 349] on input "**********" at bounding box center [685, 346] width 305 height 19
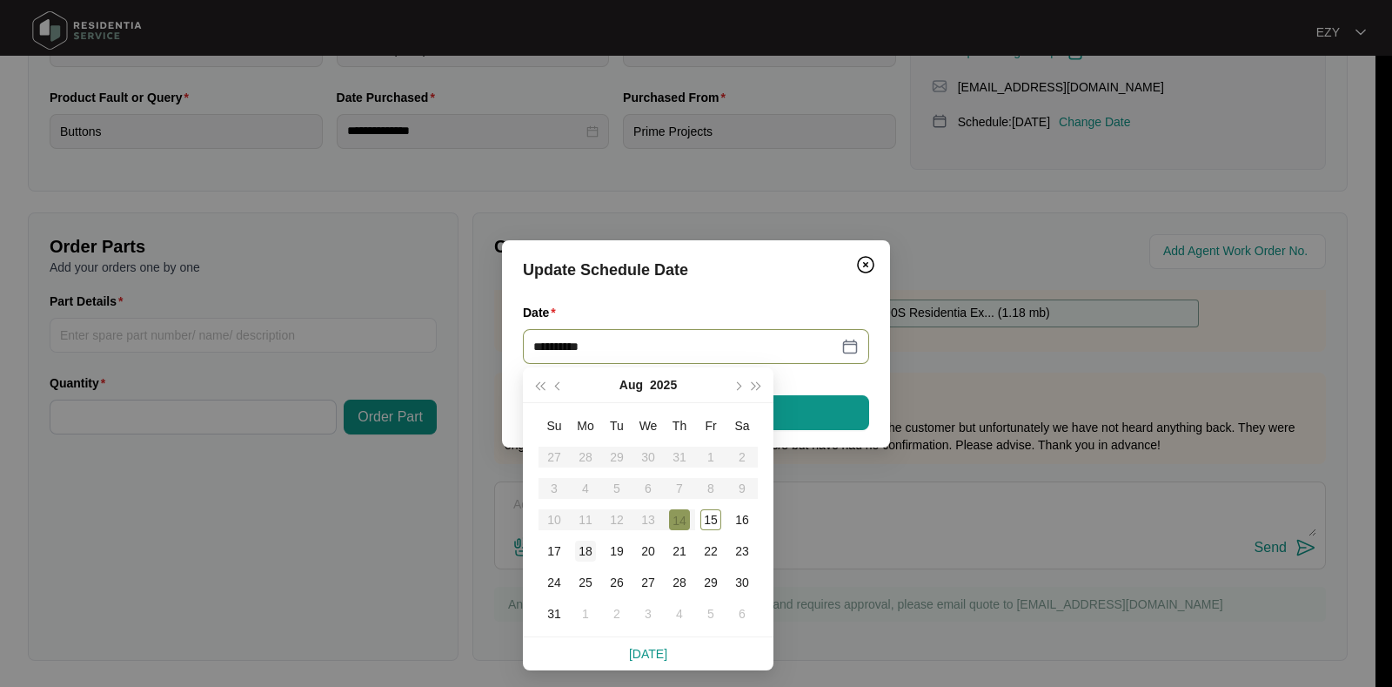
type input "**********"
click at [585, 547] on div "18" at bounding box center [585, 550] width 21 height 21
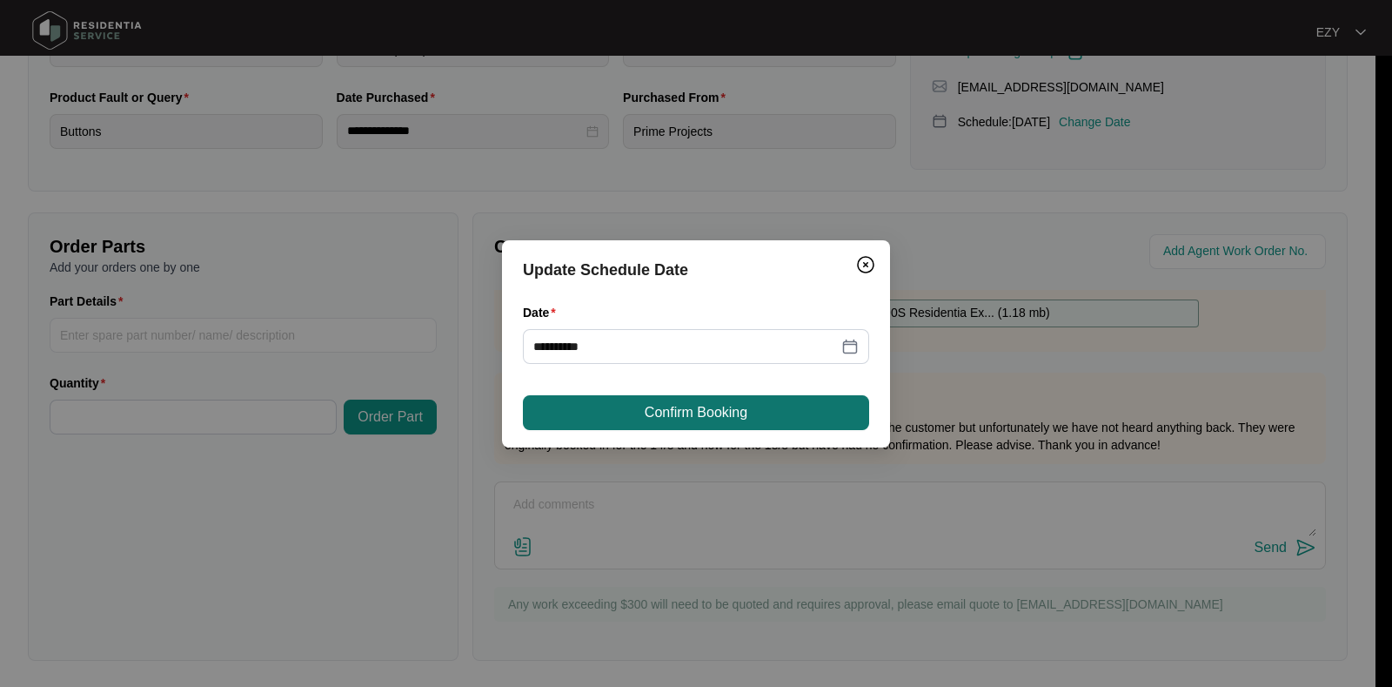
click at [733, 419] on span "Confirm Booking" at bounding box center [696, 412] width 103 height 21
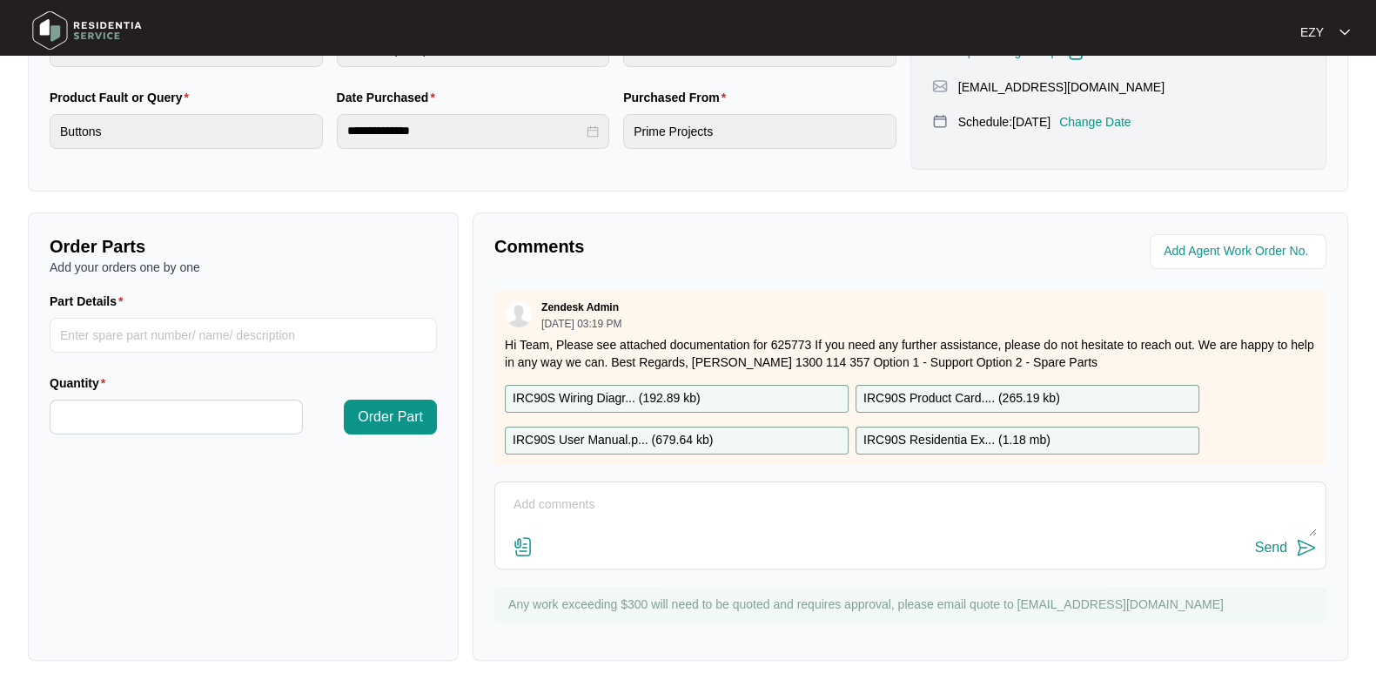
scroll to position [0, 0]
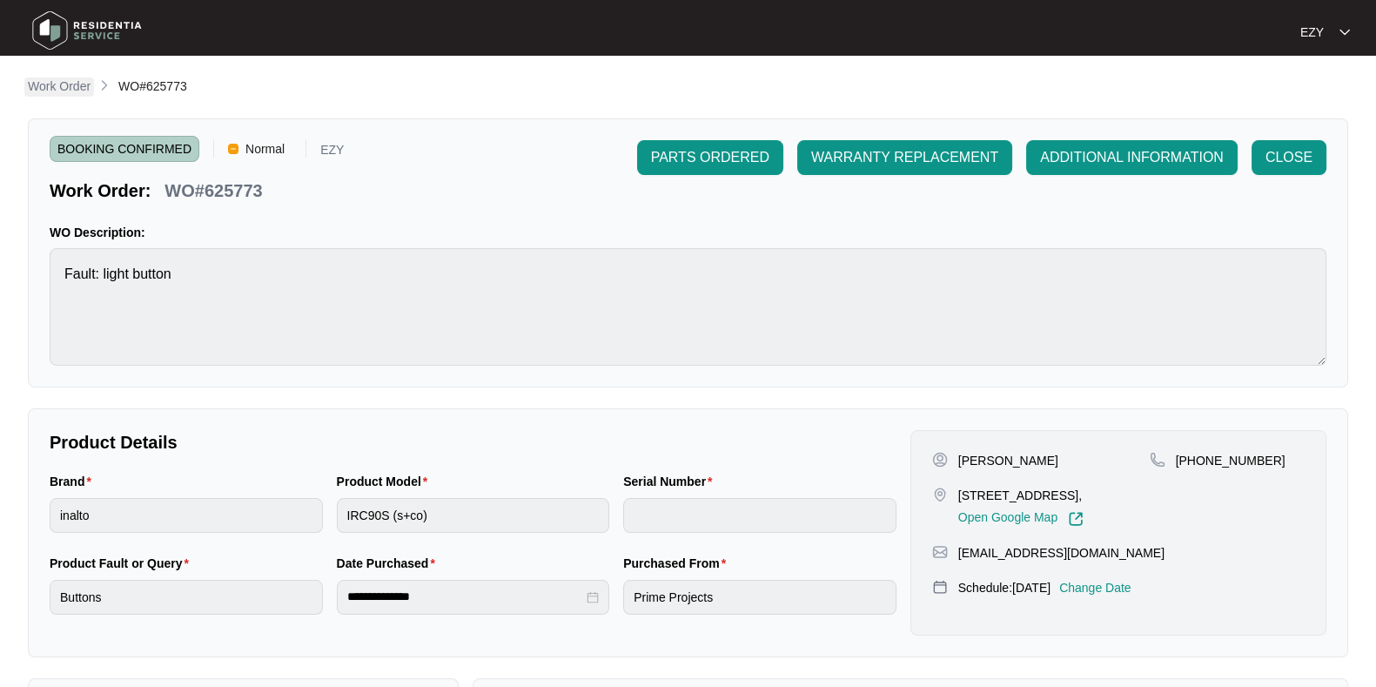
click at [52, 84] on p "Work Order" at bounding box center [59, 85] width 63 height 17
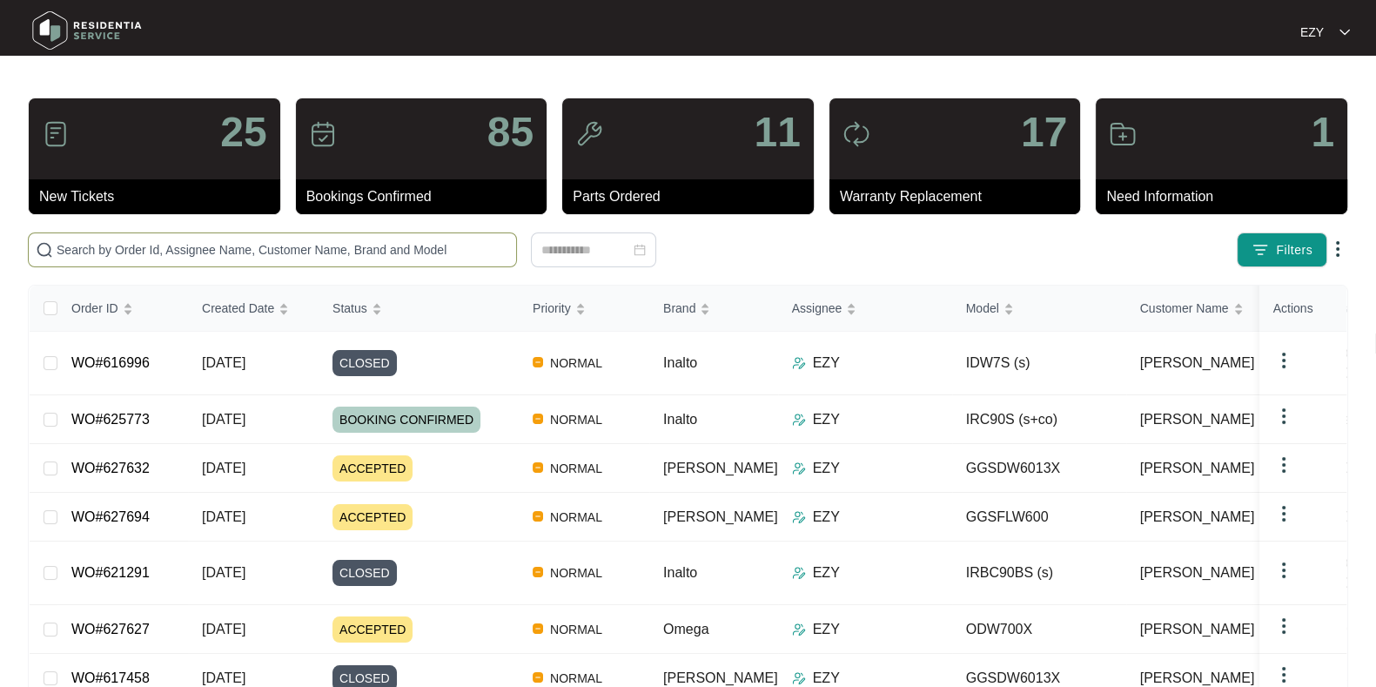
click at [179, 236] on span at bounding box center [272, 249] width 489 height 35
paste input "624937"
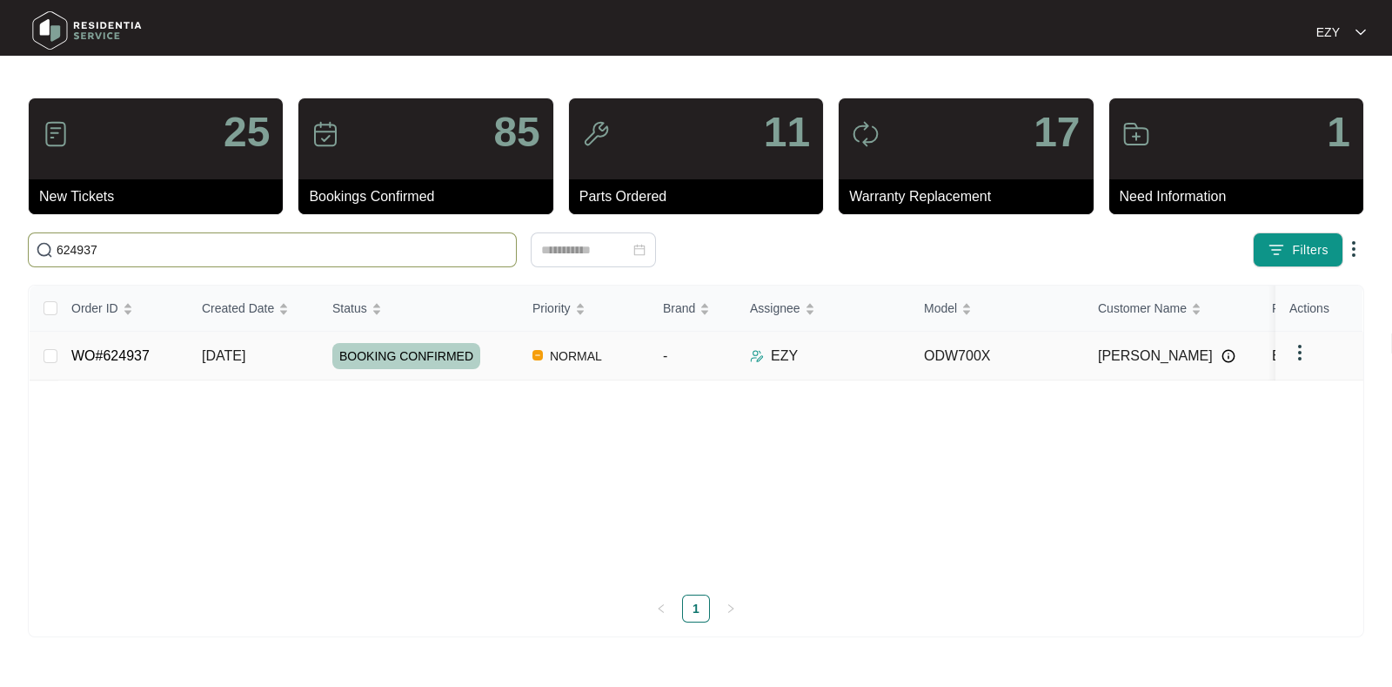
type input "624937"
click at [158, 363] on td "WO#624937" at bounding box center [122, 356] width 131 height 49
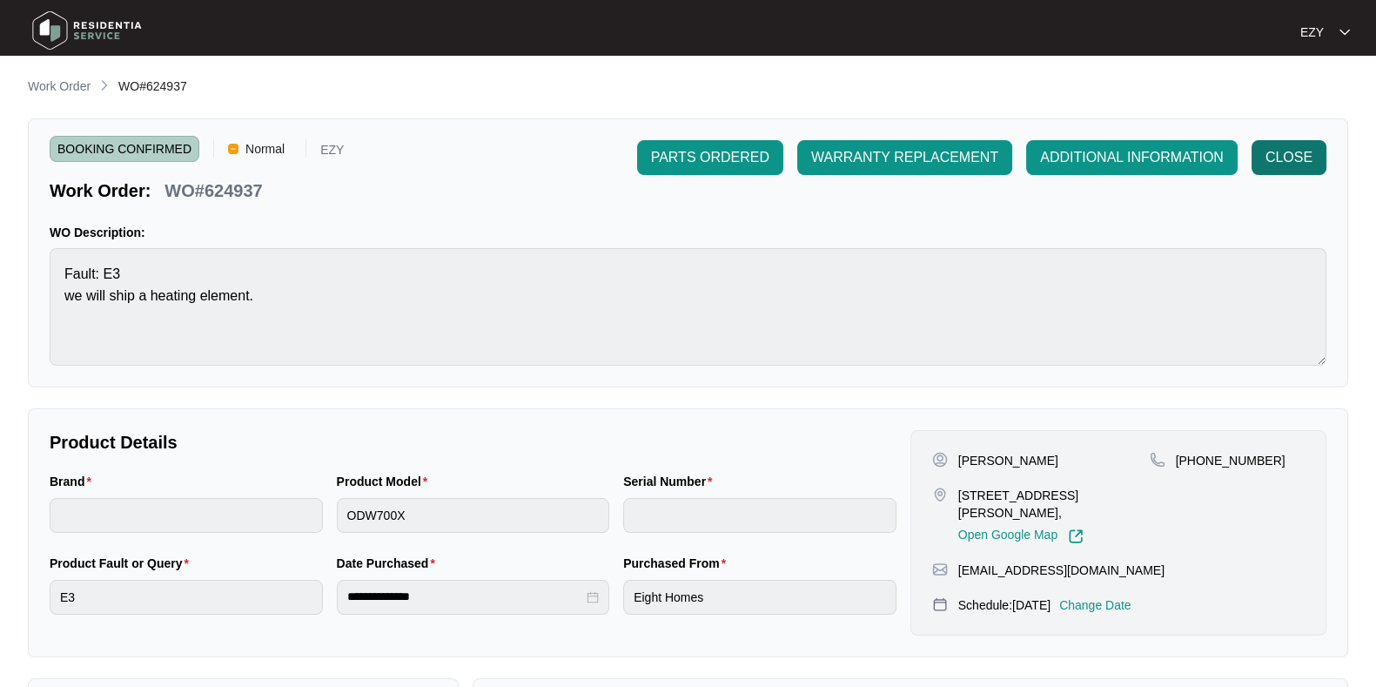
click at [1267, 158] on span "CLOSE" at bounding box center [1288, 157] width 47 height 21
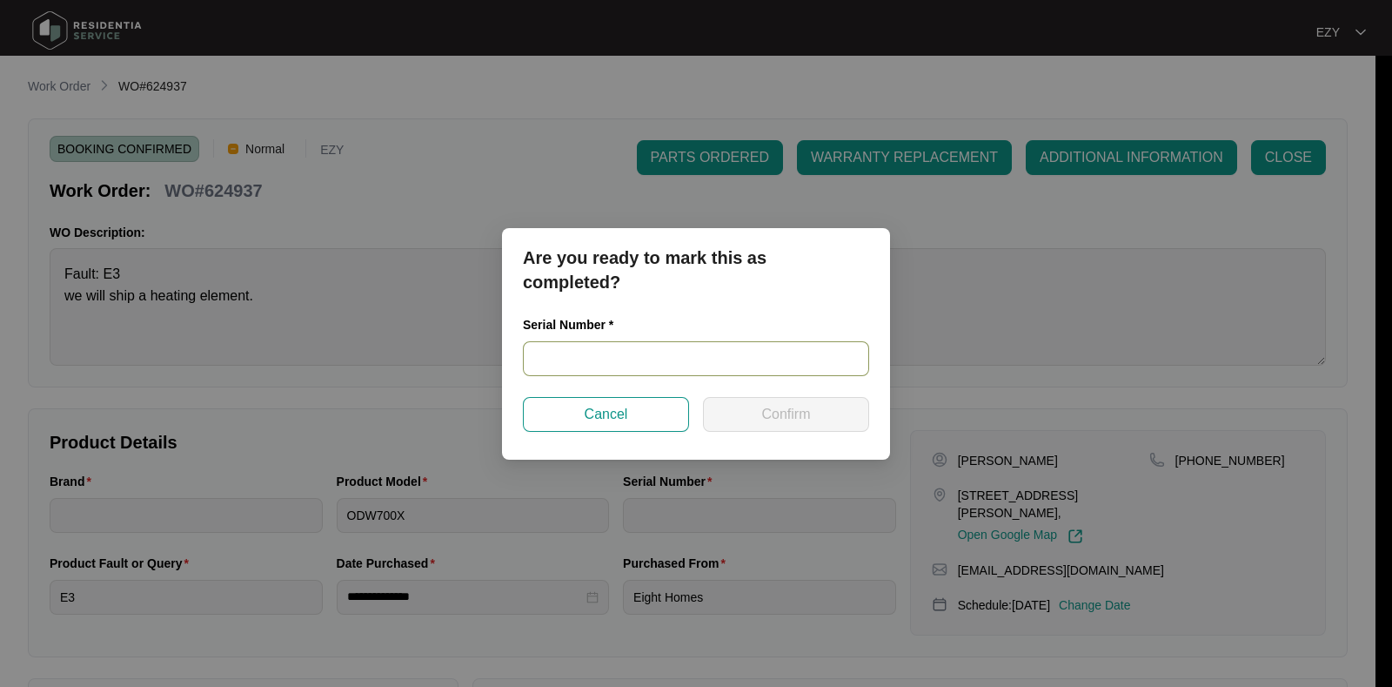
click at [671, 360] on input "text" at bounding box center [696, 358] width 346 height 35
paste input "22059723070400068"
type input "22059723070400068"
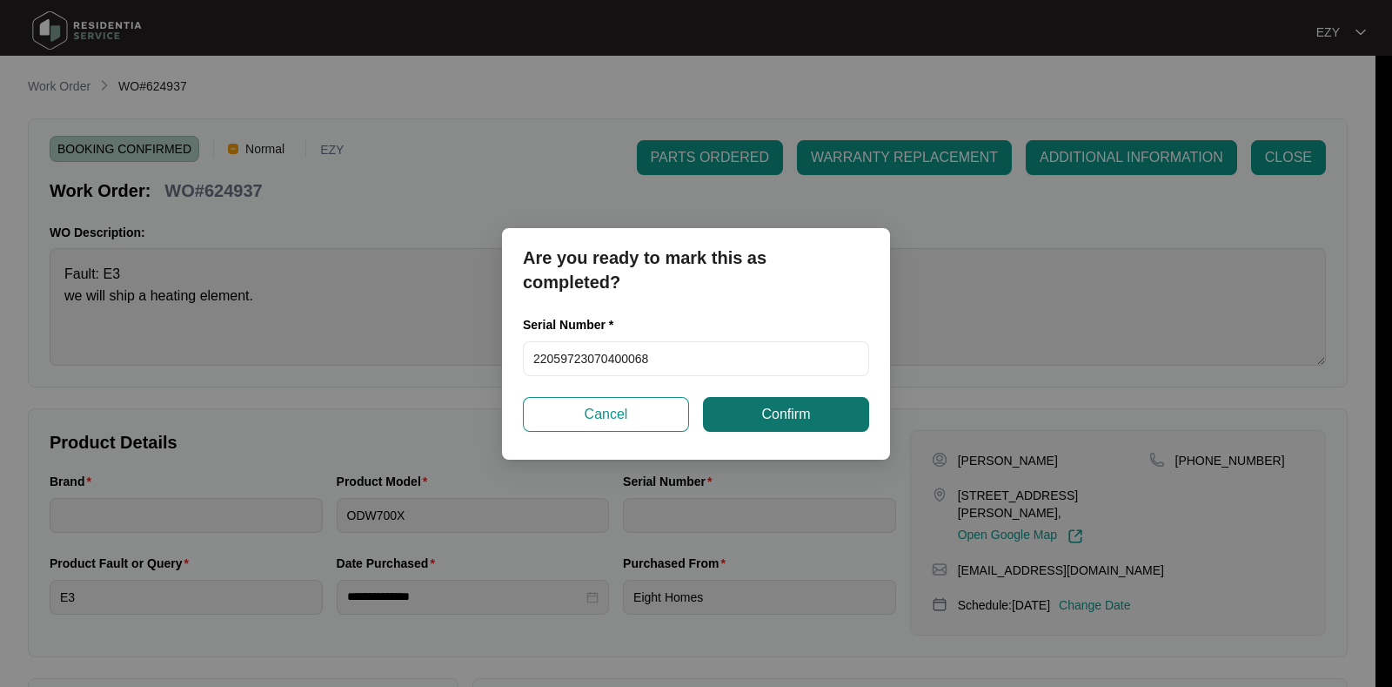
click at [778, 415] on span "Confirm" at bounding box center [785, 414] width 49 height 21
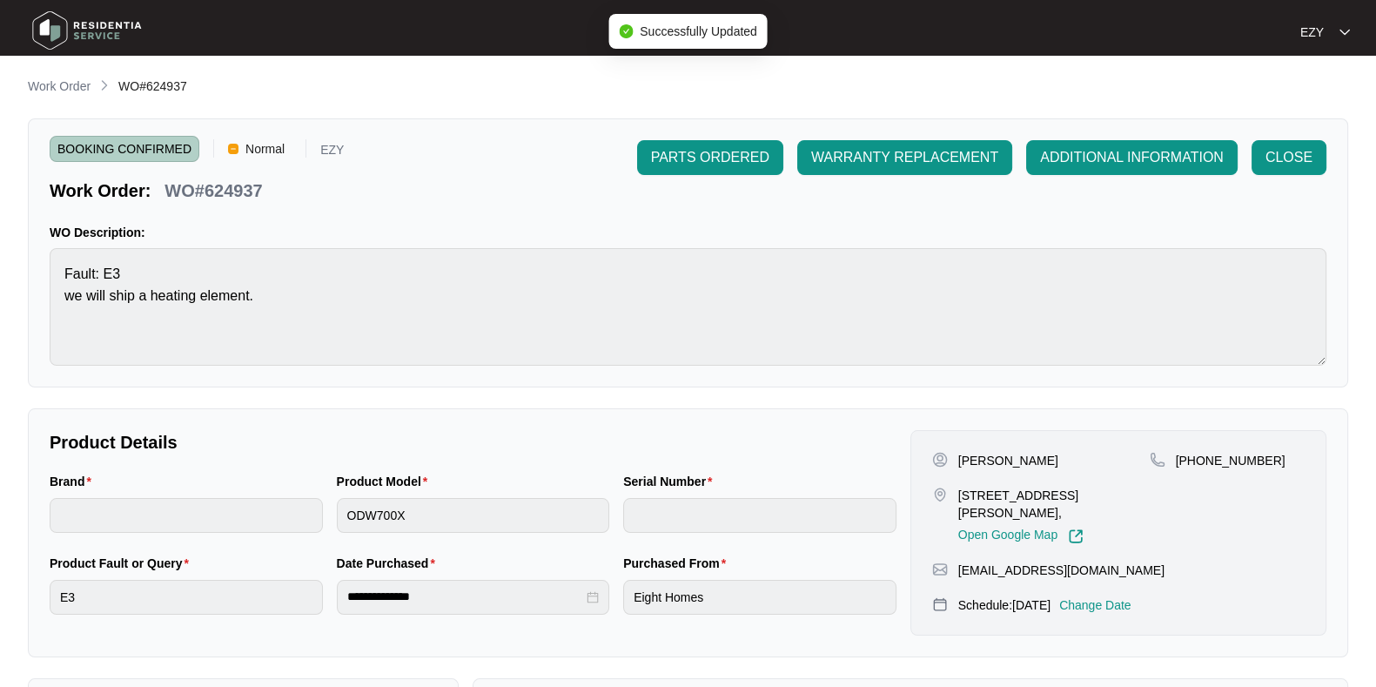
type input "22059723070400068"
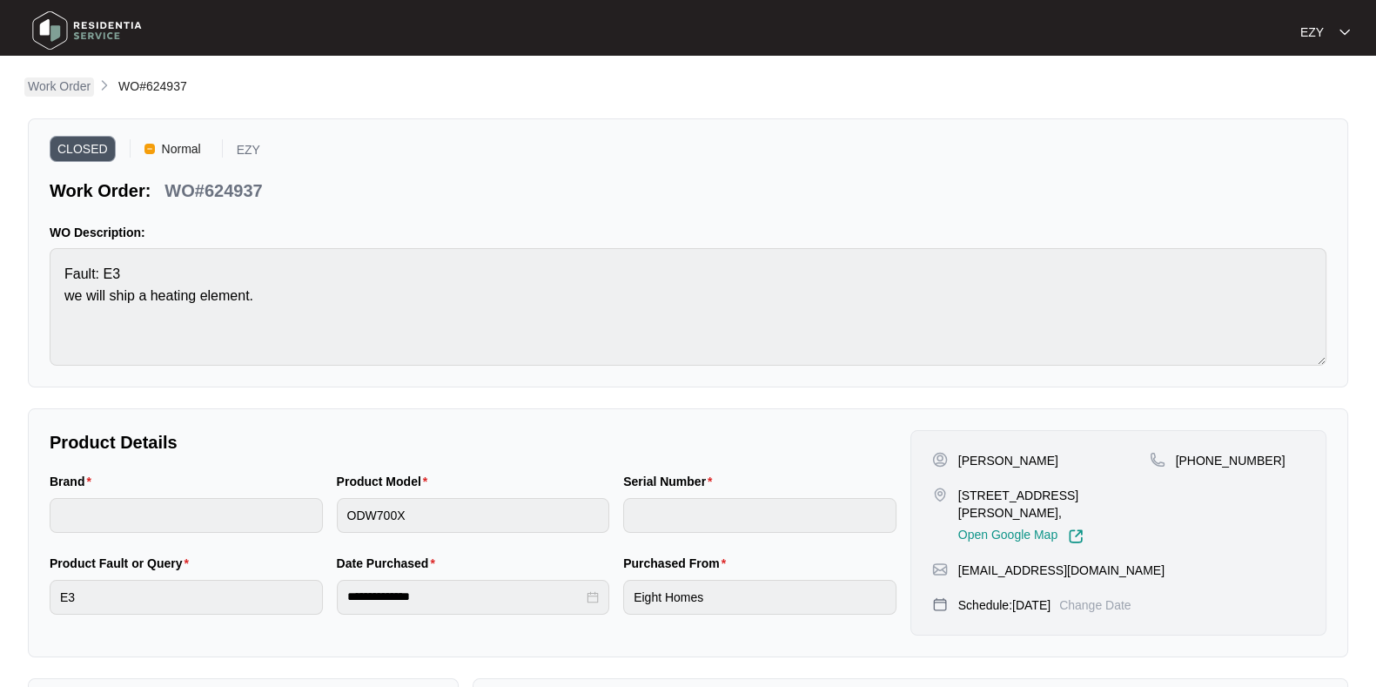
click at [63, 89] on p "Work Order" at bounding box center [59, 85] width 63 height 17
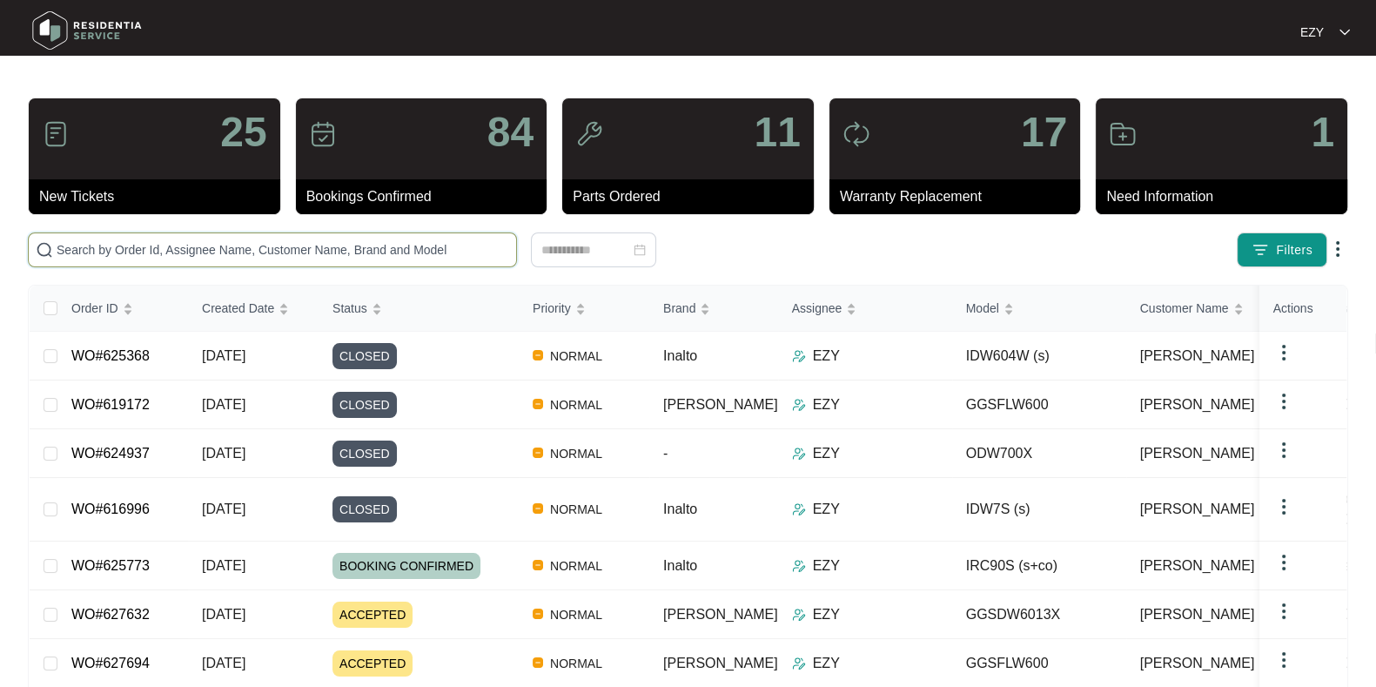
click at [320, 253] on input "text" at bounding box center [283, 249] width 452 height 19
paste input "619336"
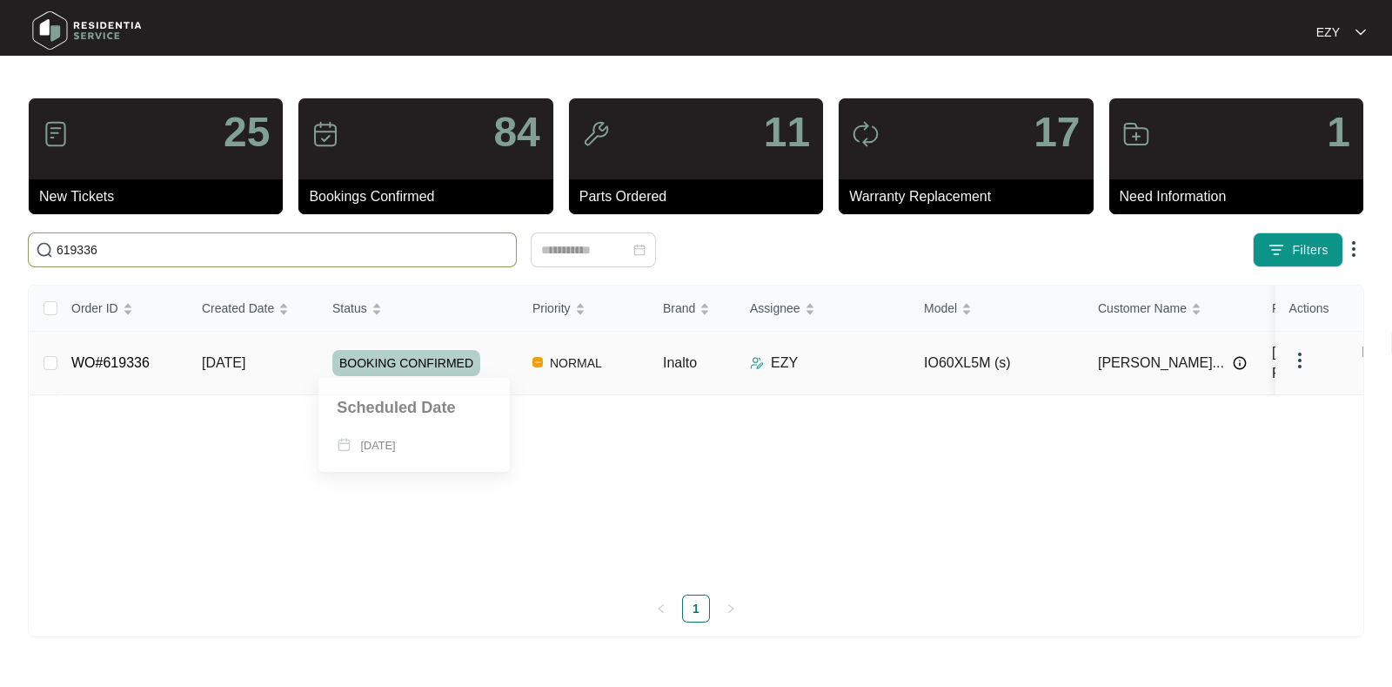
type input "619336"
click at [498, 350] on div "BOOKING CONFIRMED" at bounding box center [425, 363] width 186 height 26
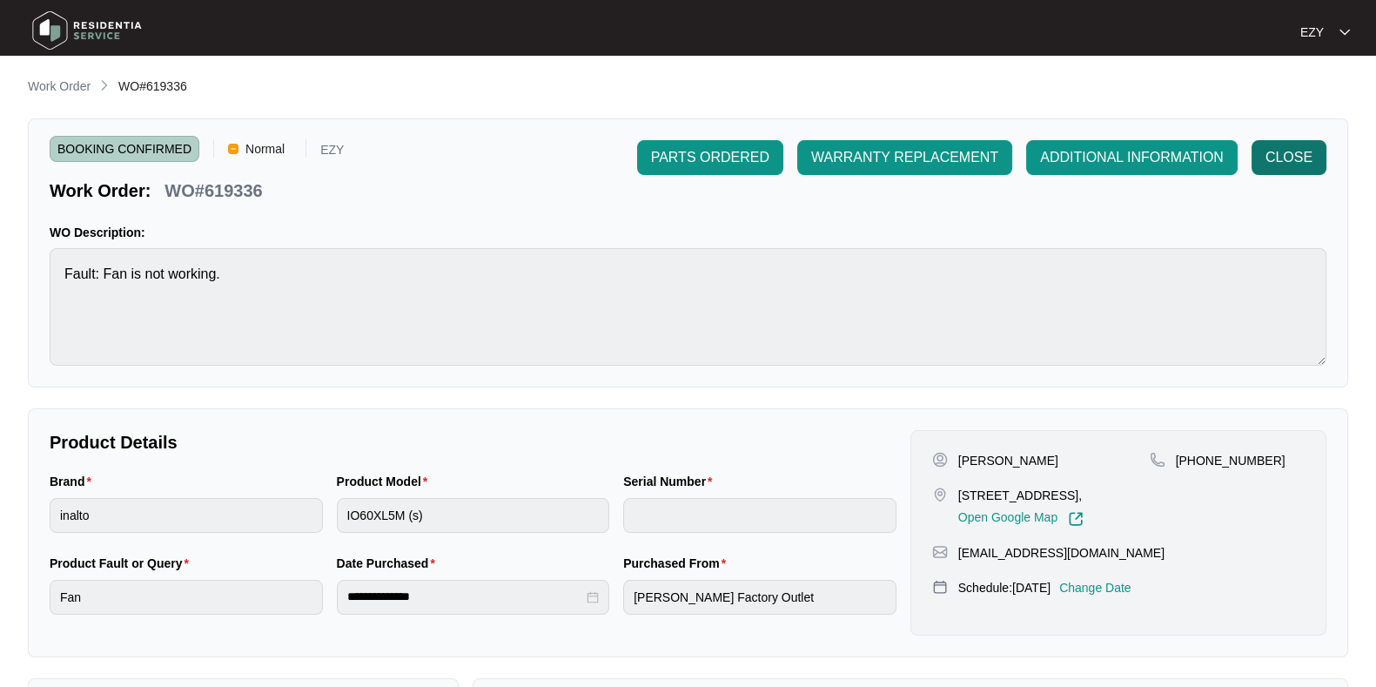
click at [1275, 163] on span "CLOSE" at bounding box center [1288, 157] width 47 height 21
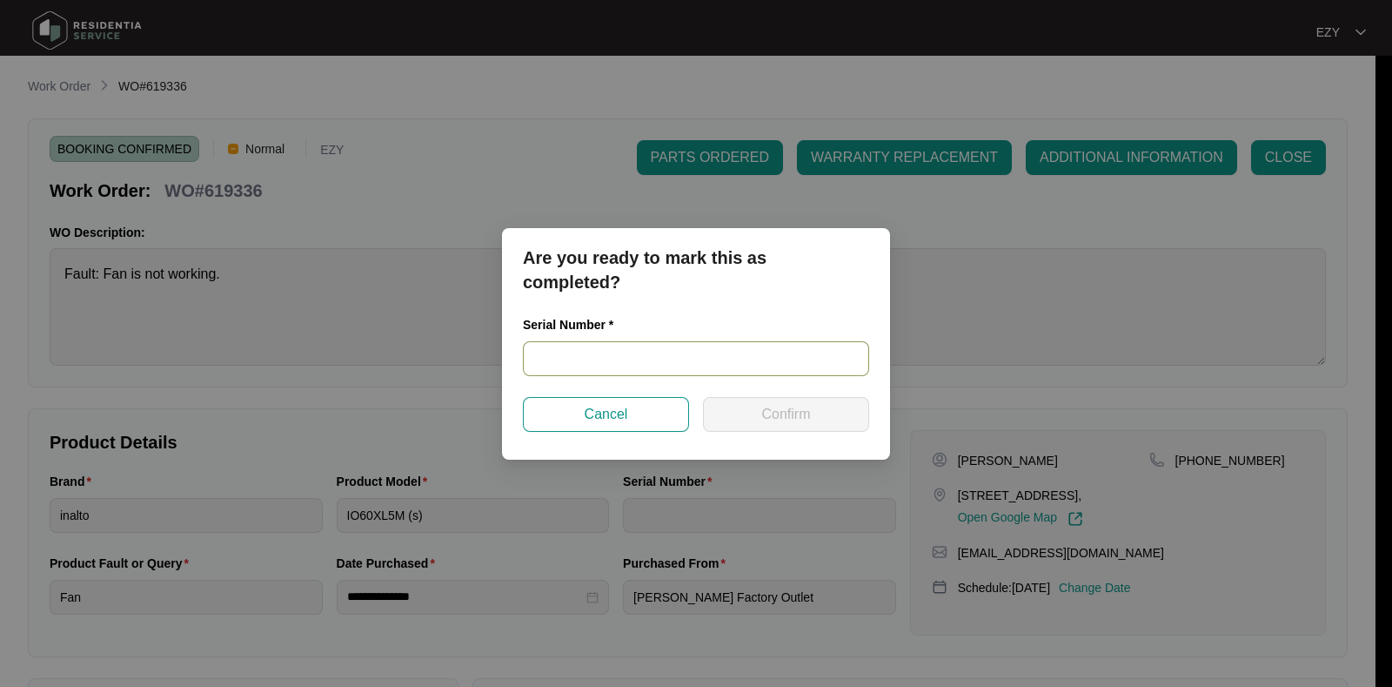
click at [593, 360] on input "text" at bounding box center [696, 358] width 346 height 35
paste input "91233400170"
type input "91233400170"
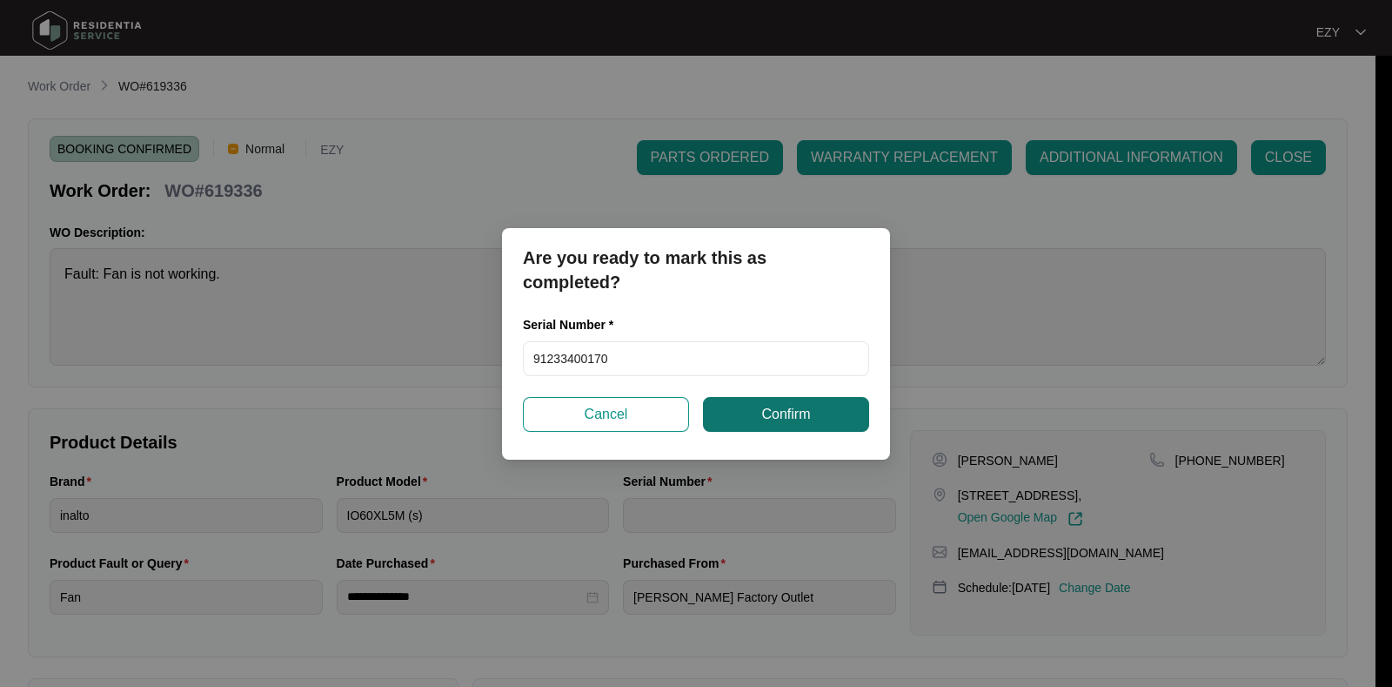
click at [770, 422] on span "Confirm" at bounding box center [785, 414] width 49 height 21
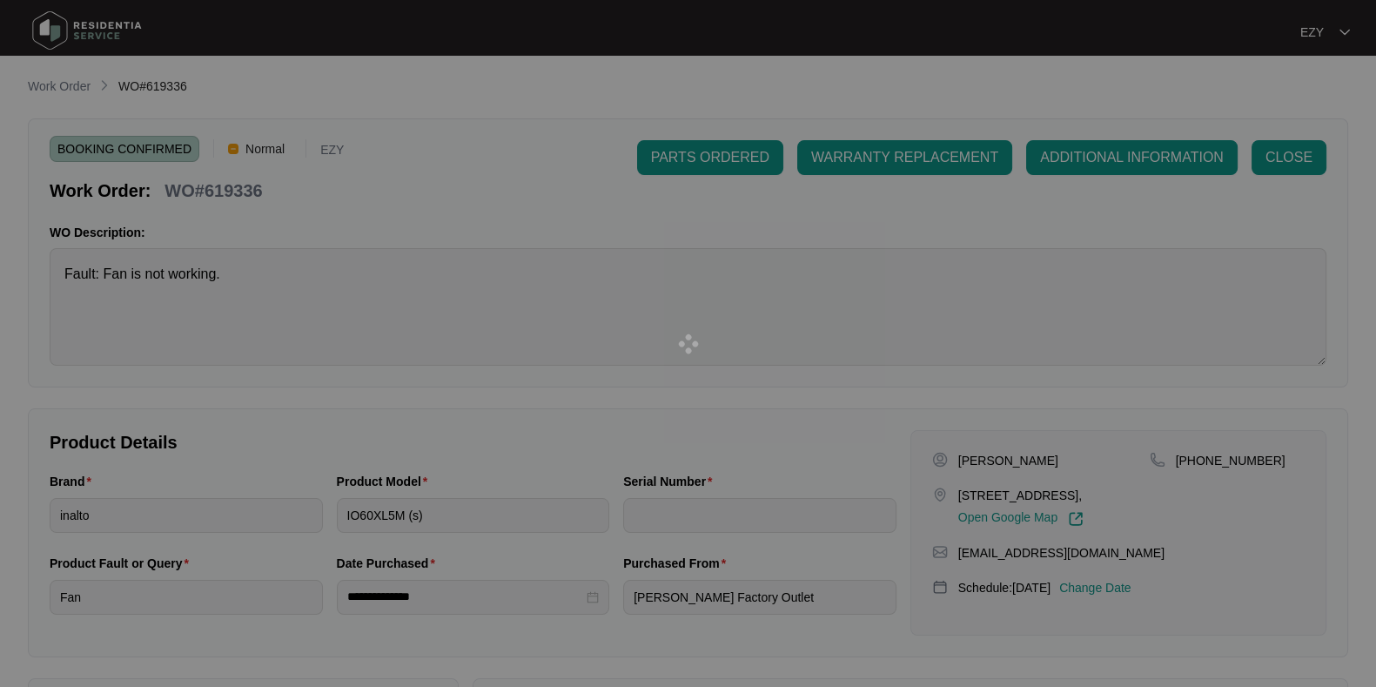
type input "91233400170"
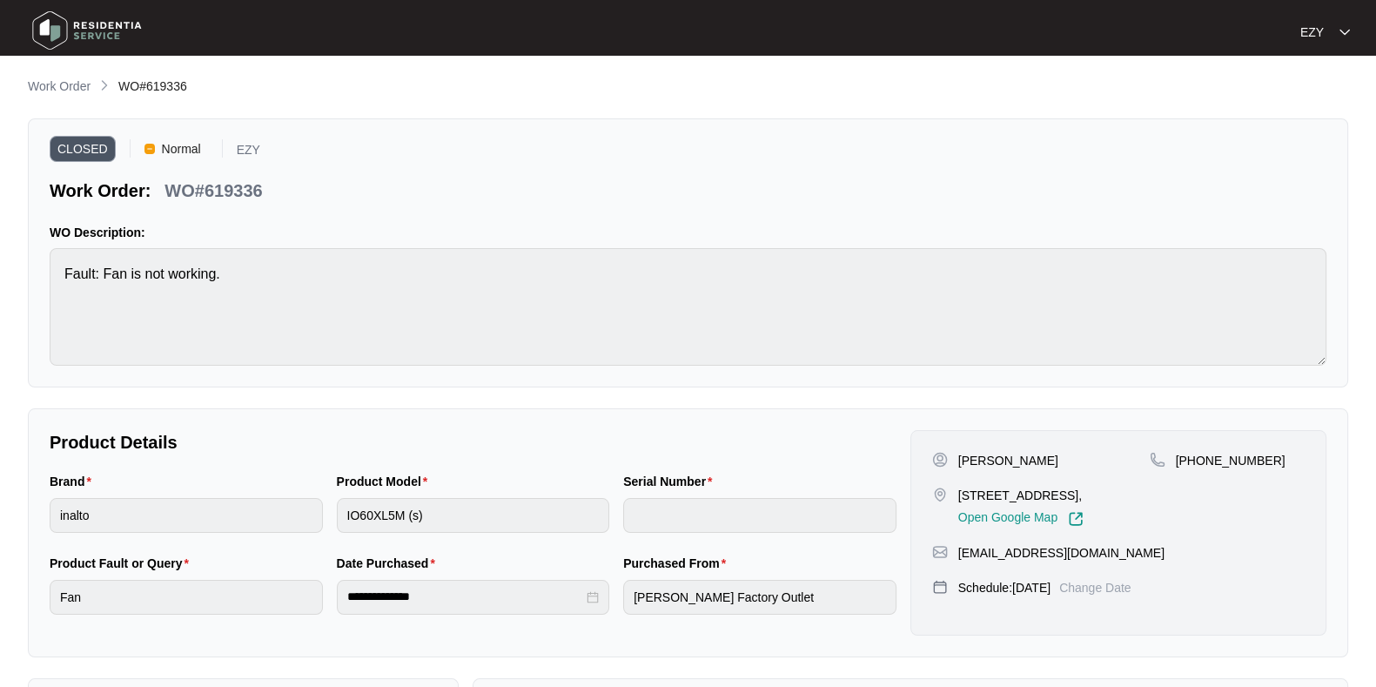
click at [37, 77] on li "Work Order" at bounding box center [59, 87] width 63 height 21
click at [40, 83] on p "Work Order" at bounding box center [59, 85] width 63 height 17
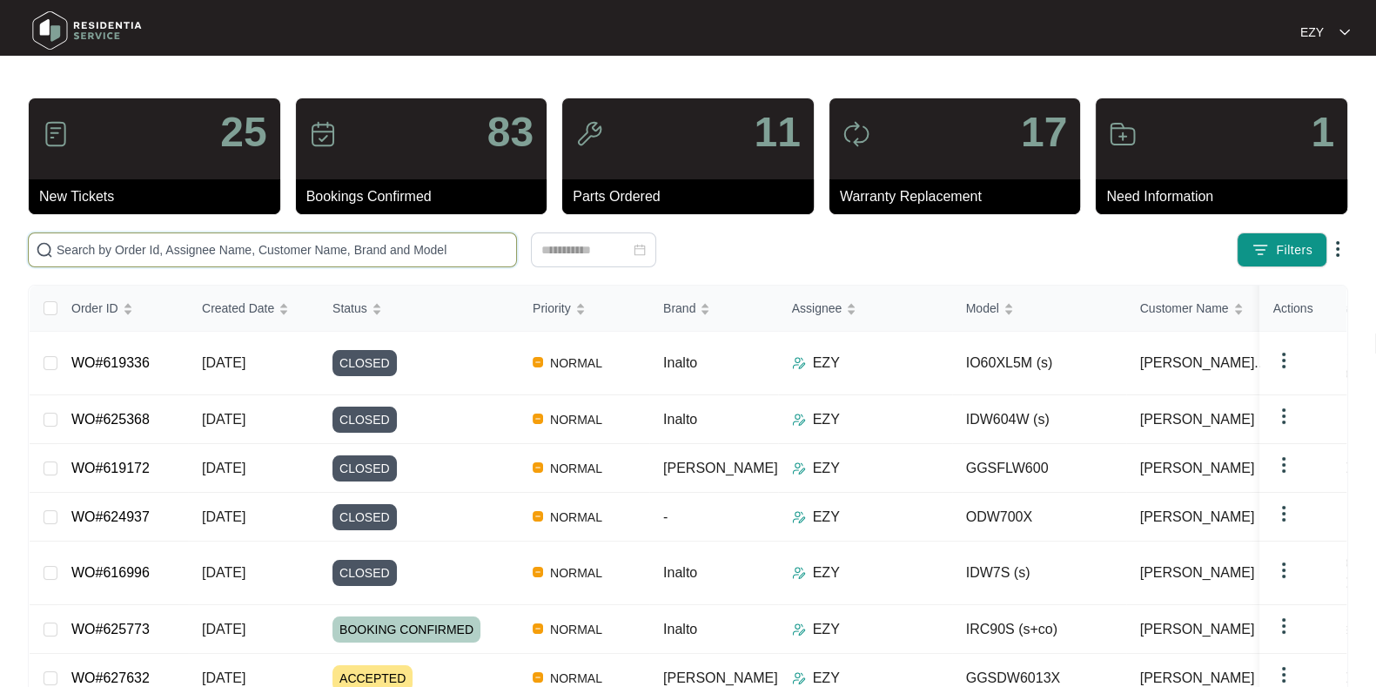
click at [400, 244] on input "text" at bounding box center [283, 249] width 452 height 19
paste input "624802"
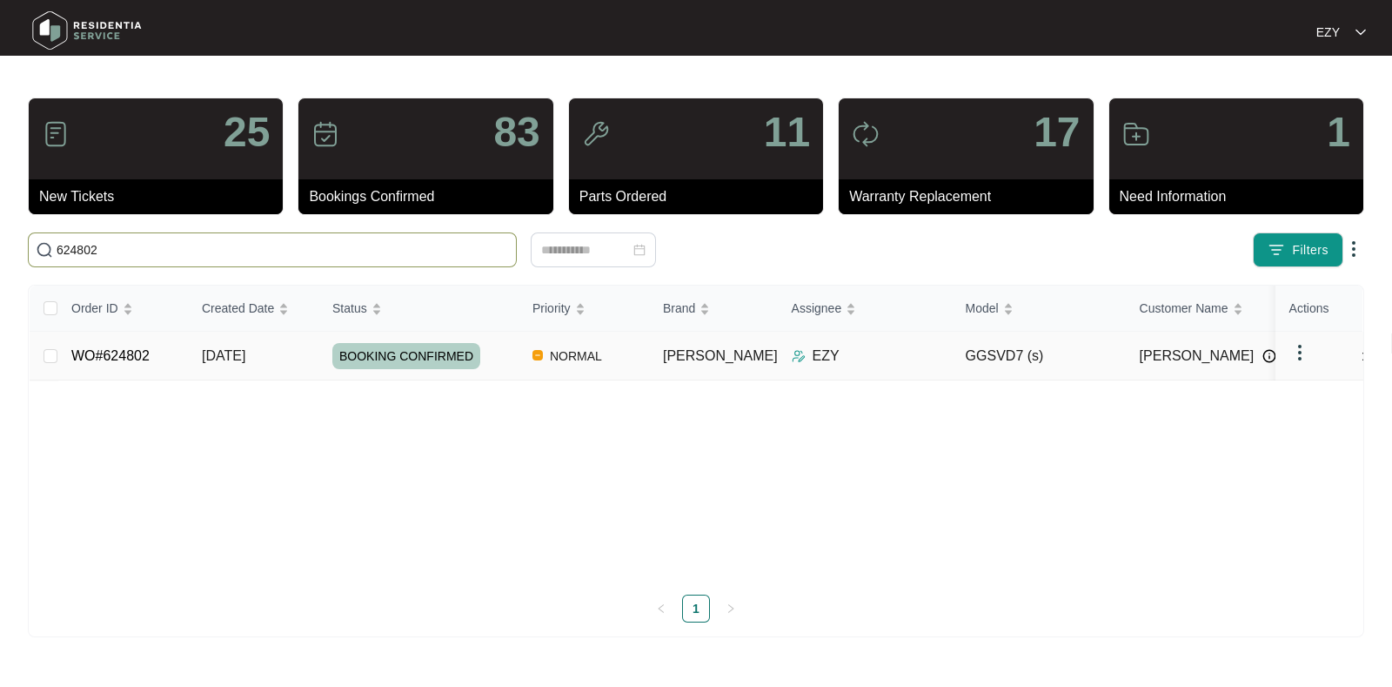
type input "624802"
click at [519, 346] on td "NORMAL" at bounding box center [584, 356] width 131 height 49
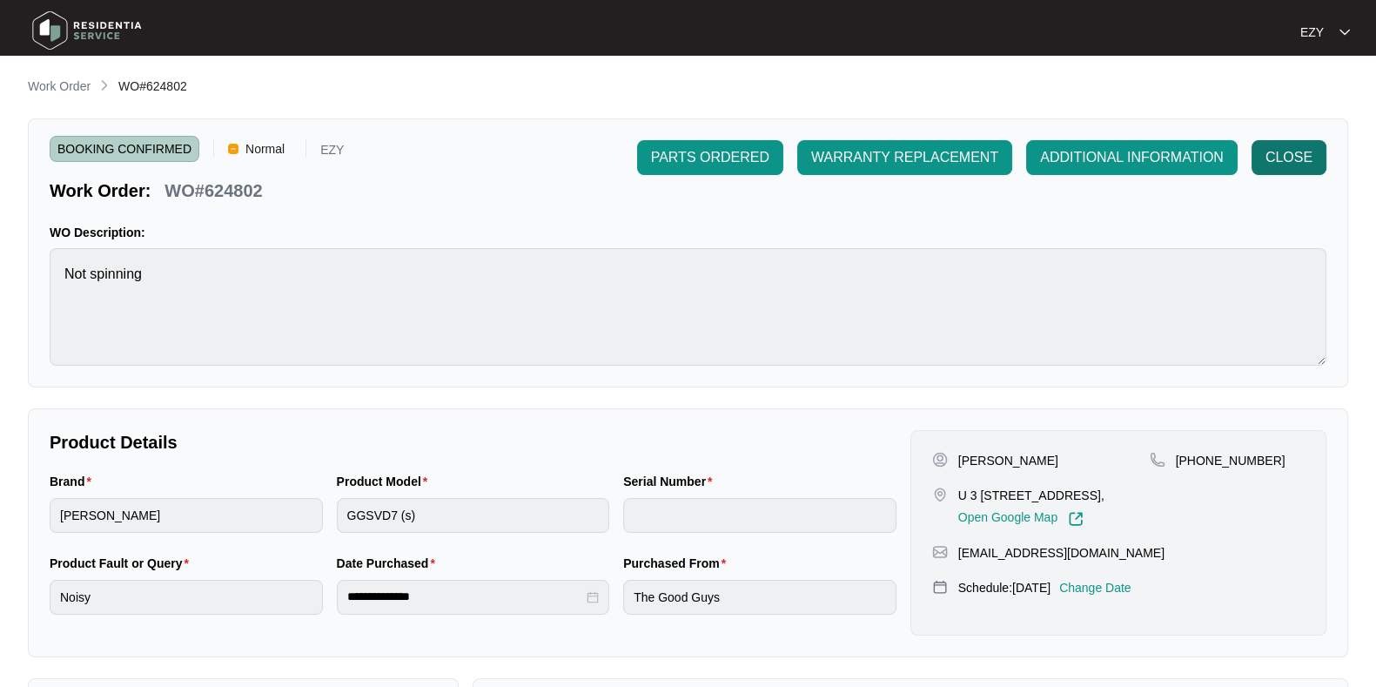
click at [1284, 164] on span "CLOSE" at bounding box center [1288, 157] width 47 height 21
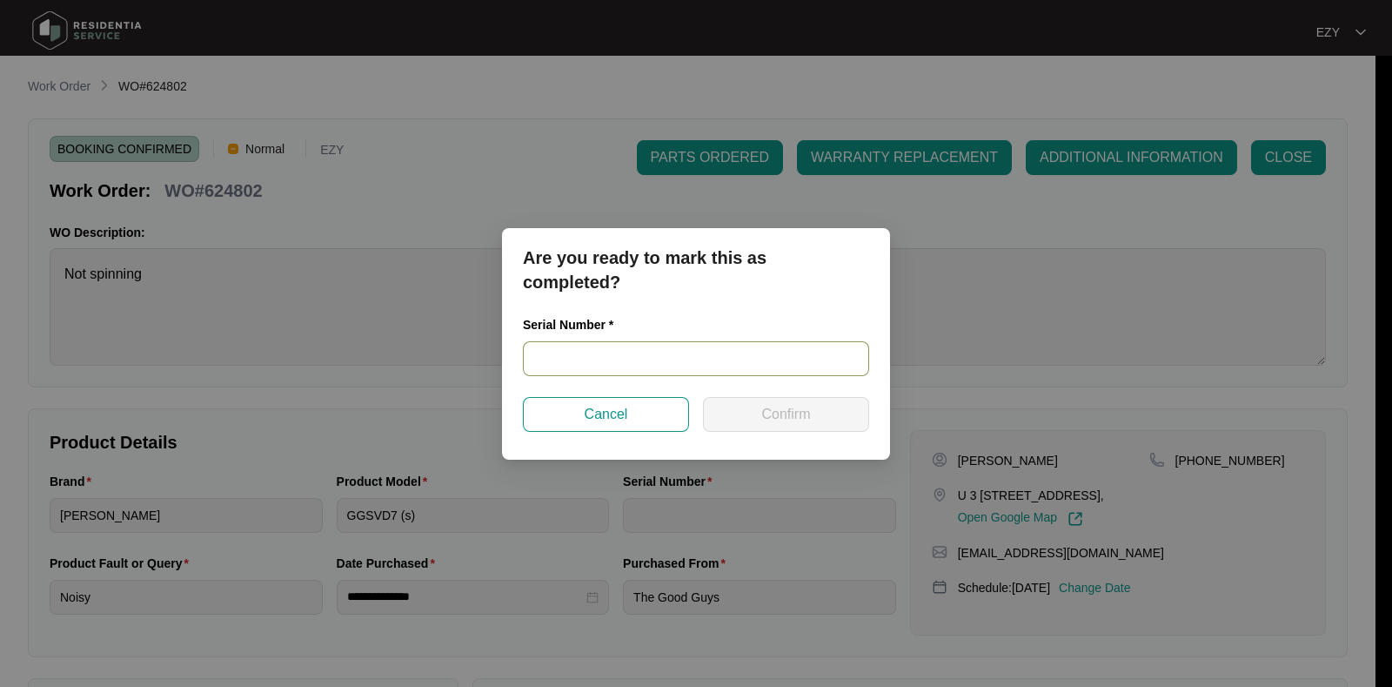
click at [652, 358] on input "text" at bounding box center [696, 358] width 346 height 35
paste input "541S6072501A1035L00157"
type input "541S6072501A1035L00157"
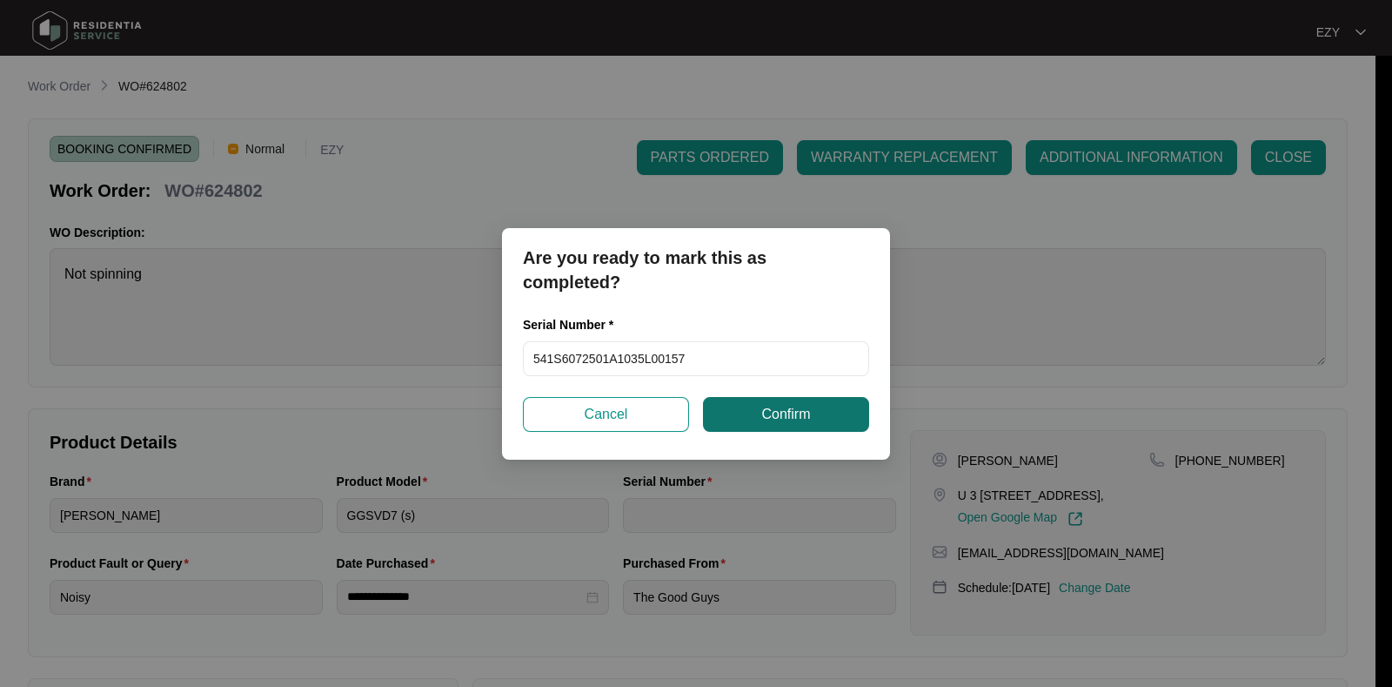
click at [812, 422] on button "Confirm" at bounding box center [786, 414] width 166 height 35
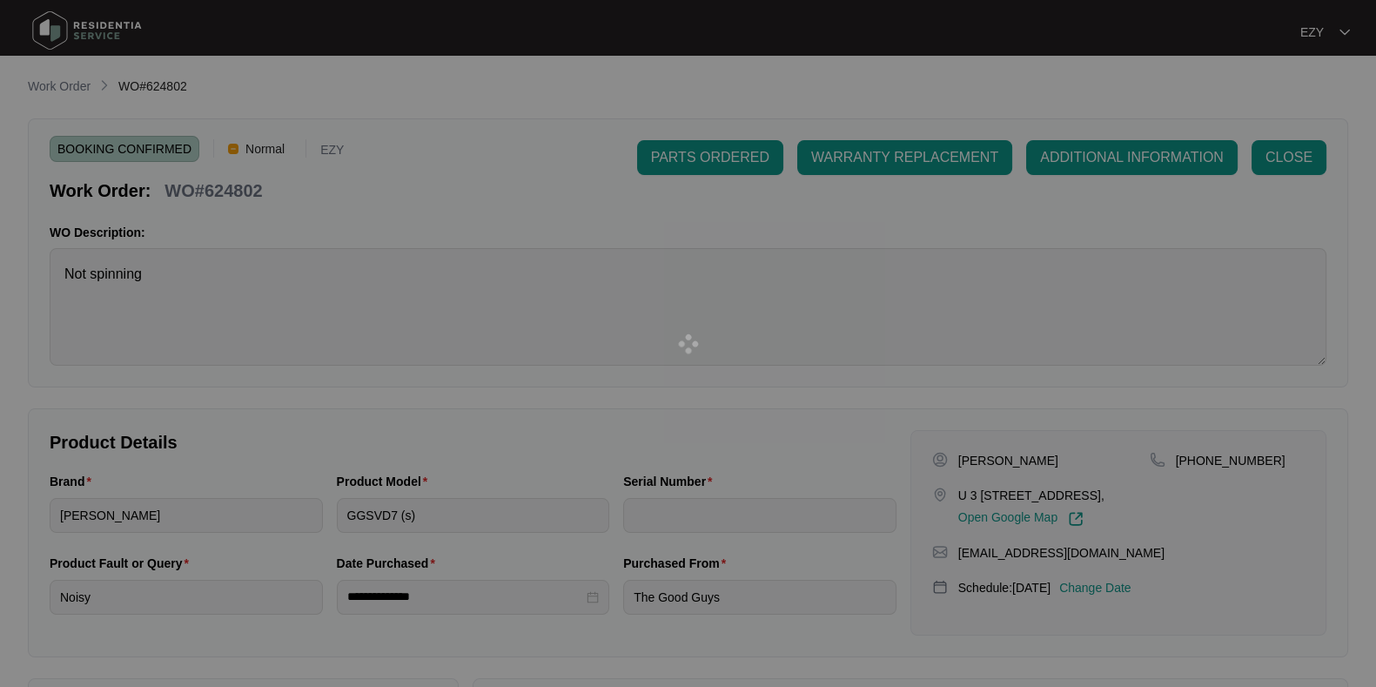
type input "541S6072501A1035L00157"
